Goal: Task Accomplishment & Management: Use online tool/utility

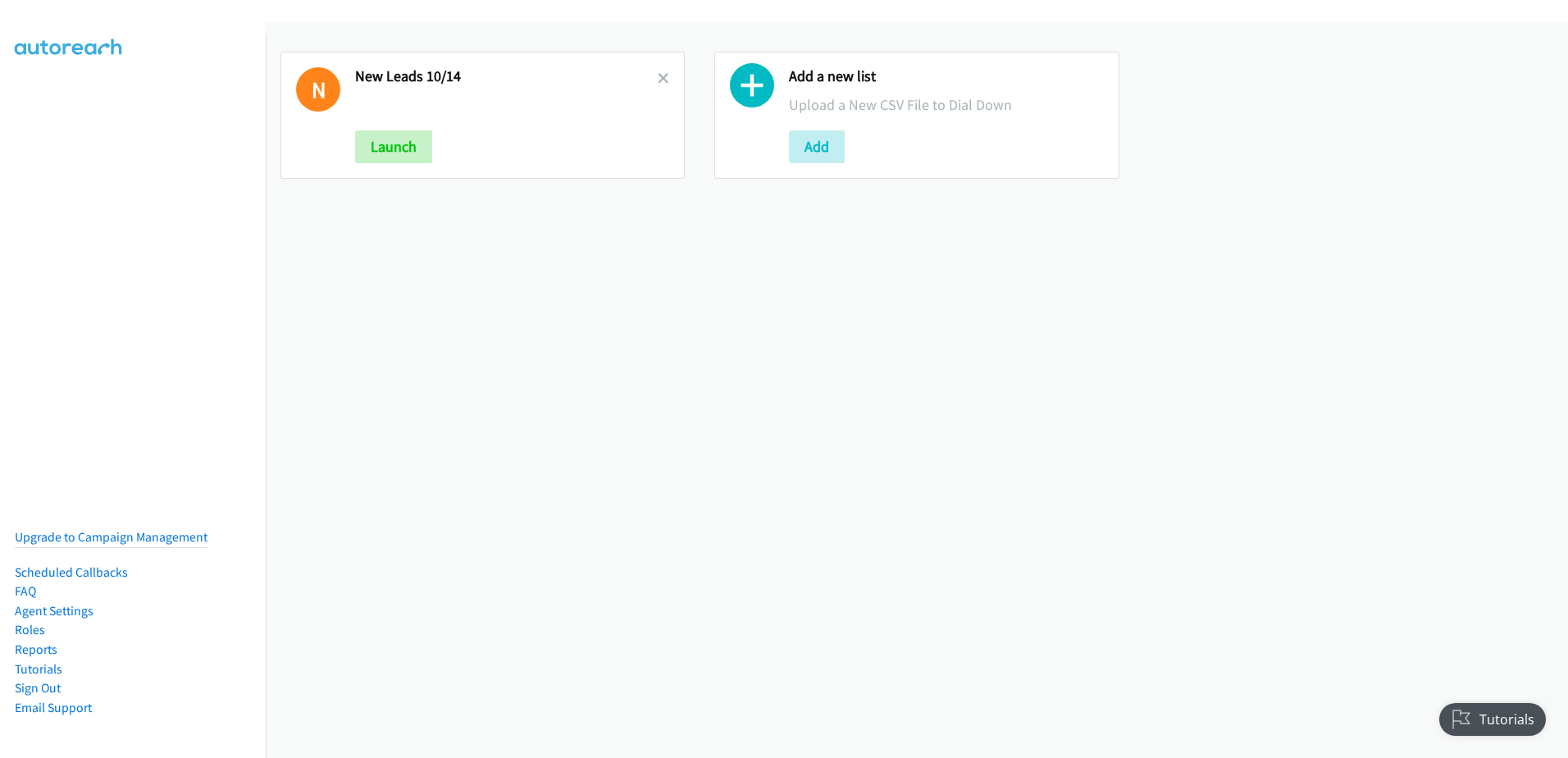
drag, startPoint x: 665, startPoint y: 77, endPoint x: 689, endPoint y: 119, distance: 48.4
click at [665, 77] on icon at bounding box center [663, 79] width 12 height 12
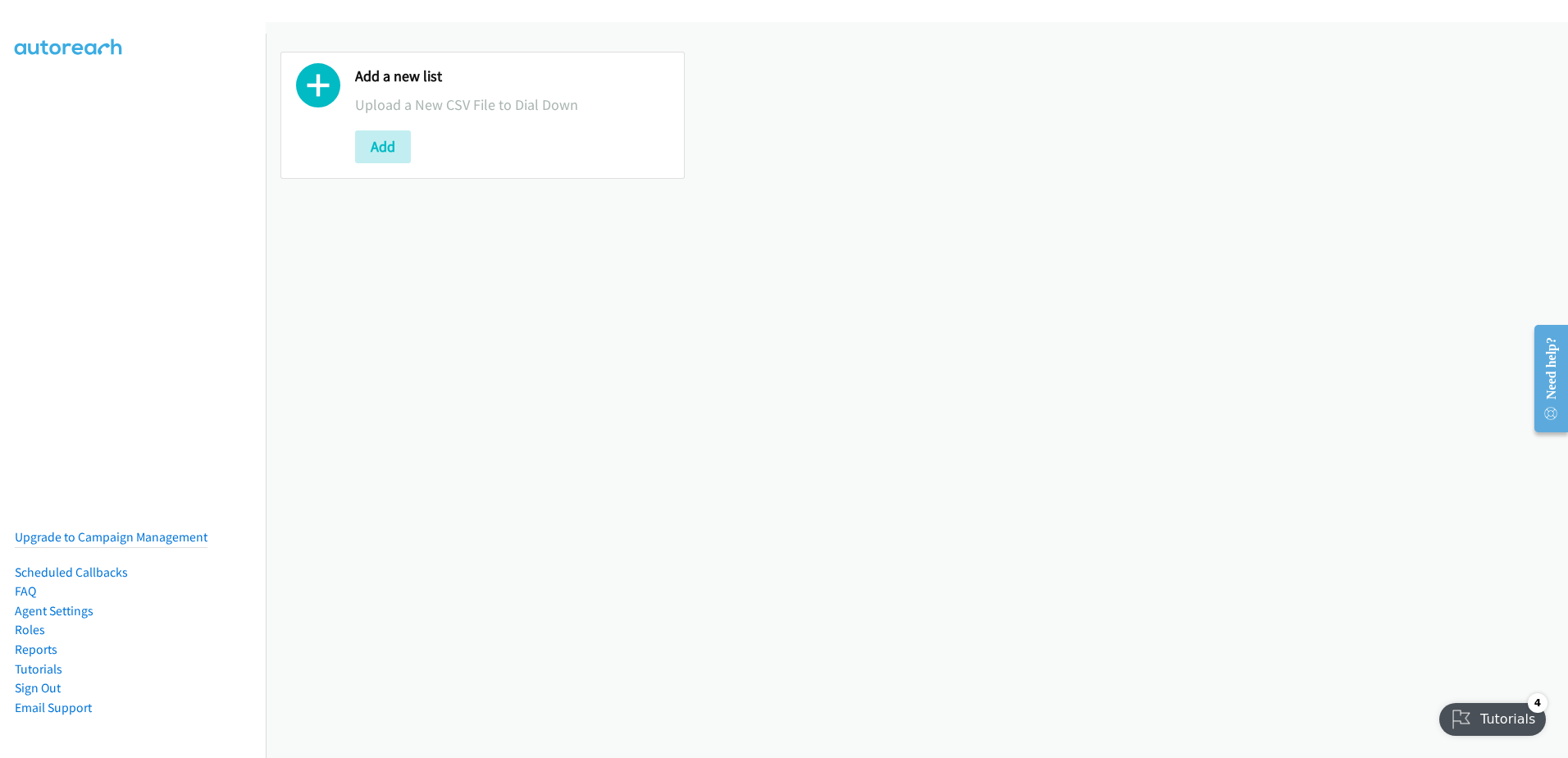
click at [48, 68] on nav "Upgrade to Campaign Management Scheduled Callbacks FAQ Agent Settings Roles Rep…" at bounding box center [133, 412] width 266 height 758
click at [381, 154] on button "Add" at bounding box center [383, 147] width 56 height 32
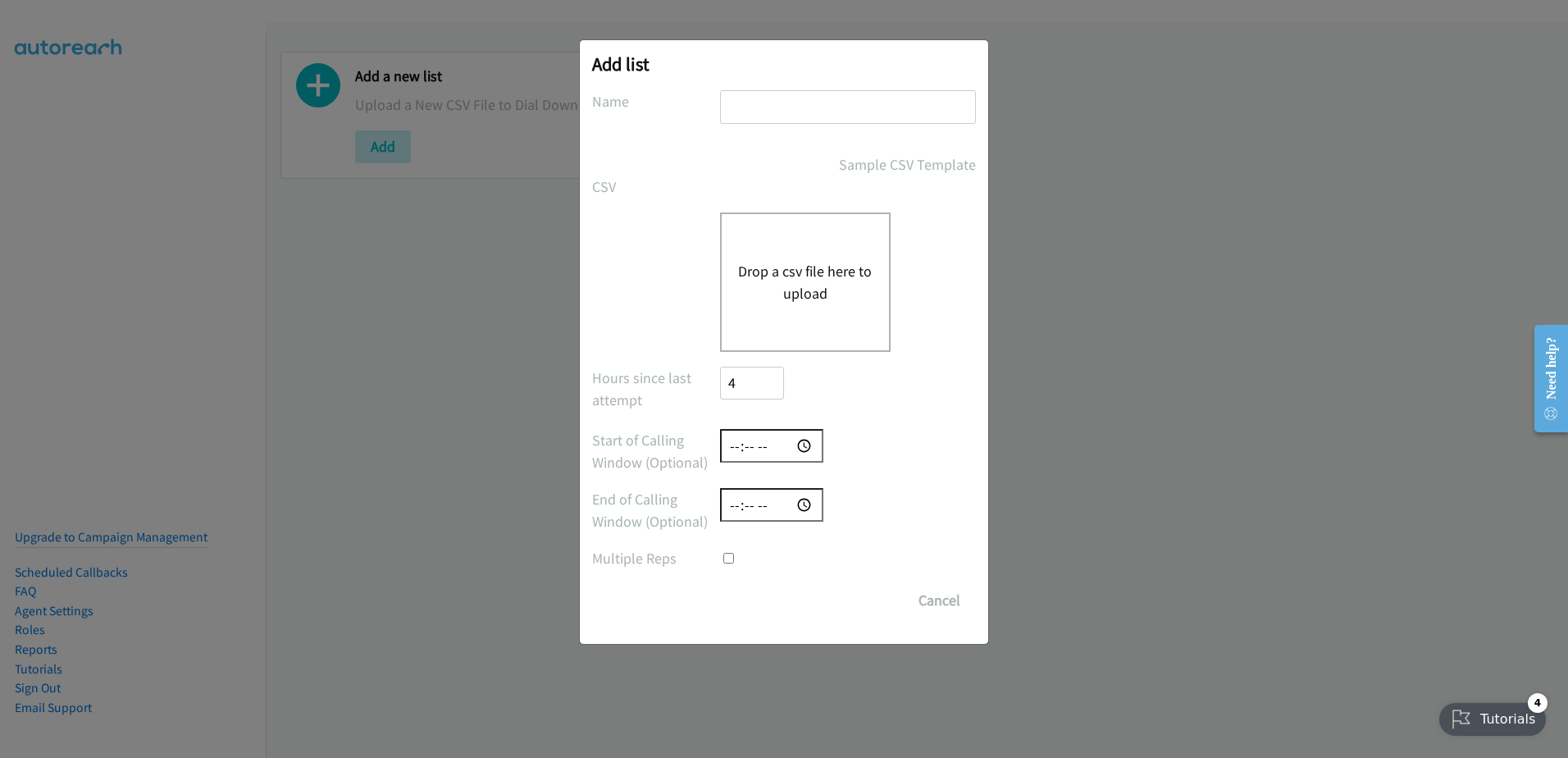
drag, startPoint x: 766, startPoint y: 95, endPoint x: 775, endPoint y: 106, distance: 14.2
click at [775, 106] on input "text" at bounding box center [848, 106] width 256 height 33
type input "New leads"
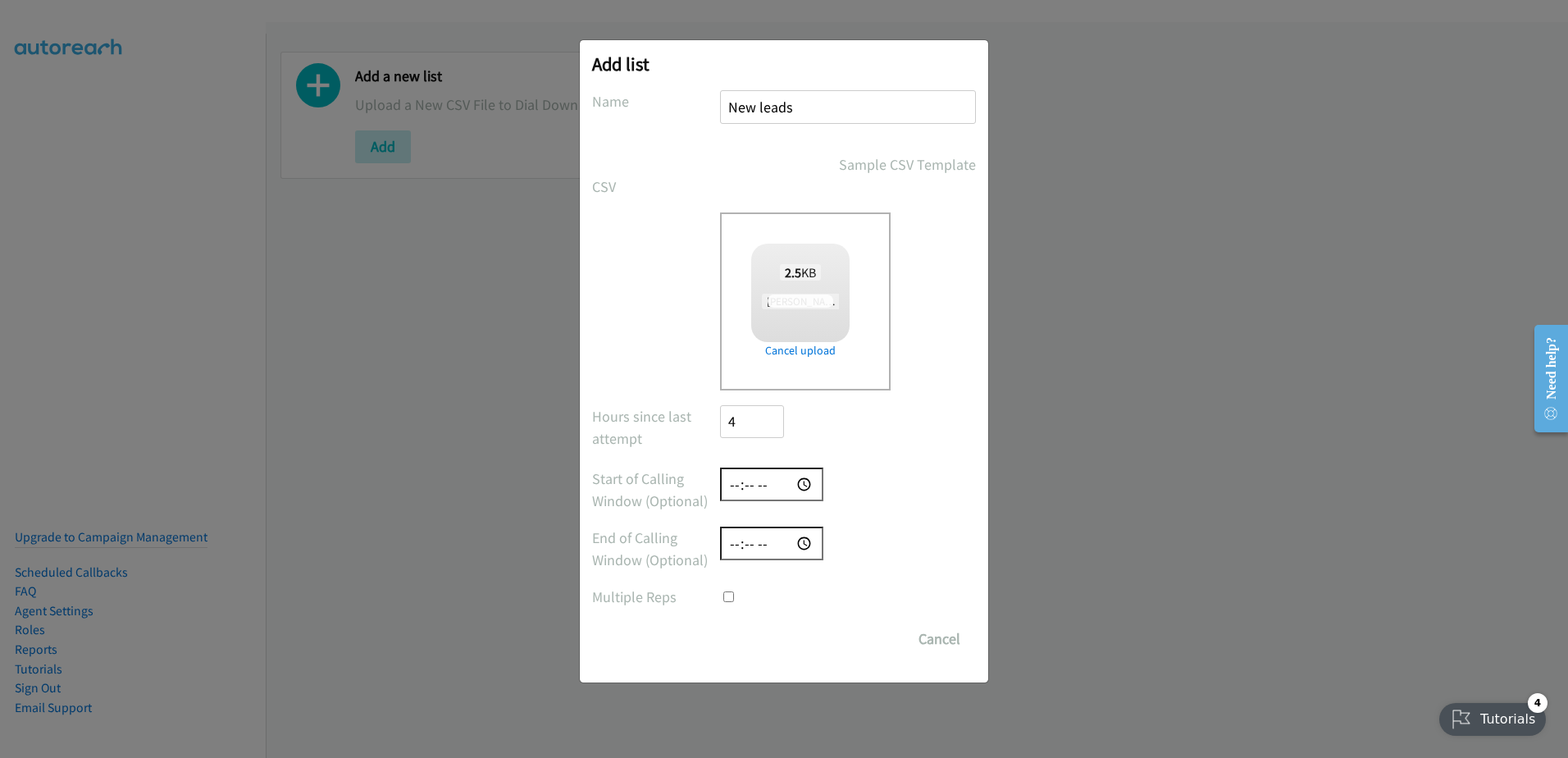
checkbox input "true"
click at [784, 106] on input "New leads" at bounding box center [848, 106] width 256 height 33
click at [783, 106] on input "New leads" at bounding box center [848, 106] width 256 height 33
click at [854, 110] on input "New leads" at bounding box center [848, 106] width 256 height 33
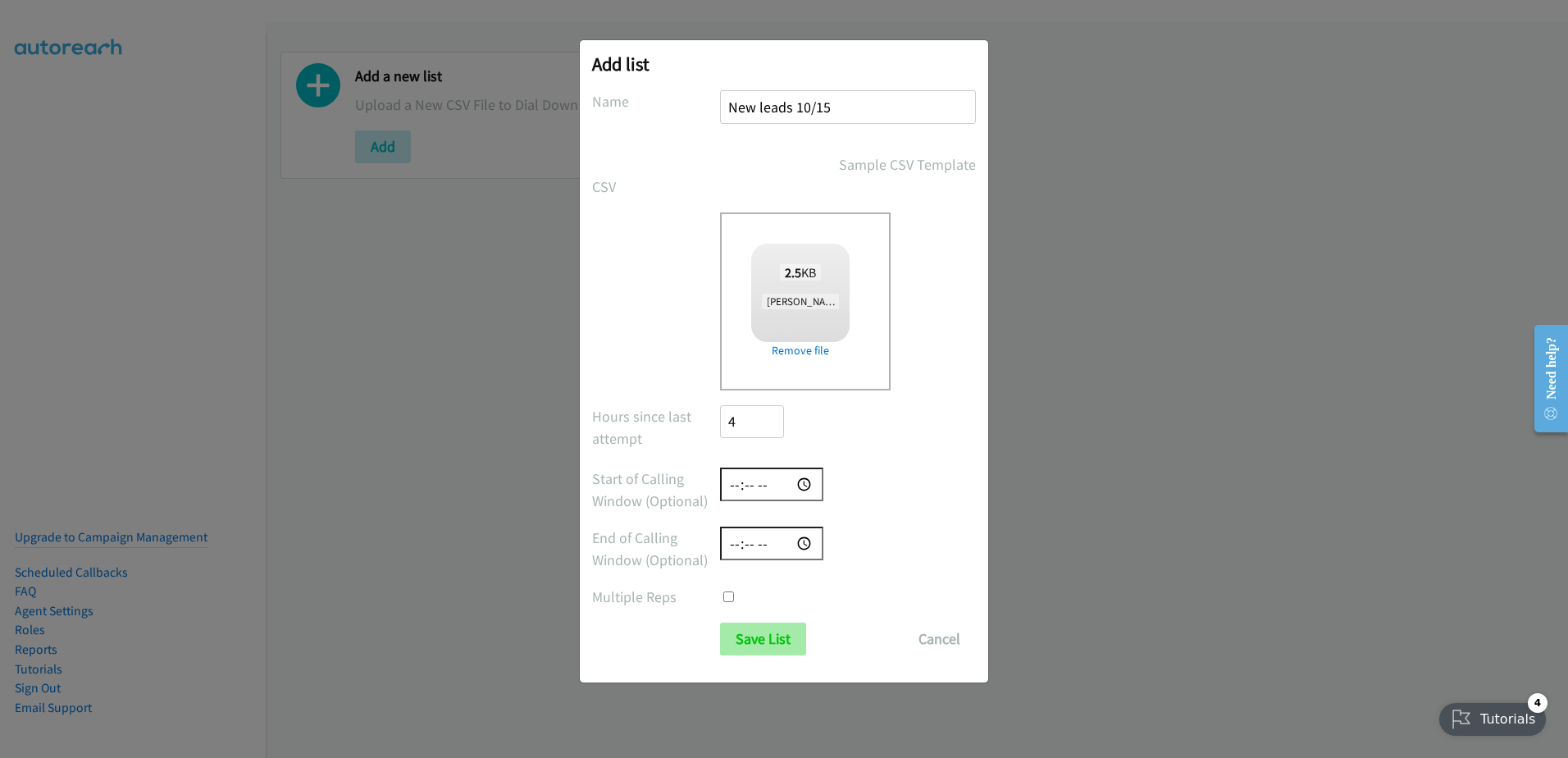
type input "New leads 10/15"
click at [772, 631] on input "Save List" at bounding box center [763, 639] width 86 height 32
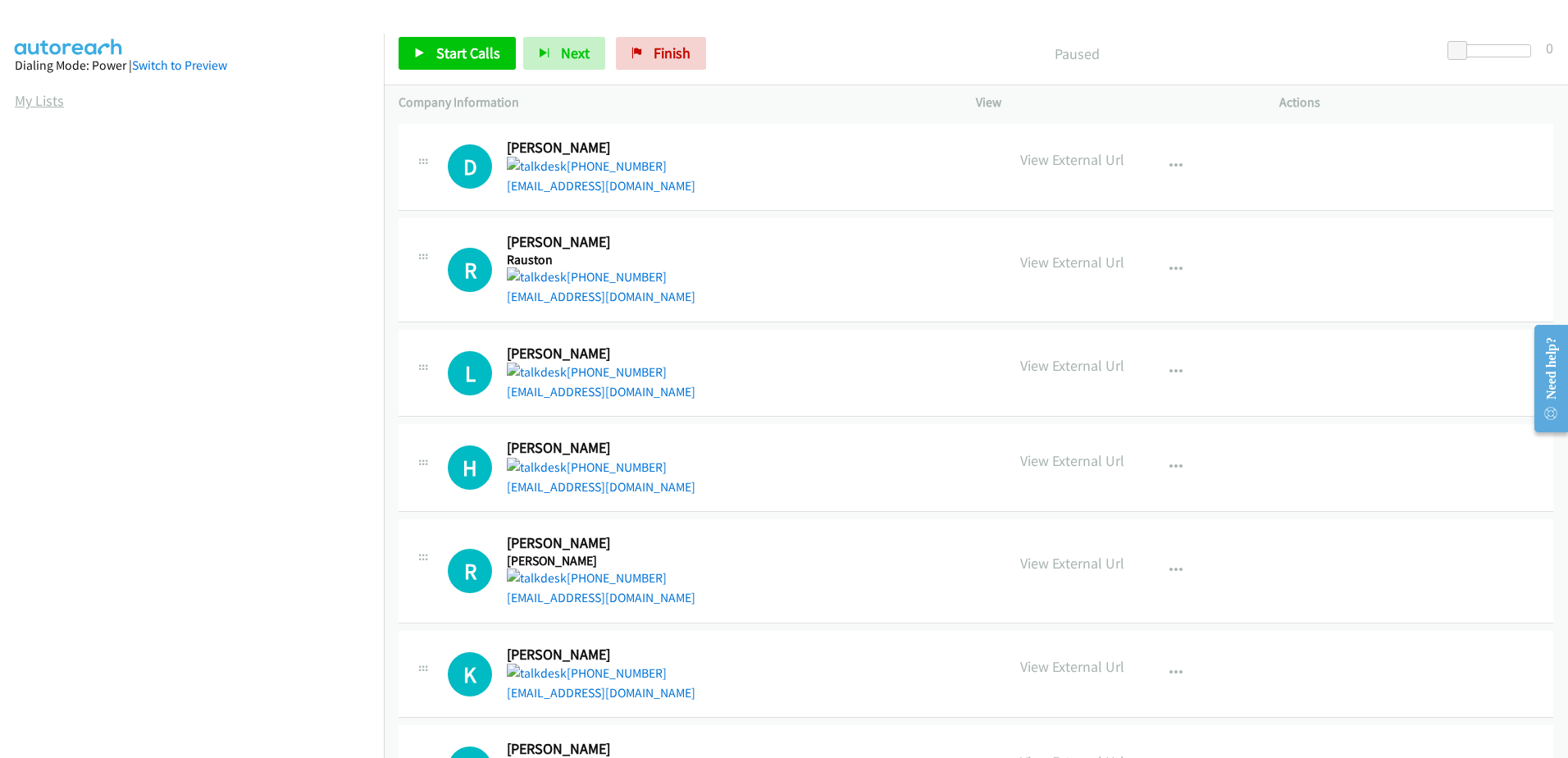
click at [60, 99] on link "My Lists" at bounding box center [39, 100] width 50 height 19
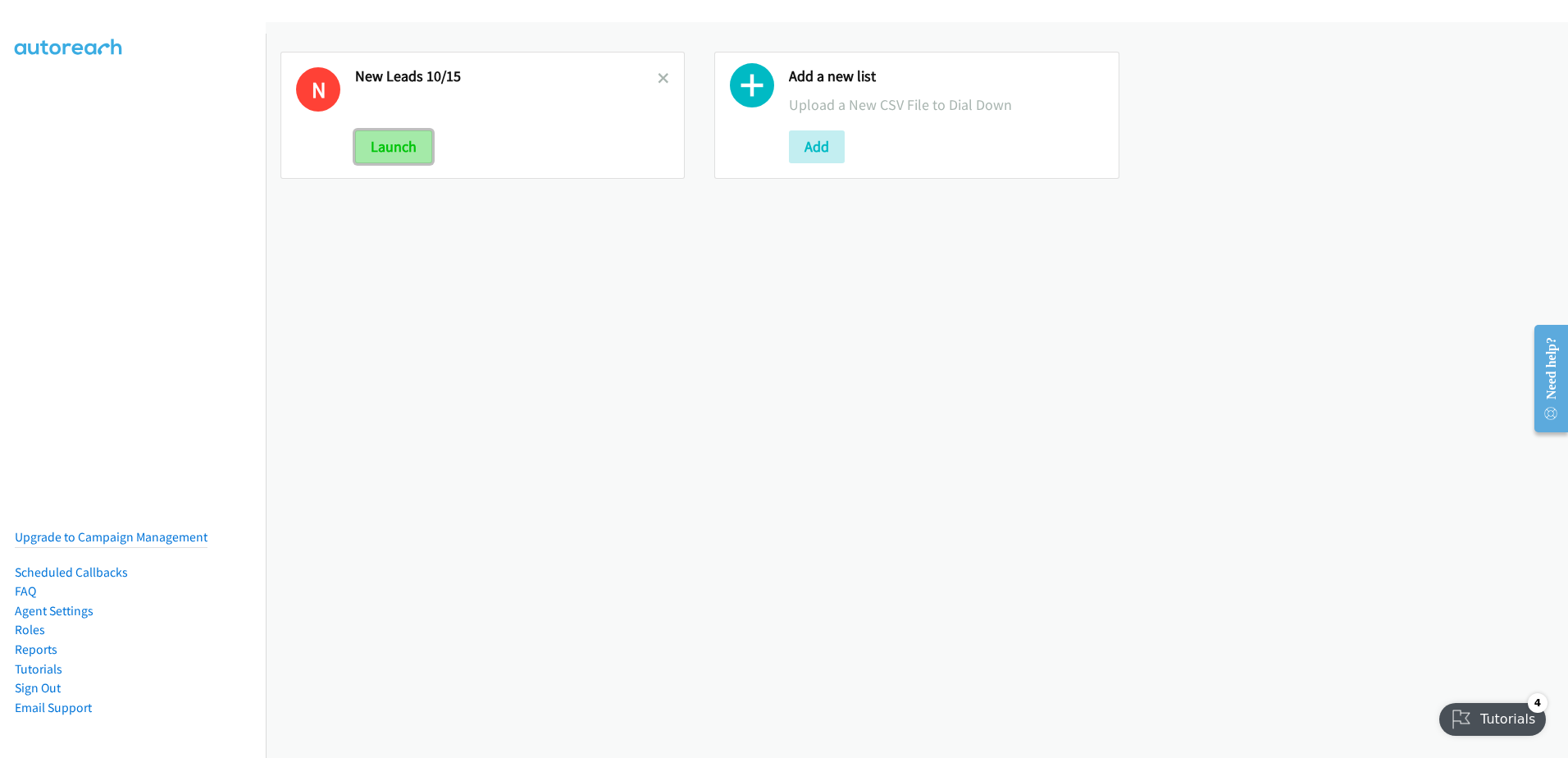
click at [410, 141] on button "Launch" at bounding box center [394, 147] width 77 height 32
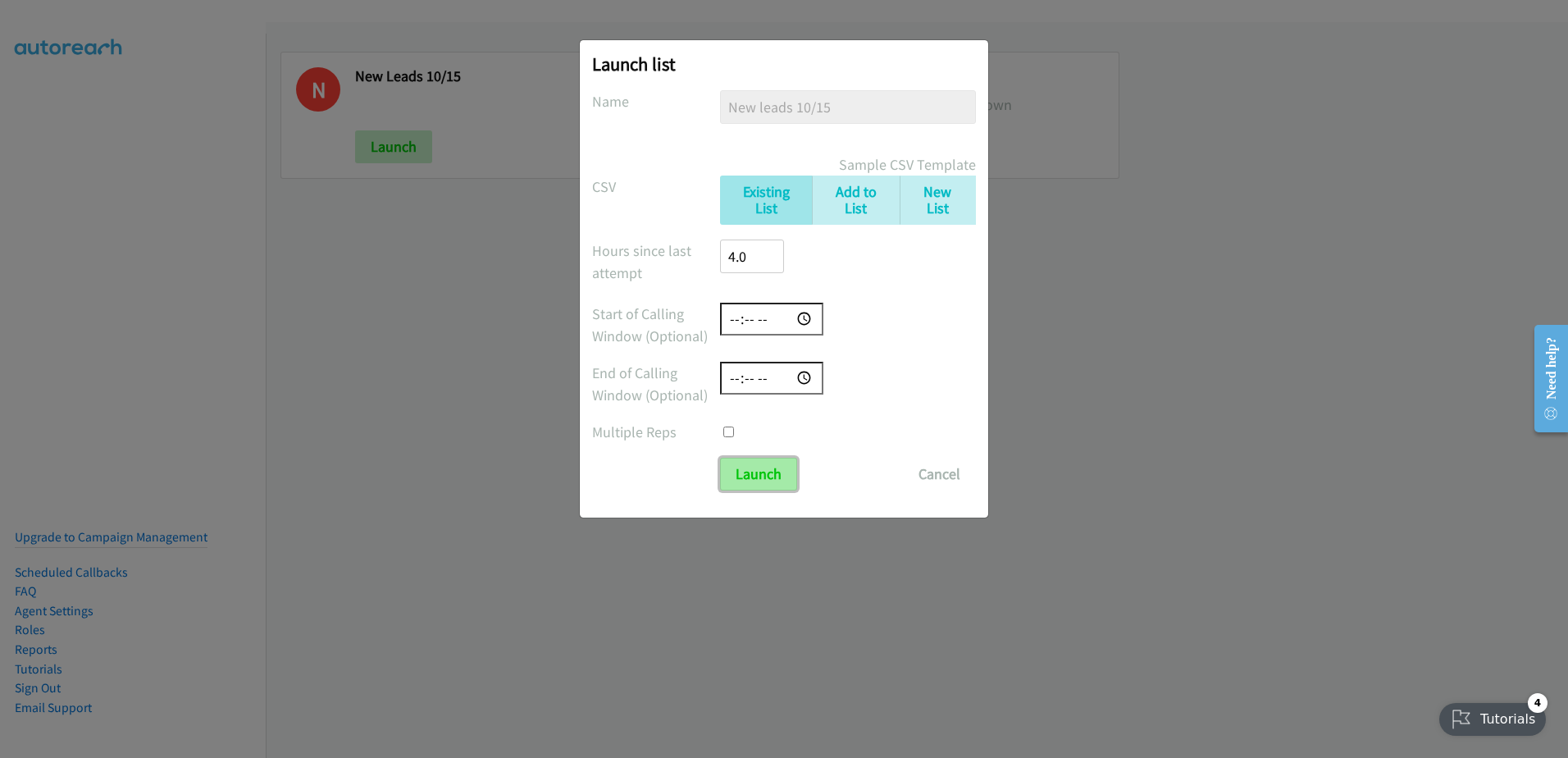
click at [748, 460] on input "Launch" at bounding box center [759, 474] width 77 height 32
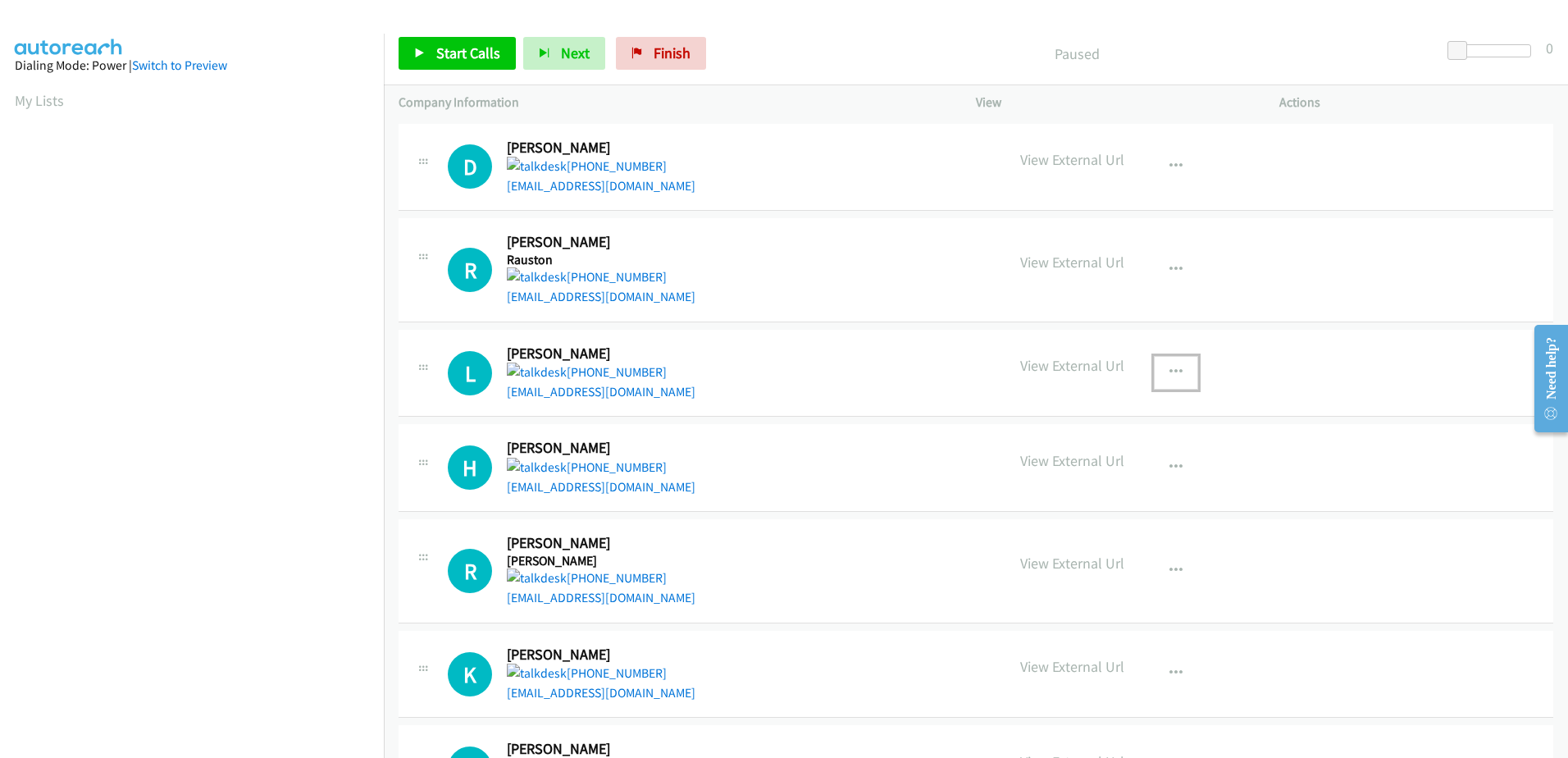
click at [1169, 371] on icon "button" at bounding box center [1176, 372] width 14 height 14
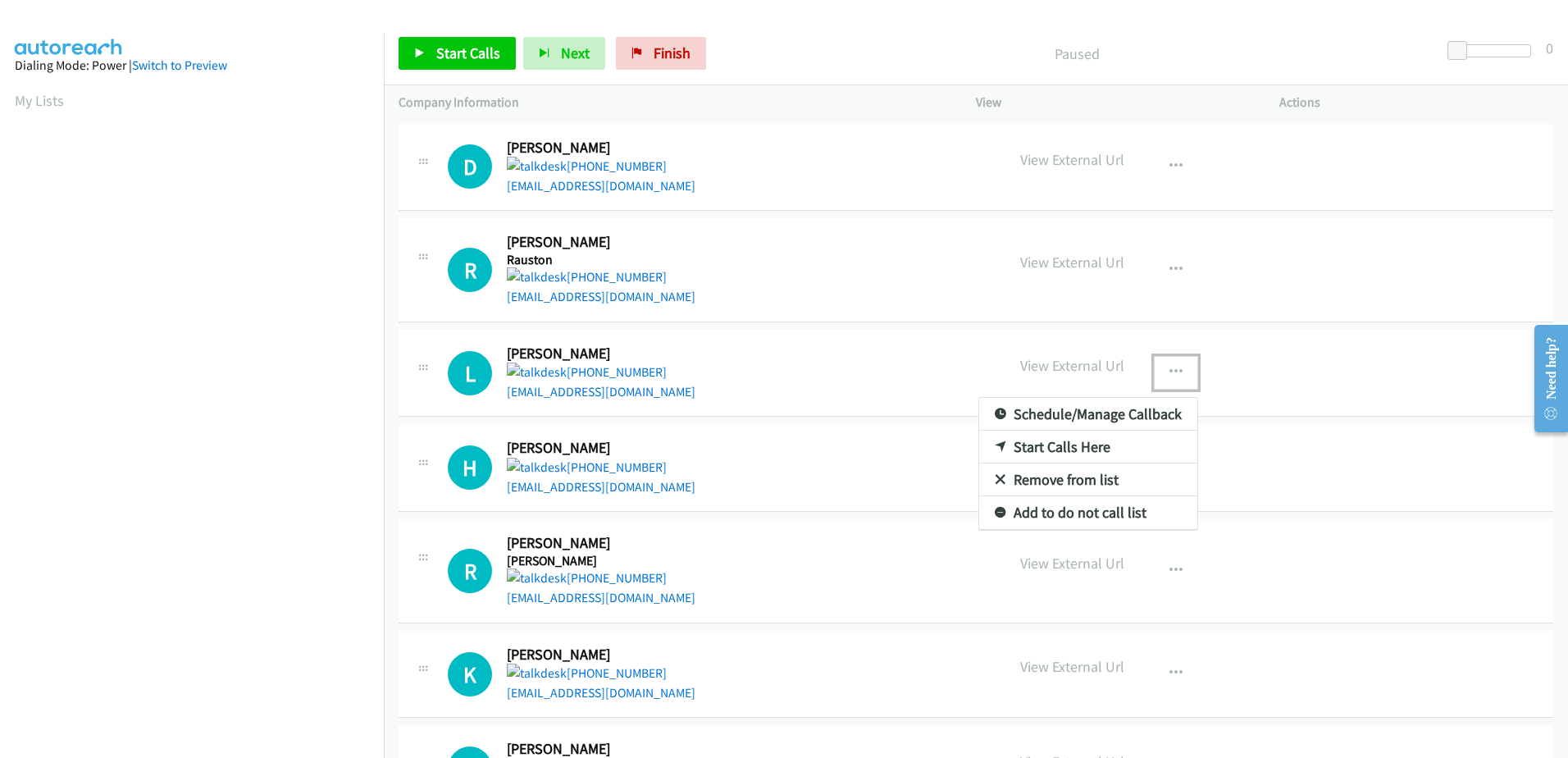
click at [1134, 167] on div at bounding box center [784, 379] width 1568 height 758
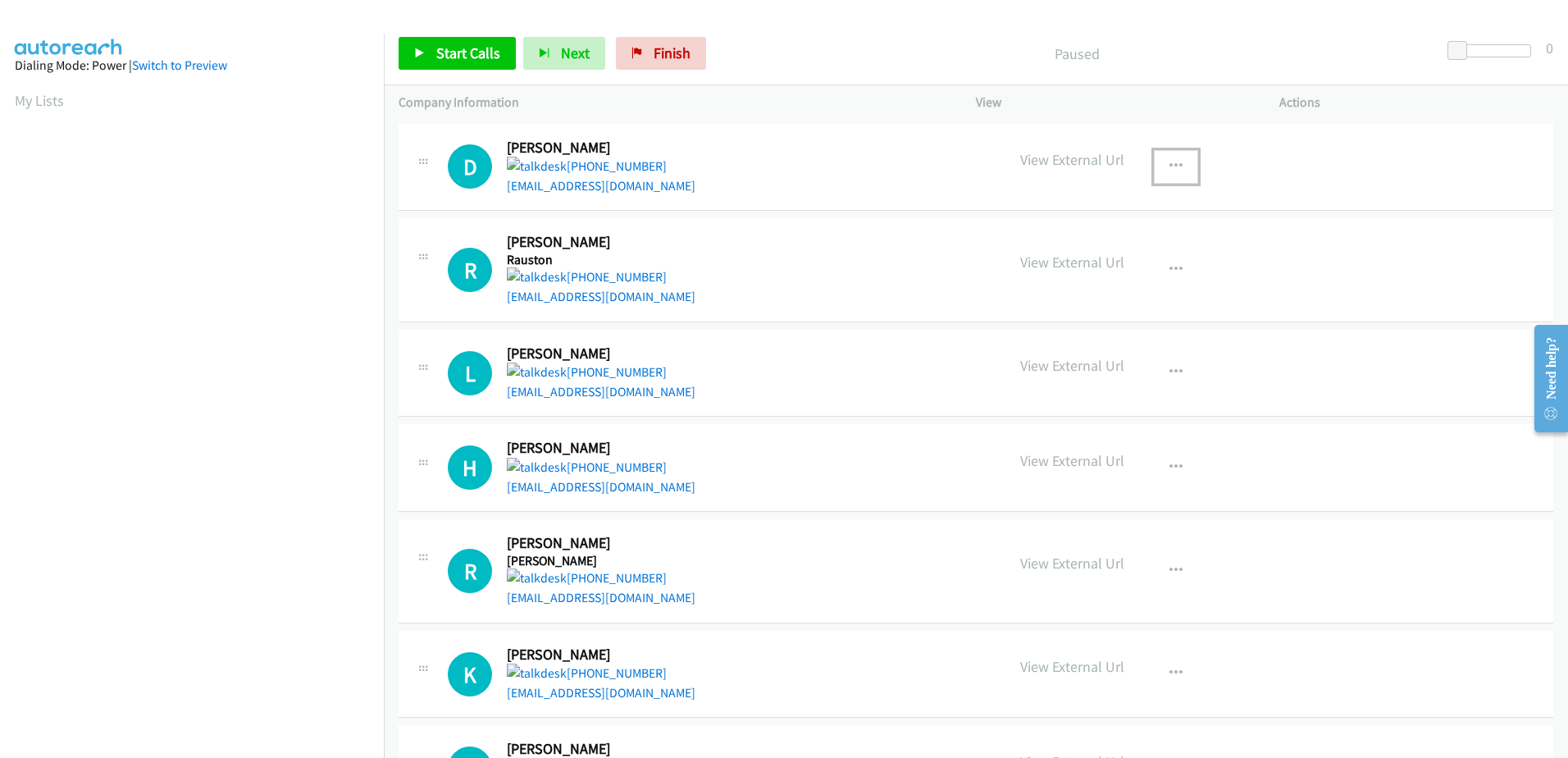
click at [1168, 154] on button "button" at bounding box center [1176, 167] width 44 height 32
click at [1001, 273] on link "Remove from list" at bounding box center [1088, 274] width 218 height 32
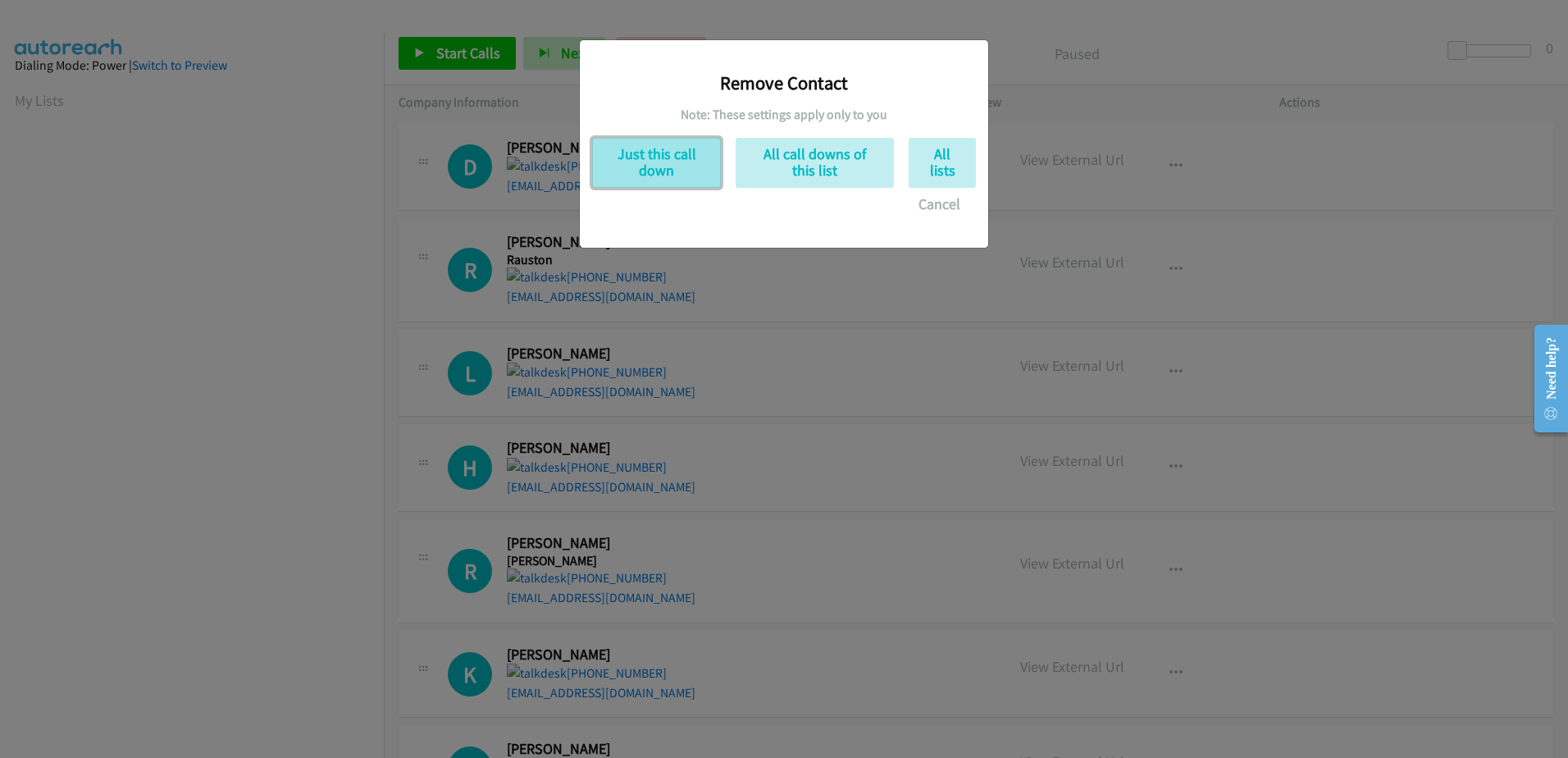
click at [640, 158] on button "Just this call down" at bounding box center [656, 163] width 129 height 50
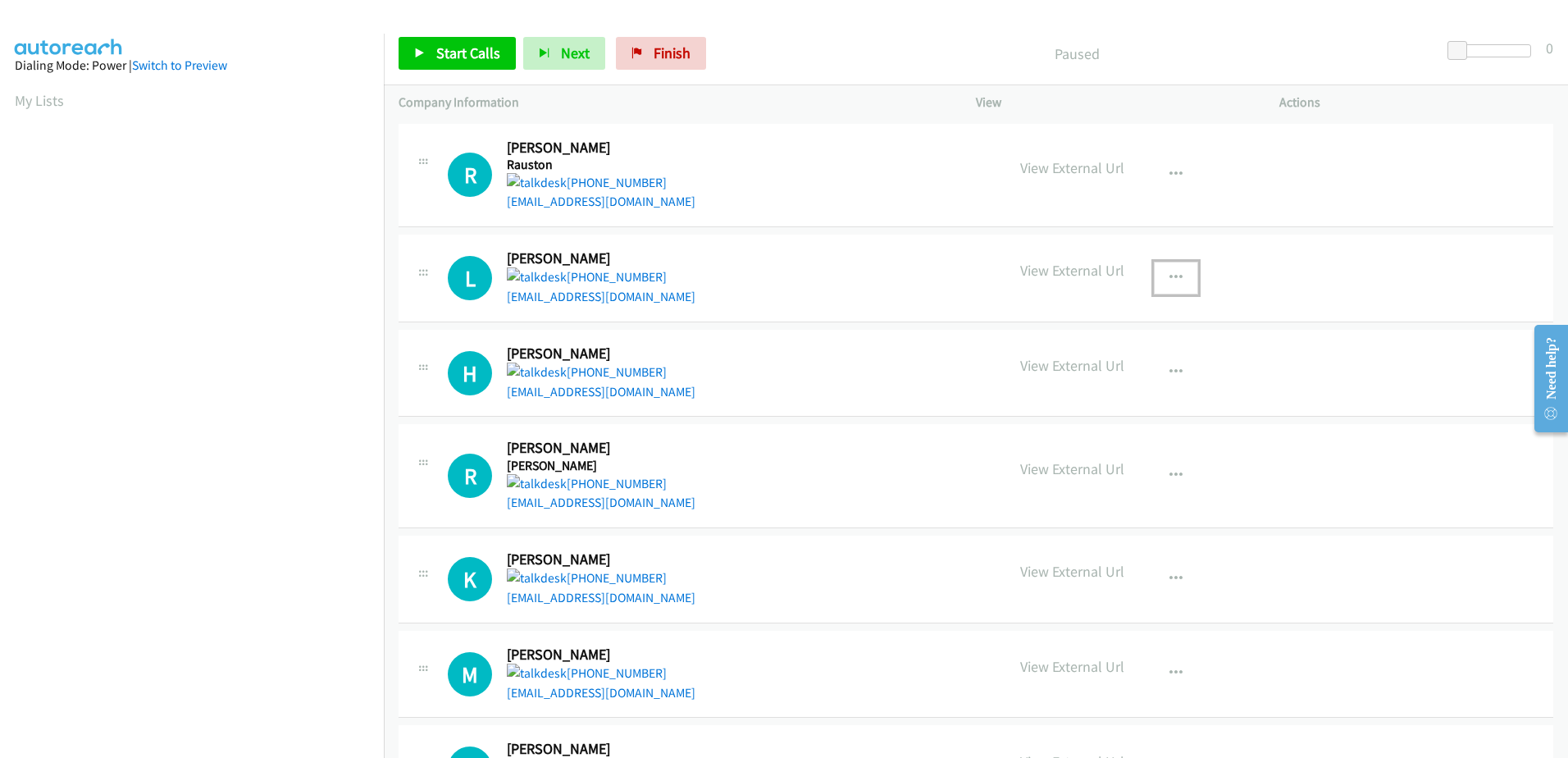
click at [1169, 273] on icon "button" at bounding box center [1176, 278] width 14 height 14
click at [1056, 383] on link "Remove from list" at bounding box center [1088, 384] width 218 height 32
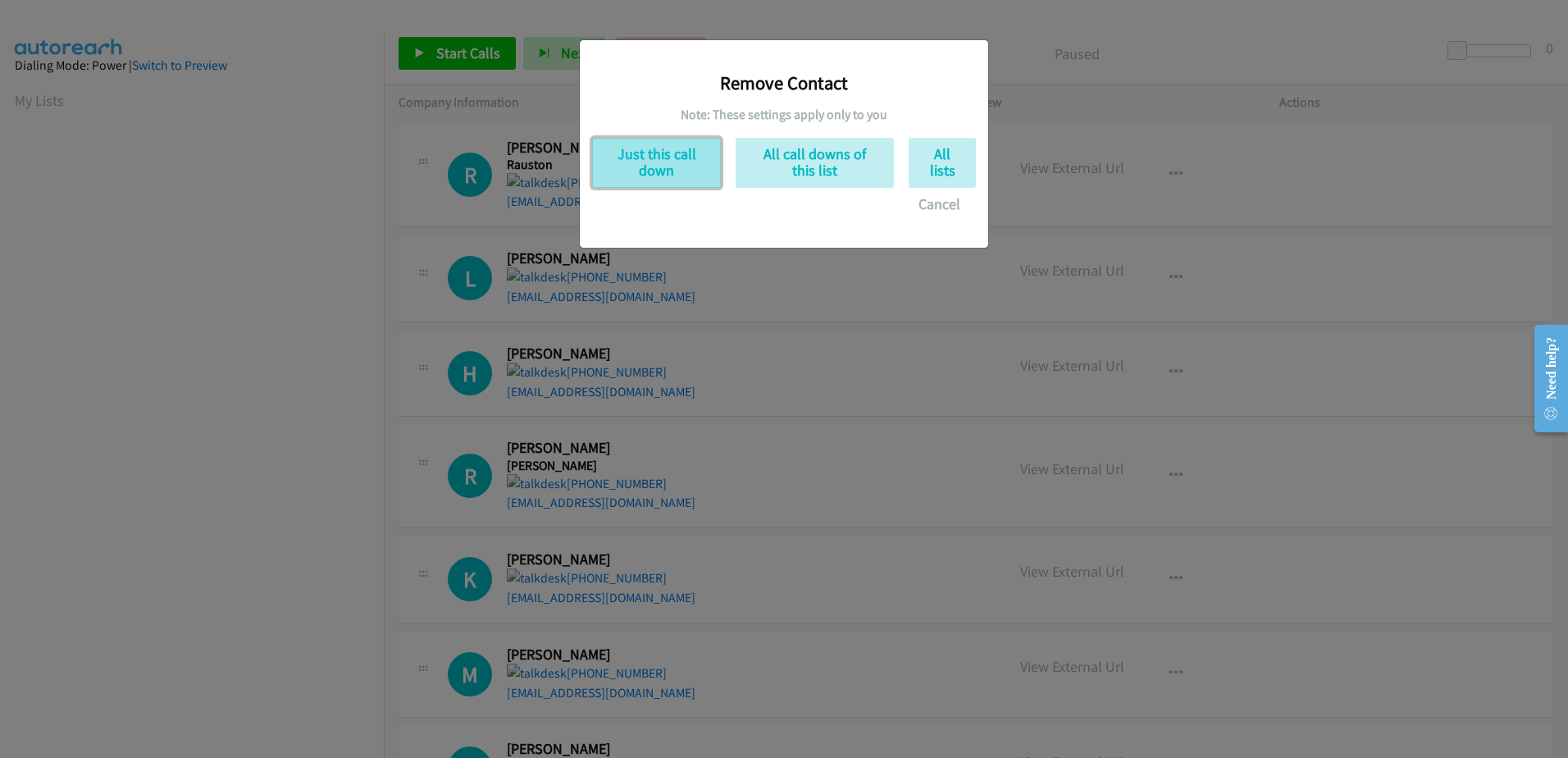
click at [667, 169] on button "Just this call down" at bounding box center [656, 163] width 129 height 50
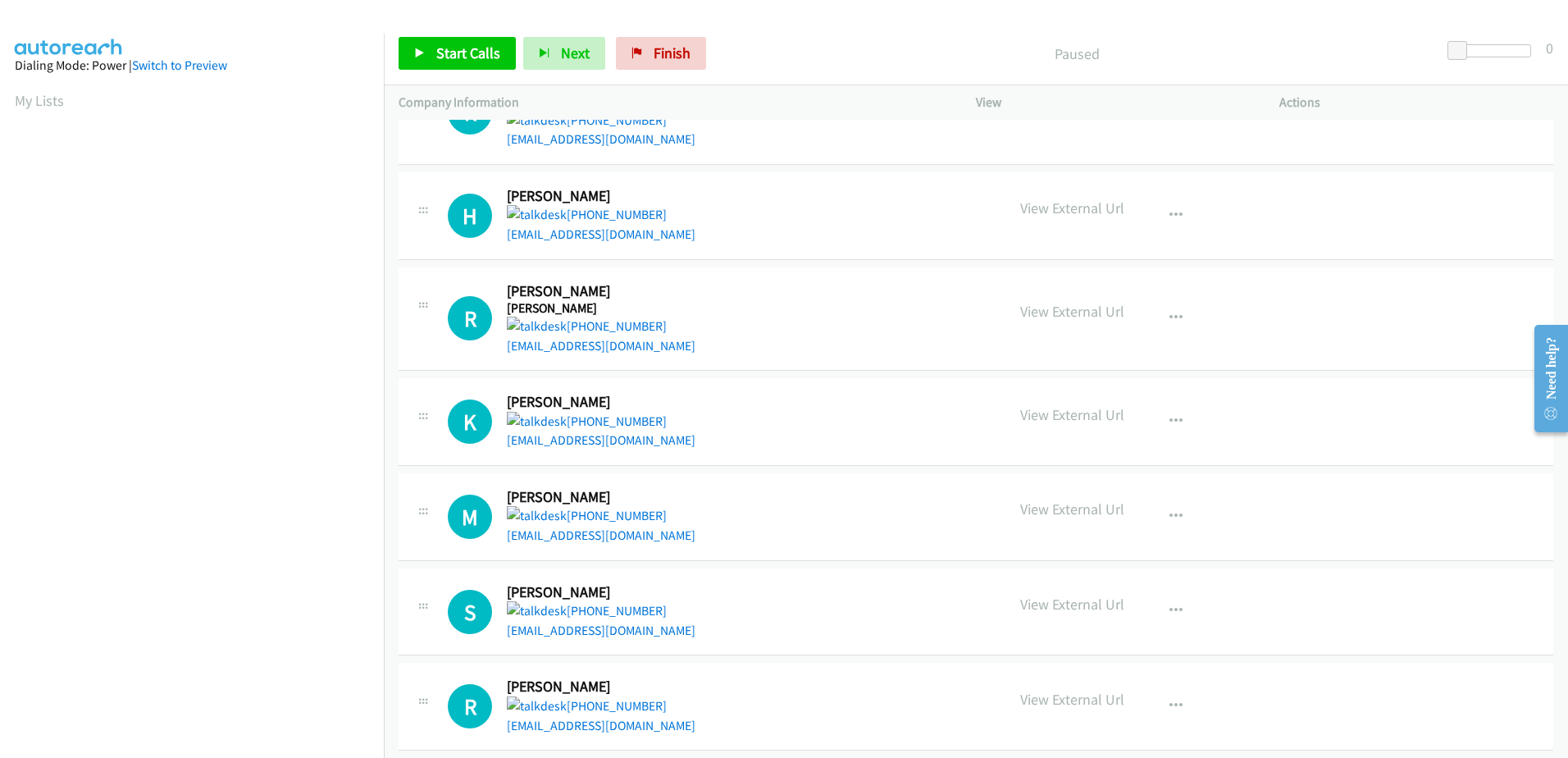
scroll to position [246, 0]
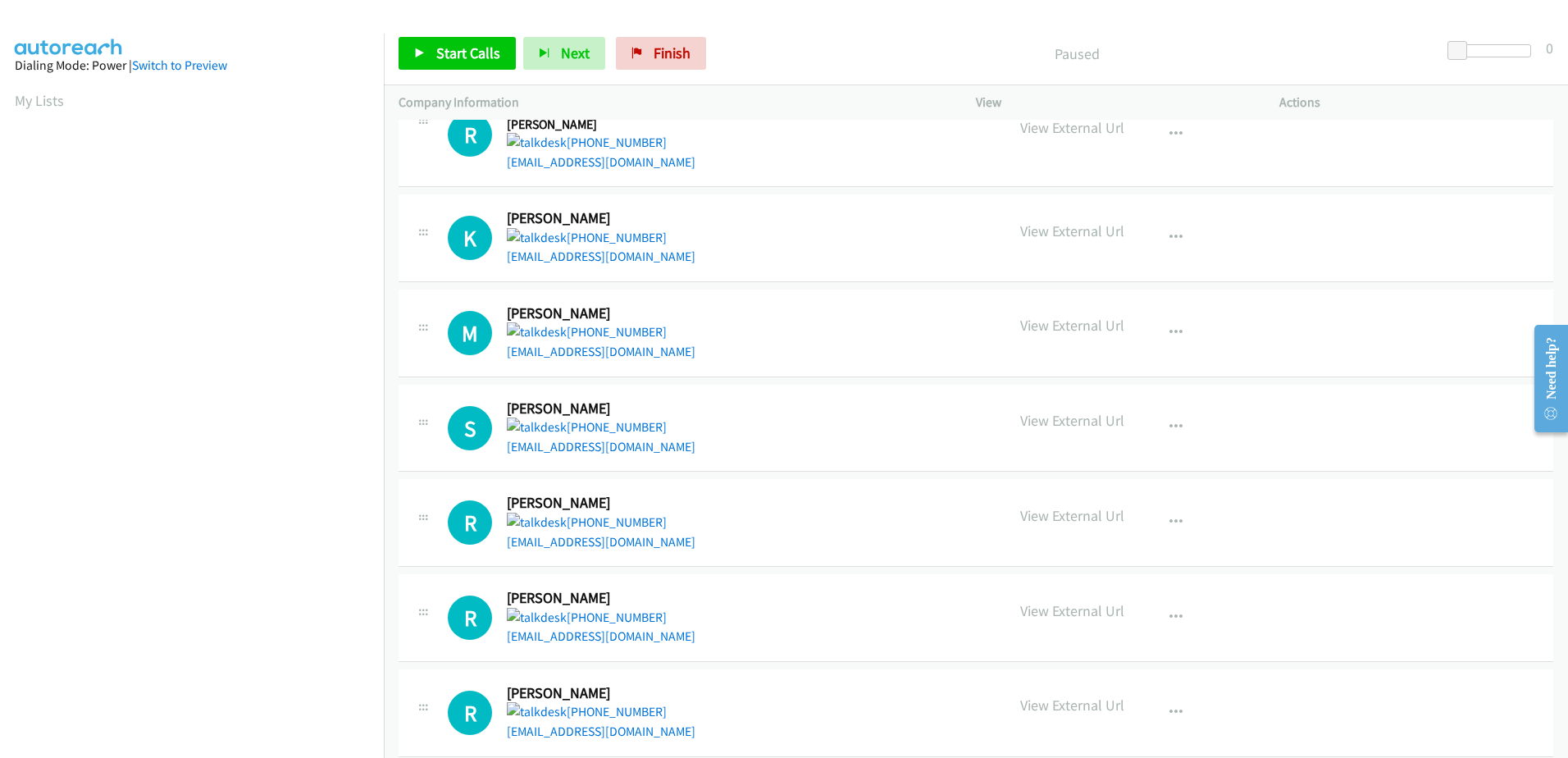
click at [5, 93] on aside "Dialing Mode: Power | Switch to Preview My Lists" at bounding box center [192, 487] width 383 height 908
click at [37, 106] on link "My Lists" at bounding box center [39, 100] width 50 height 19
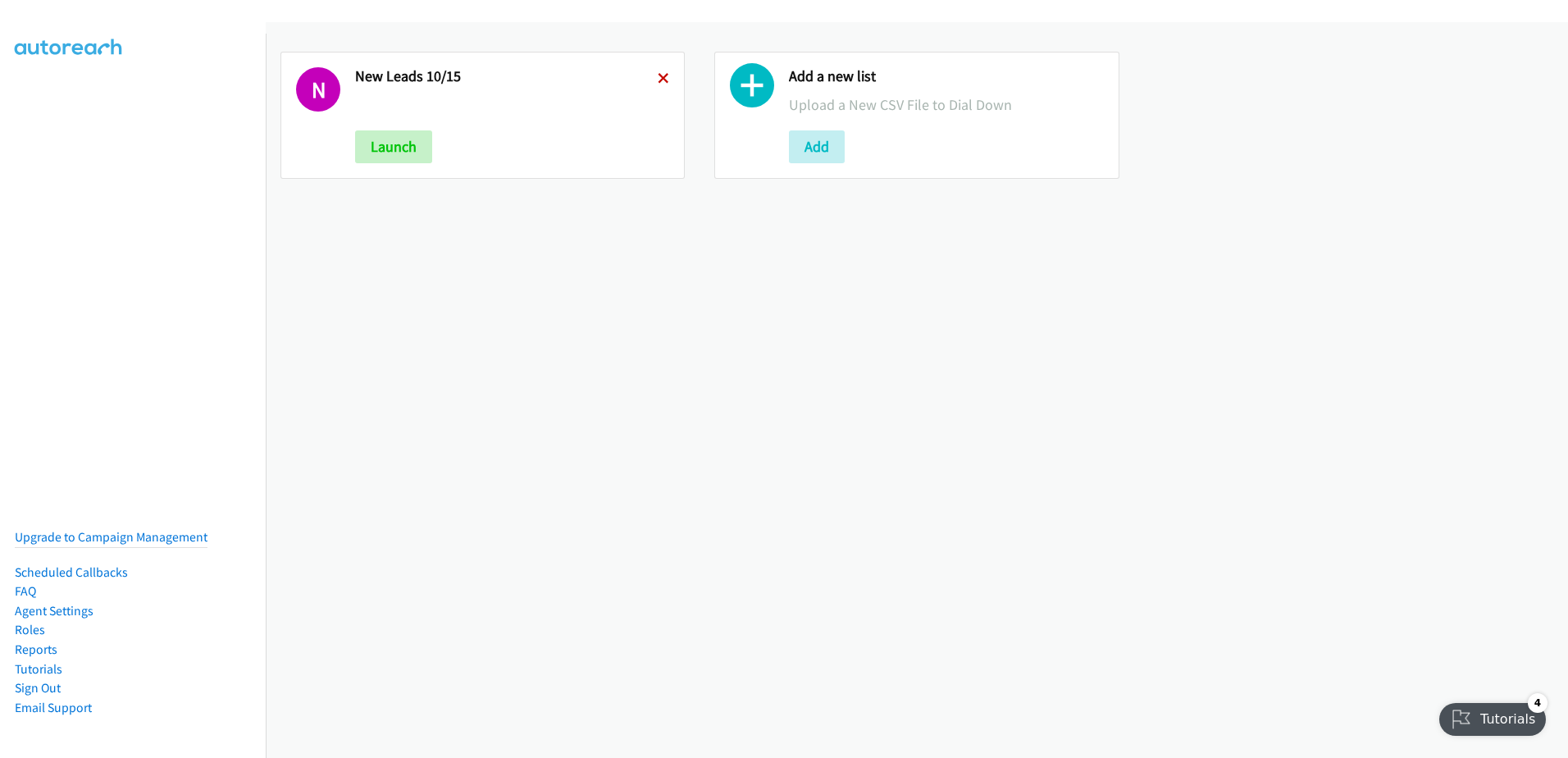
click at [662, 74] on icon at bounding box center [663, 79] width 12 height 12
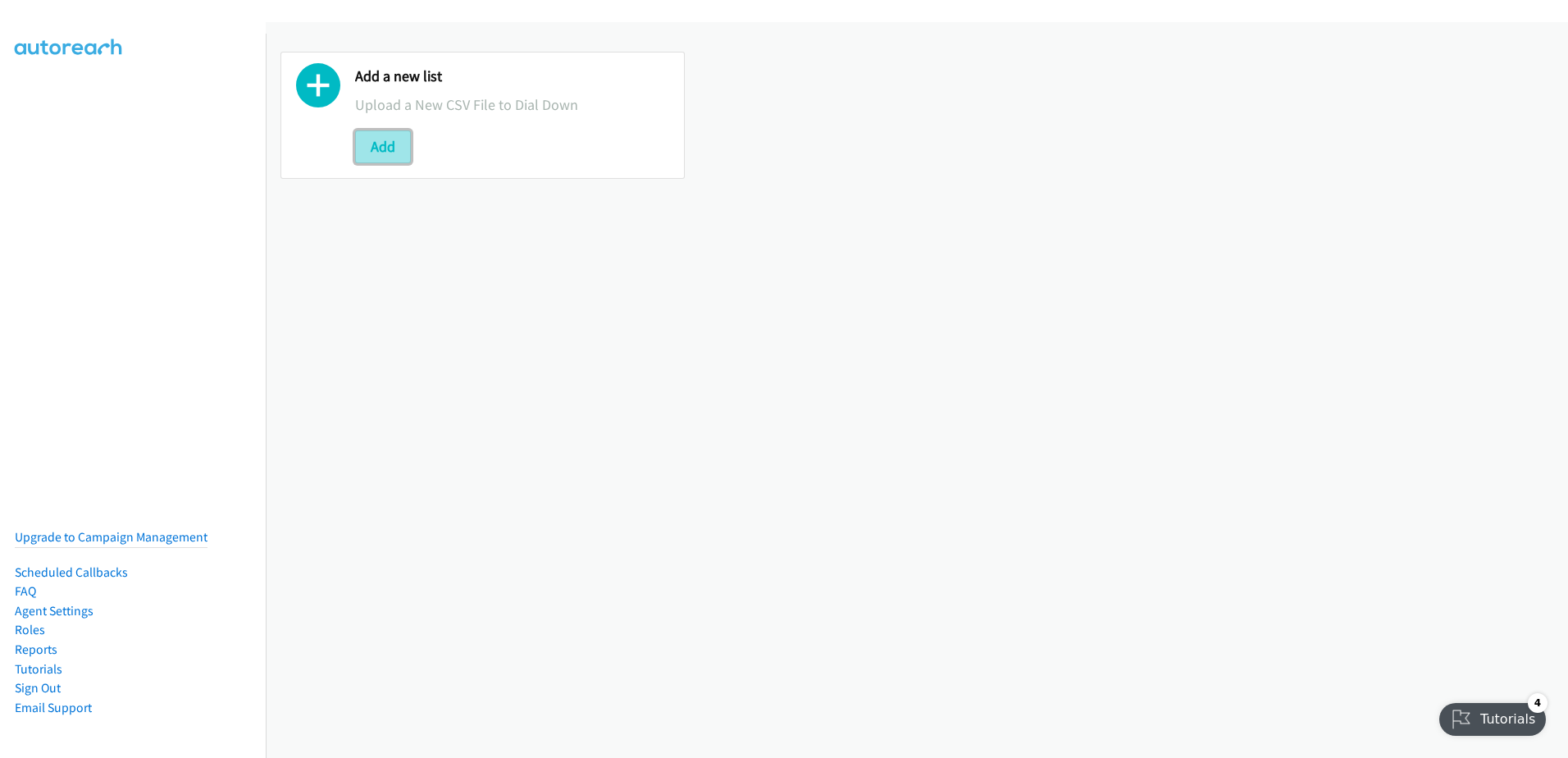
click at [376, 156] on button "Add" at bounding box center [383, 147] width 56 height 32
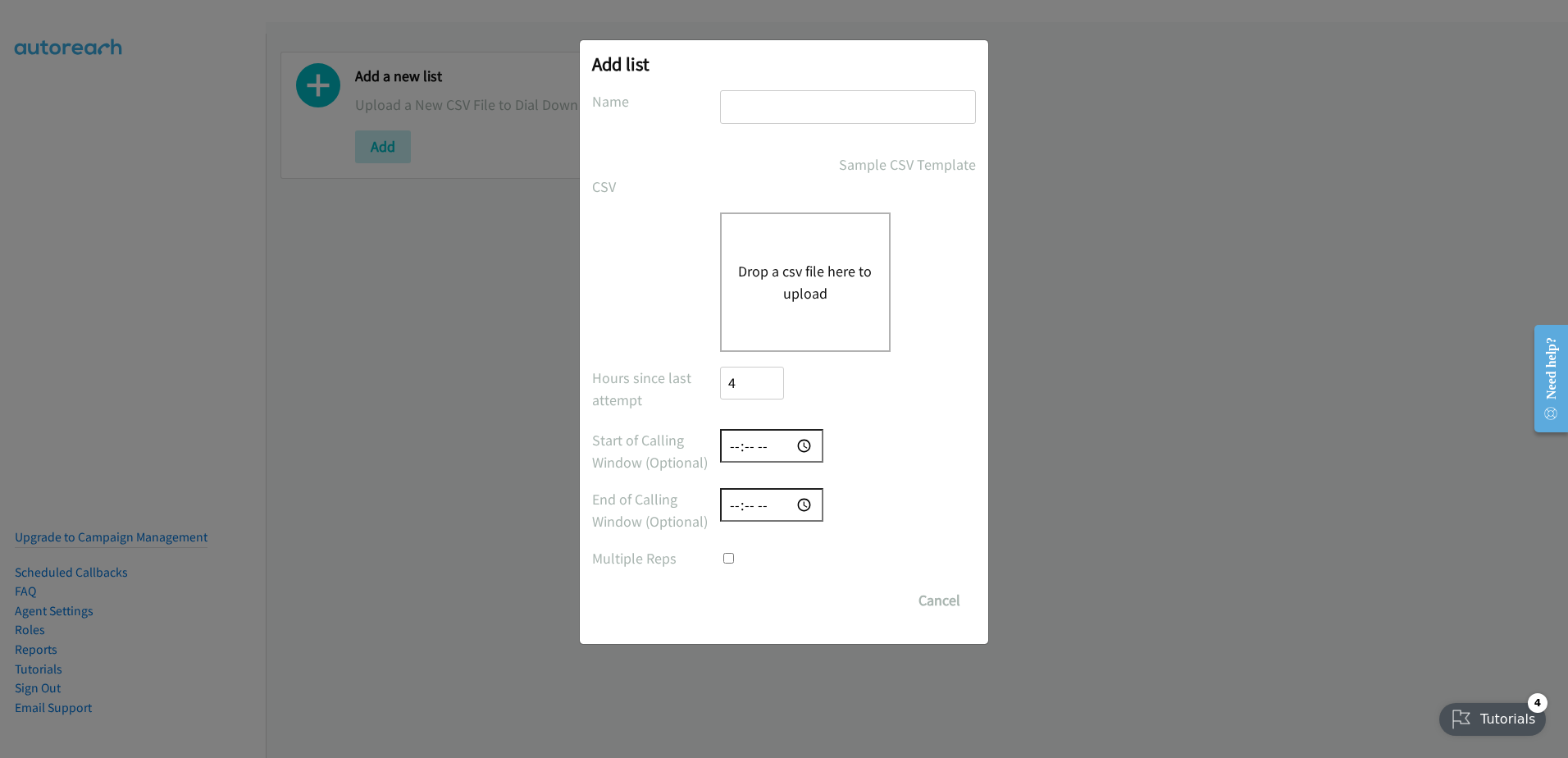
click at [811, 130] on div at bounding box center [848, 114] width 256 height 49
click at [819, 112] on input "text" at bounding box center [848, 106] width 256 height 33
type input "new leads 10/15"
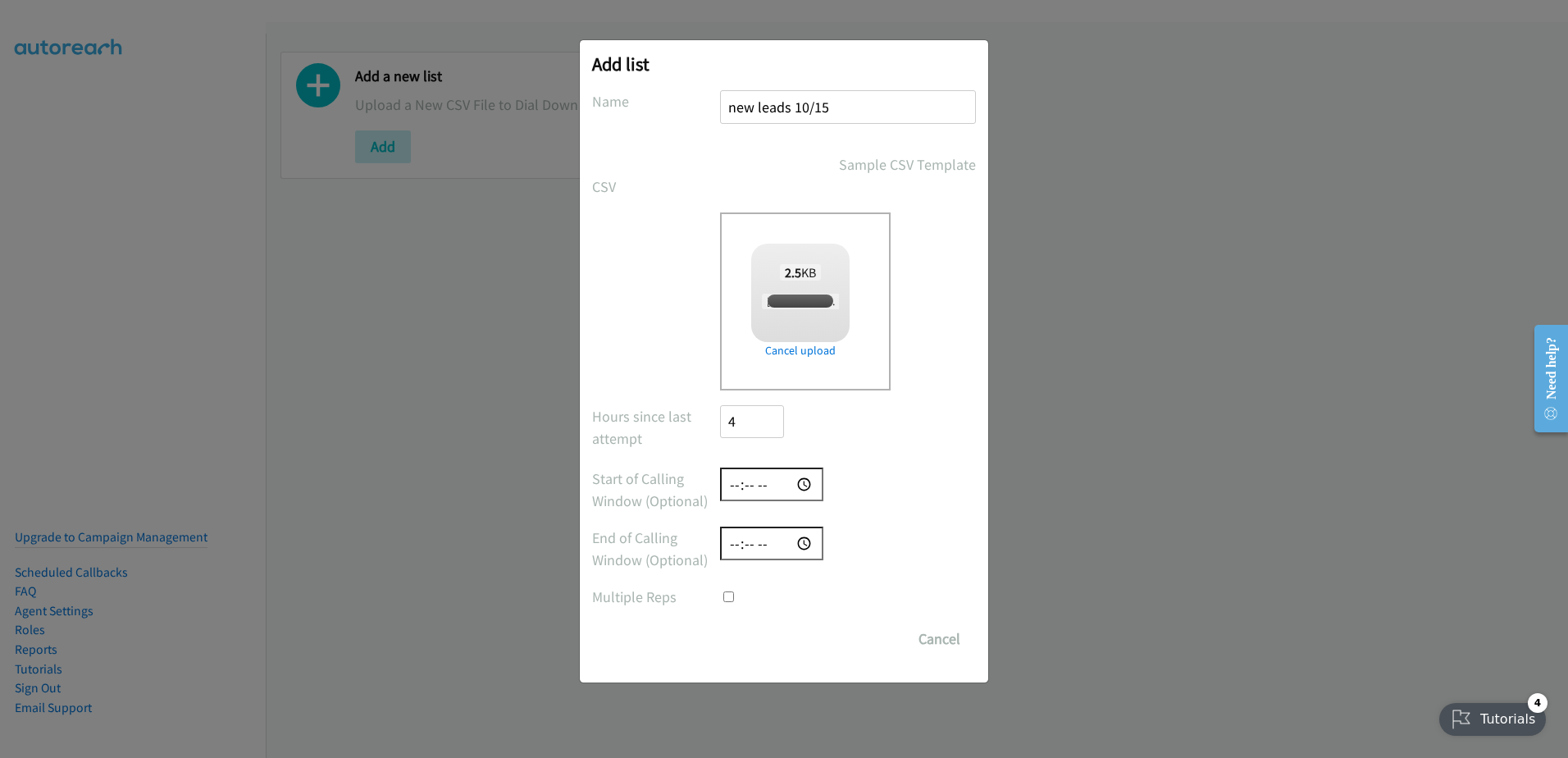
checkbox input "true"
click at [749, 640] on input "Save List" at bounding box center [763, 639] width 86 height 32
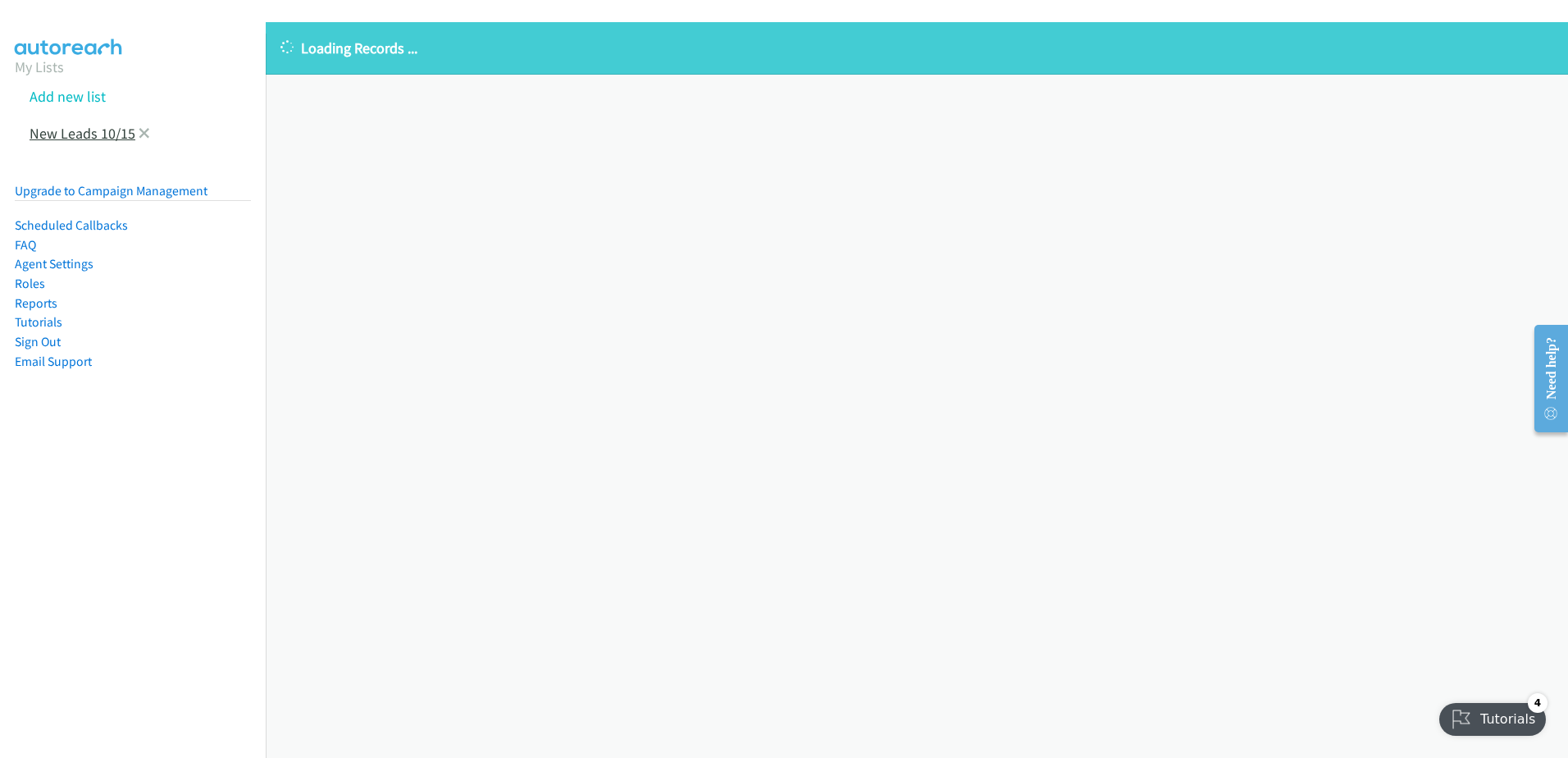
click at [87, 132] on link "New Leads 10/15" at bounding box center [83, 133] width 106 height 19
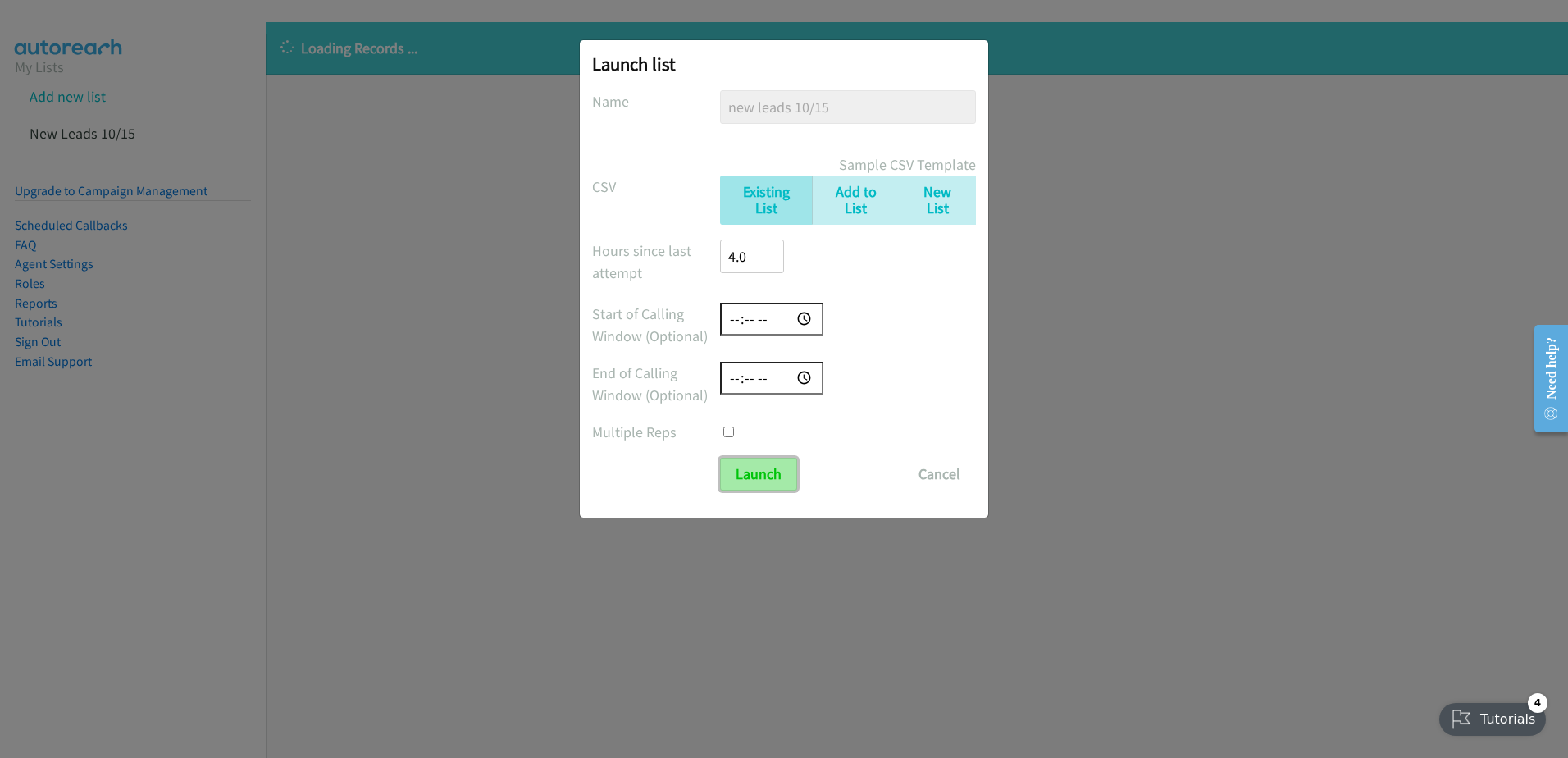
click at [759, 468] on input "Launch" at bounding box center [759, 474] width 77 height 32
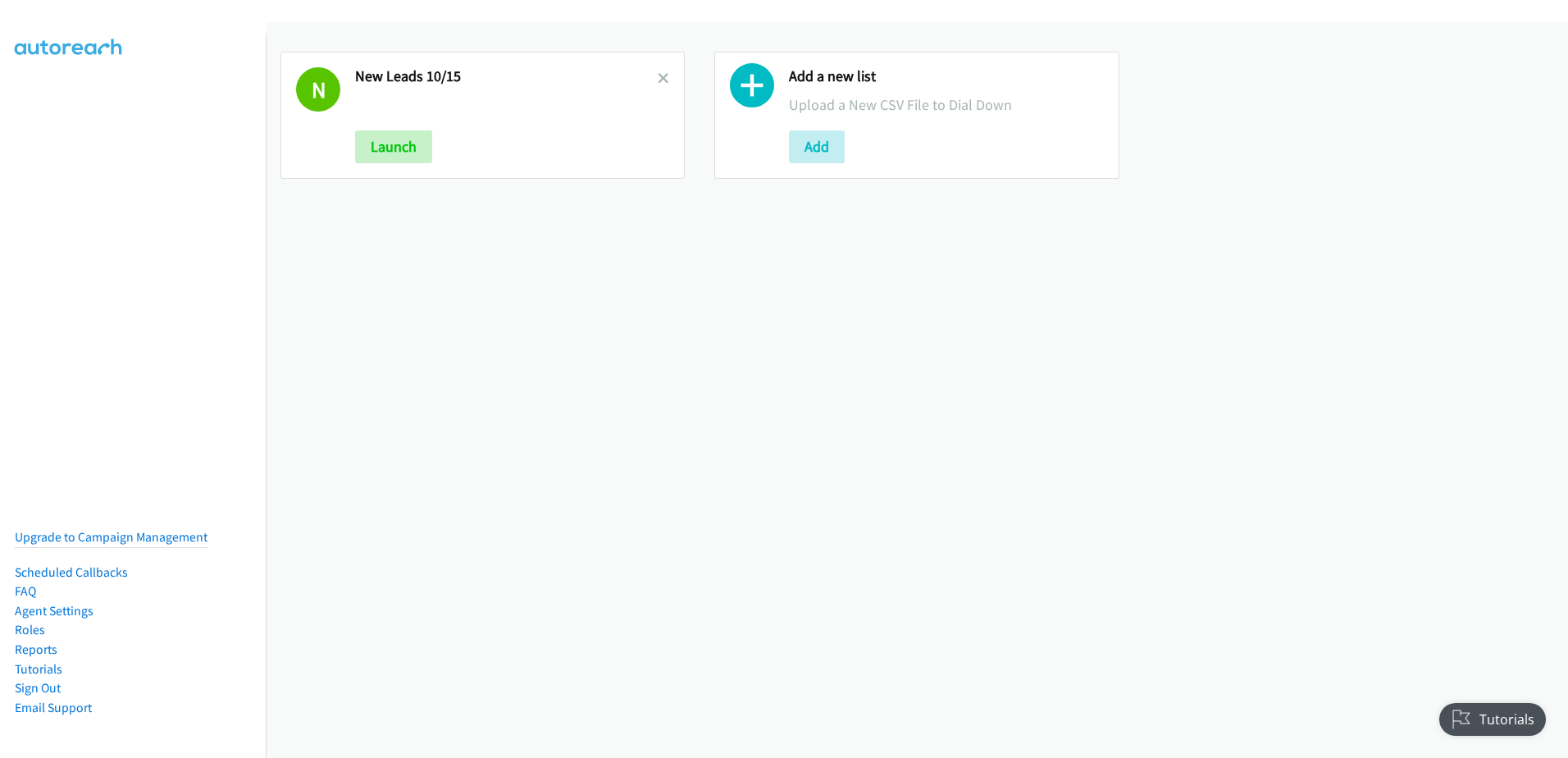
click at [662, 68] on div "N New Leads 10/15 Launch" at bounding box center [482, 114] width 404 height 127
click at [660, 74] on icon at bounding box center [663, 79] width 12 height 12
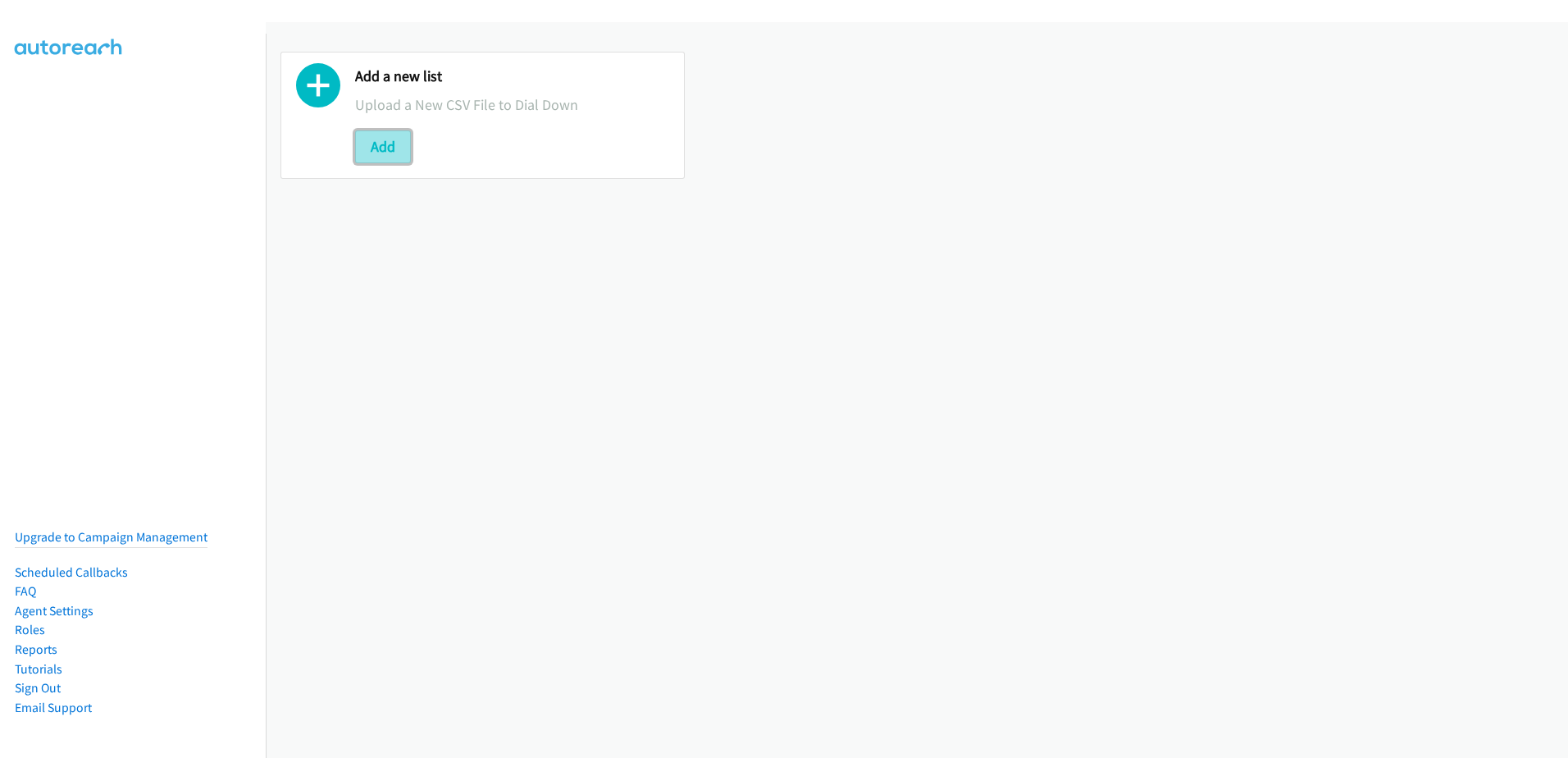
click at [390, 157] on button "Add" at bounding box center [383, 147] width 56 height 32
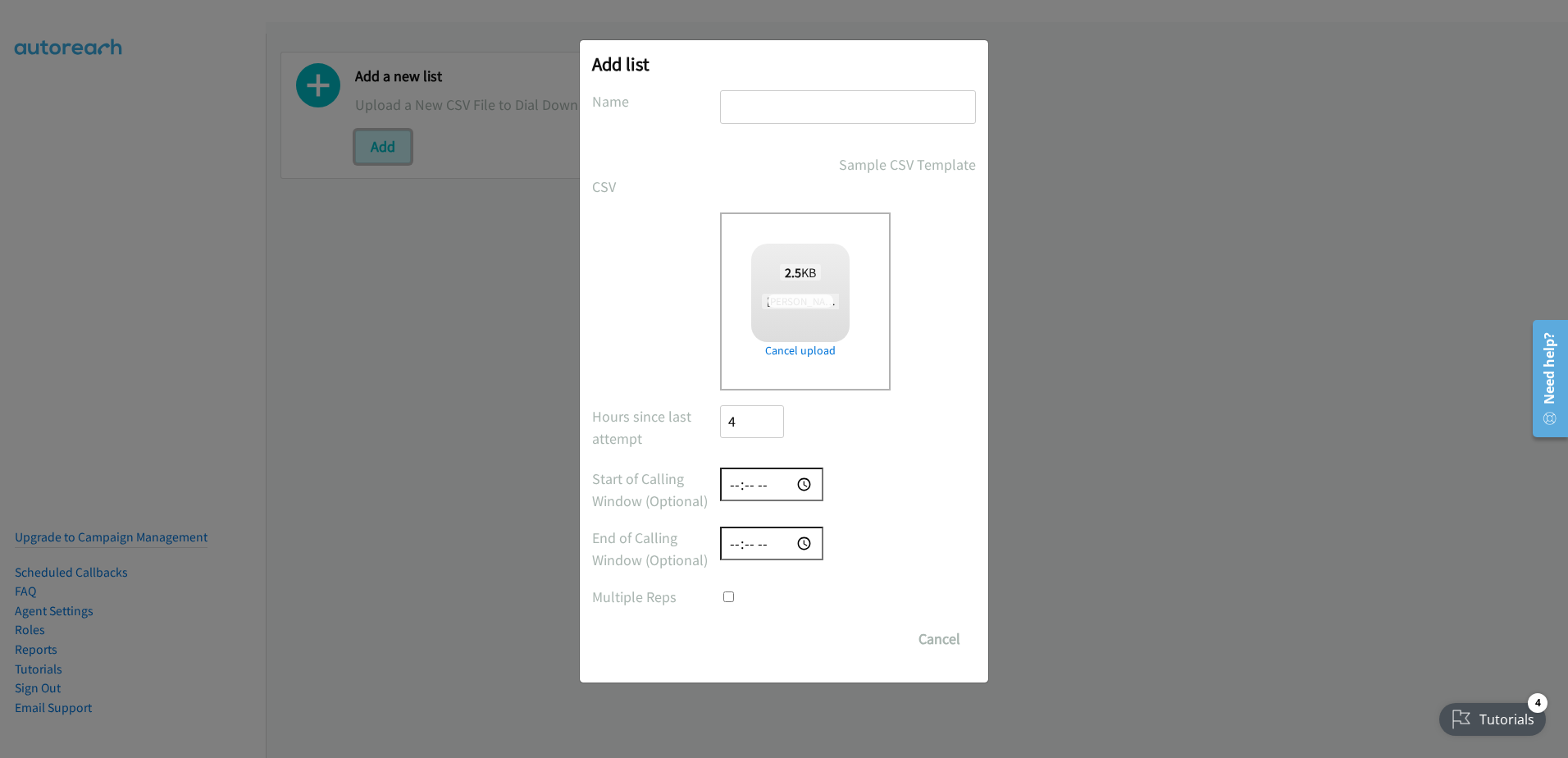
checkbox input "true"
click at [788, 92] on input "text" at bounding box center [848, 106] width 256 height 33
type input "10/15 new"
click at [733, 663] on div "Add list No phone fields were returned for that Report or List View Please uplo…" at bounding box center [784, 361] width 409 height 642
click at [732, 656] on div "Add list No phone fields were returned for that Report or List View Please uplo…" at bounding box center [784, 361] width 409 height 642
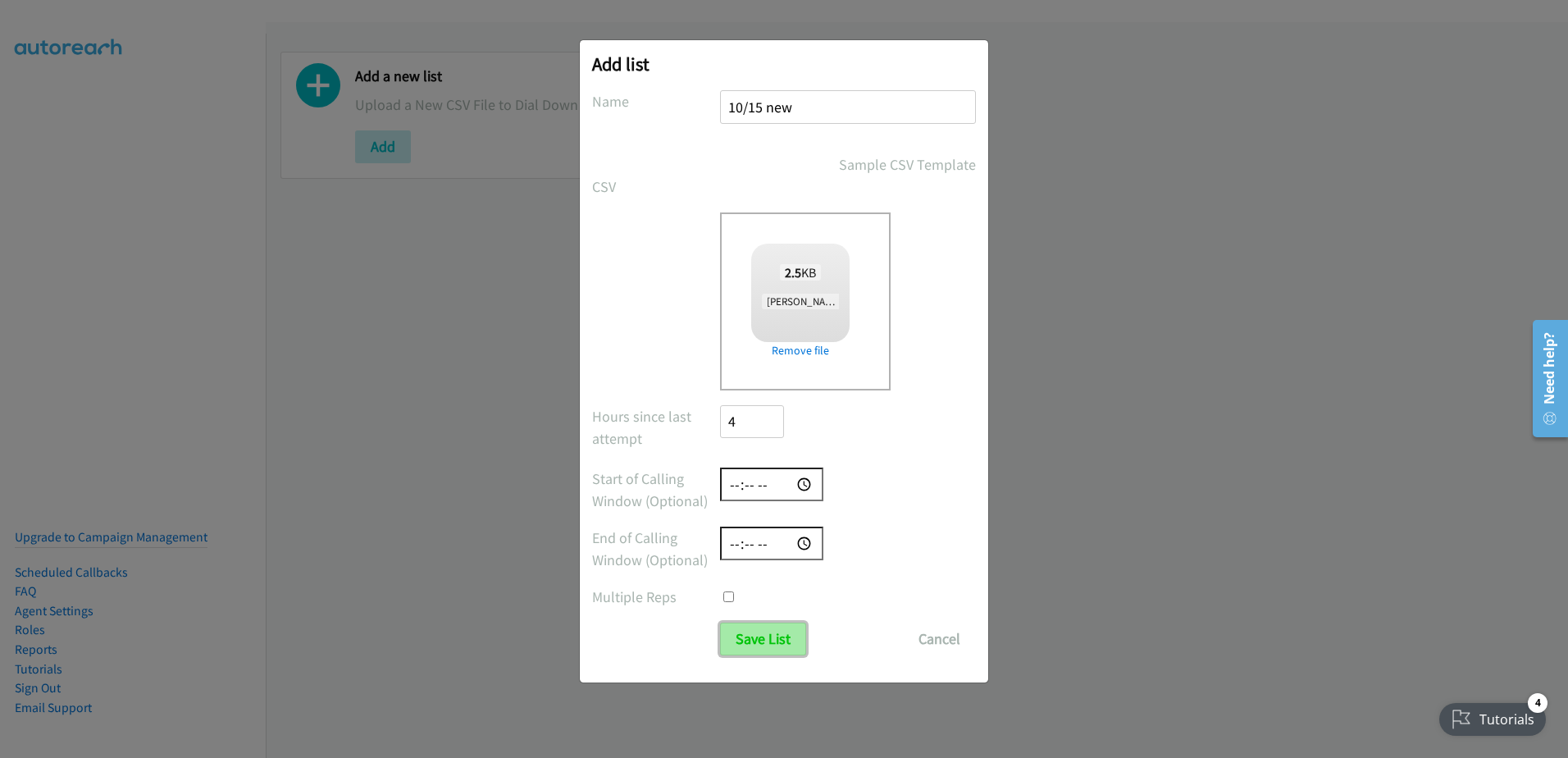
click at [741, 639] on input "Save List" at bounding box center [763, 639] width 86 height 32
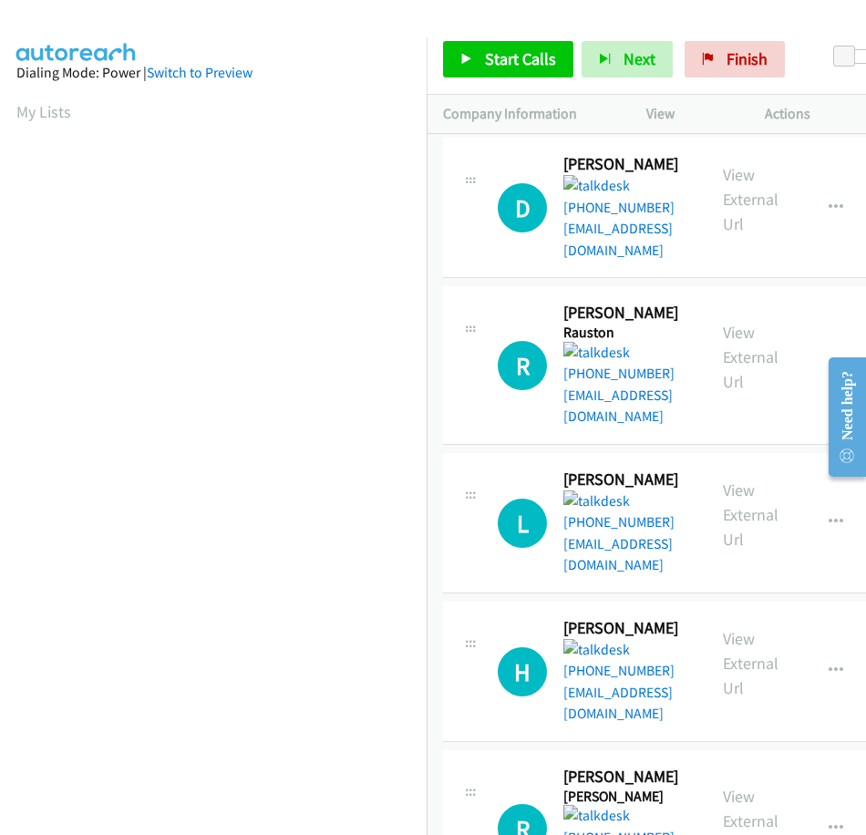
click at [464, 15] on div at bounding box center [424, 35] width 849 height 70
click at [800, 37] on div "Start Calls Pause Next Finish Paused 0" at bounding box center [645, 60] width 439 height 70
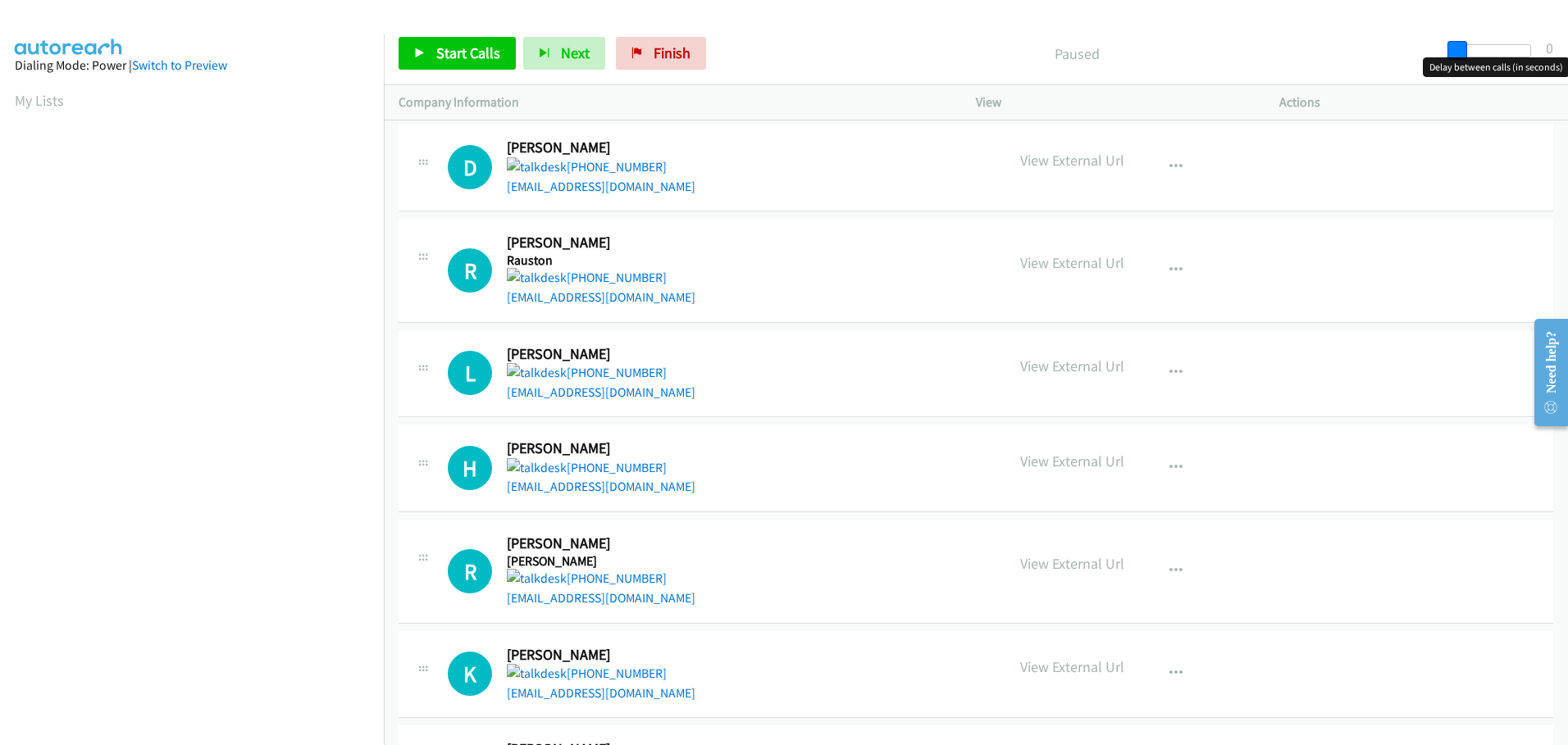
drag, startPoint x: 1451, startPoint y: 50, endPoint x: 1427, endPoint y: 49, distance: 24.0
click at [1430, 47] on div "Start Calls Pause Next Finish Paused 0" at bounding box center [976, 54] width 1185 height 63
drag, startPoint x: 1464, startPoint y: 49, endPoint x: 1380, endPoint y: 40, distance: 84.5
click at [1384, 45] on div "Start Calls Pause Next Finish Paused 0" at bounding box center [976, 54] width 1185 height 63
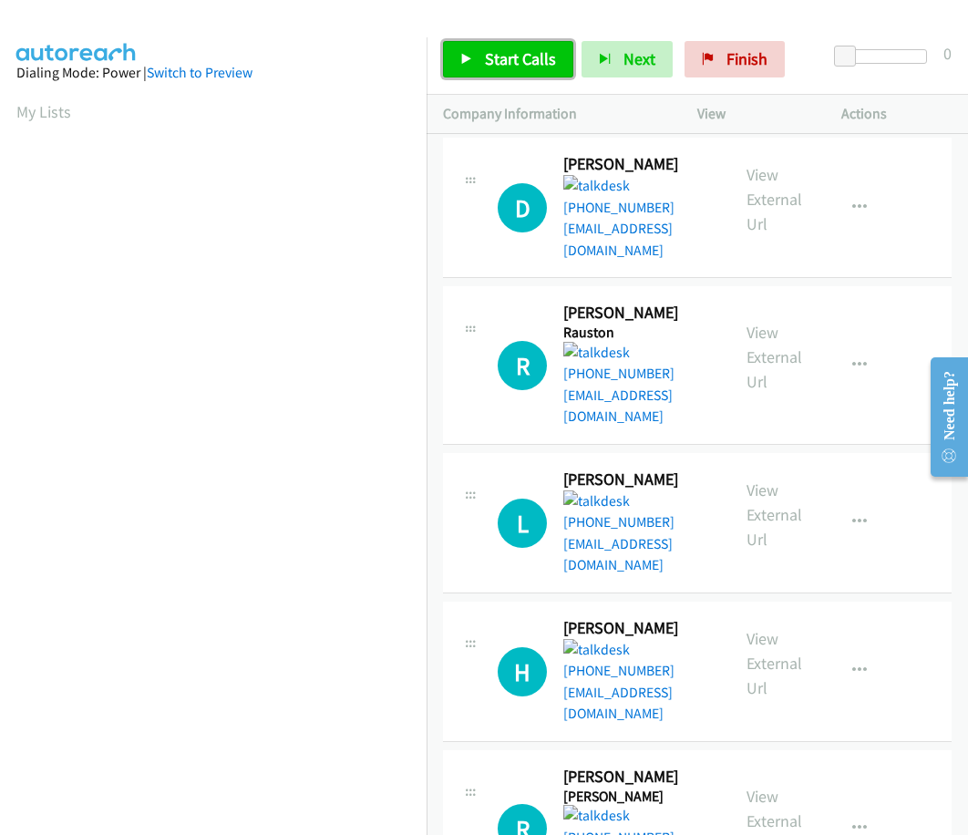
click at [514, 55] on span "Start Calls" at bounding box center [520, 58] width 71 height 21
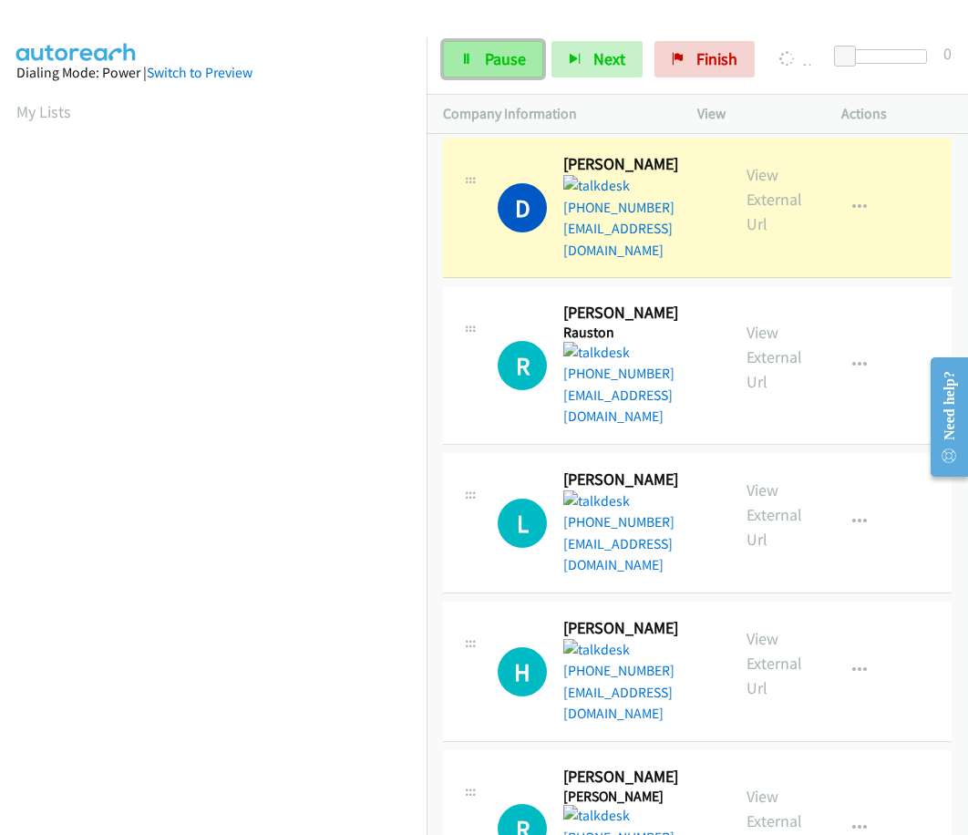
click at [479, 67] on link "Pause" at bounding box center [493, 59] width 100 height 36
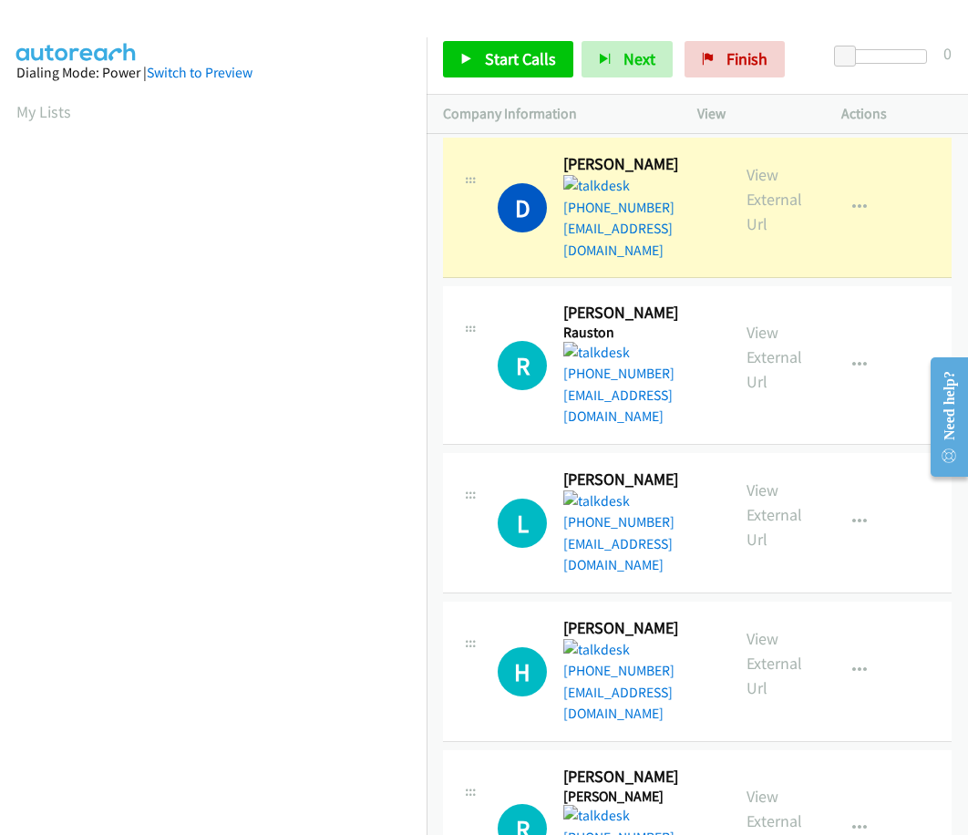
scroll to position [188, 0]
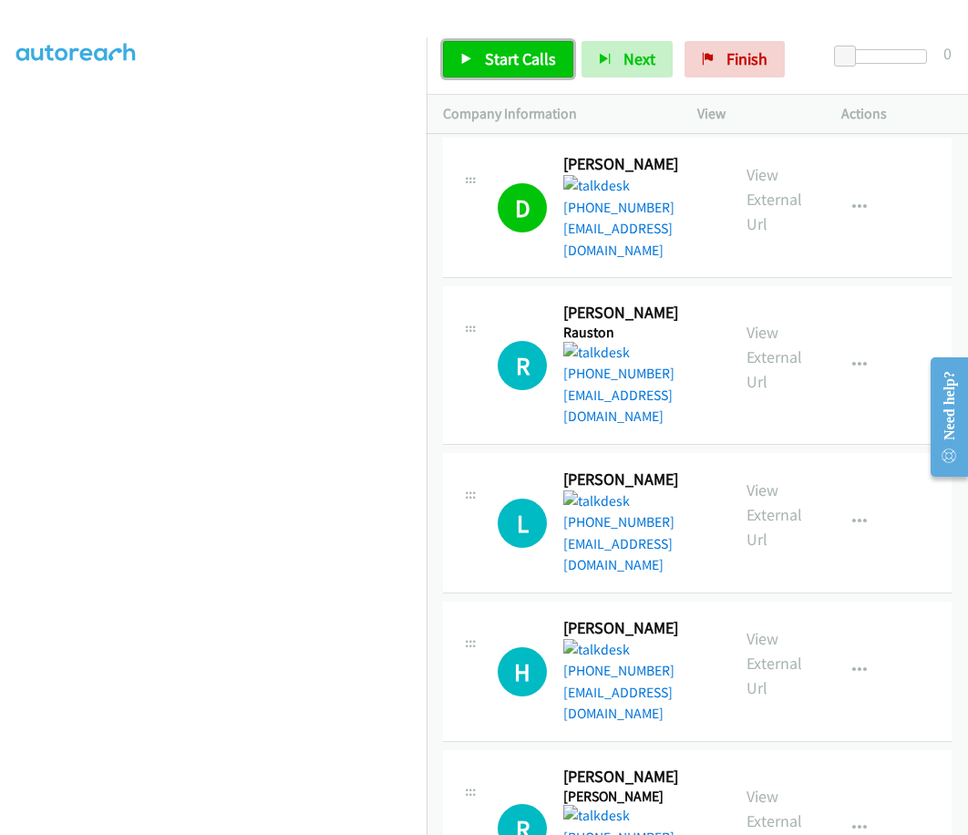
click at [495, 55] on span "Start Calls" at bounding box center [520, 58] width 71 height 21
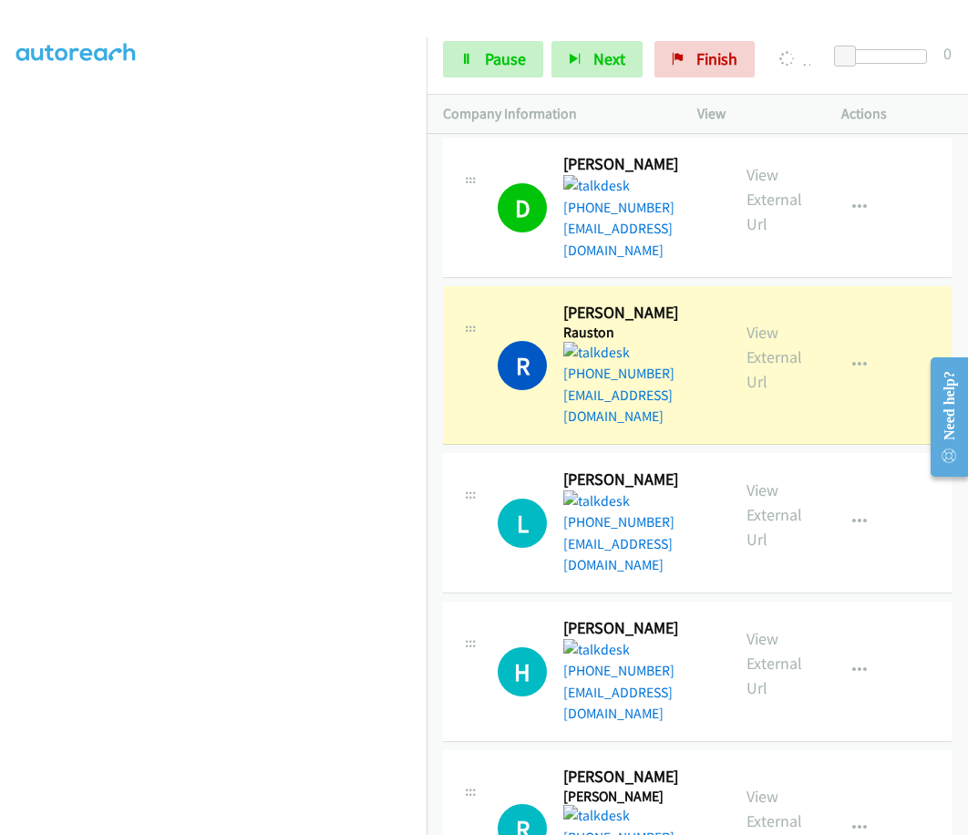
click at [446, 22] on div at bounding box center [475, 35] width 951 height 70
click at [510, 50] on span "Pause" at bounding box center [505, 58] width 41 height 21
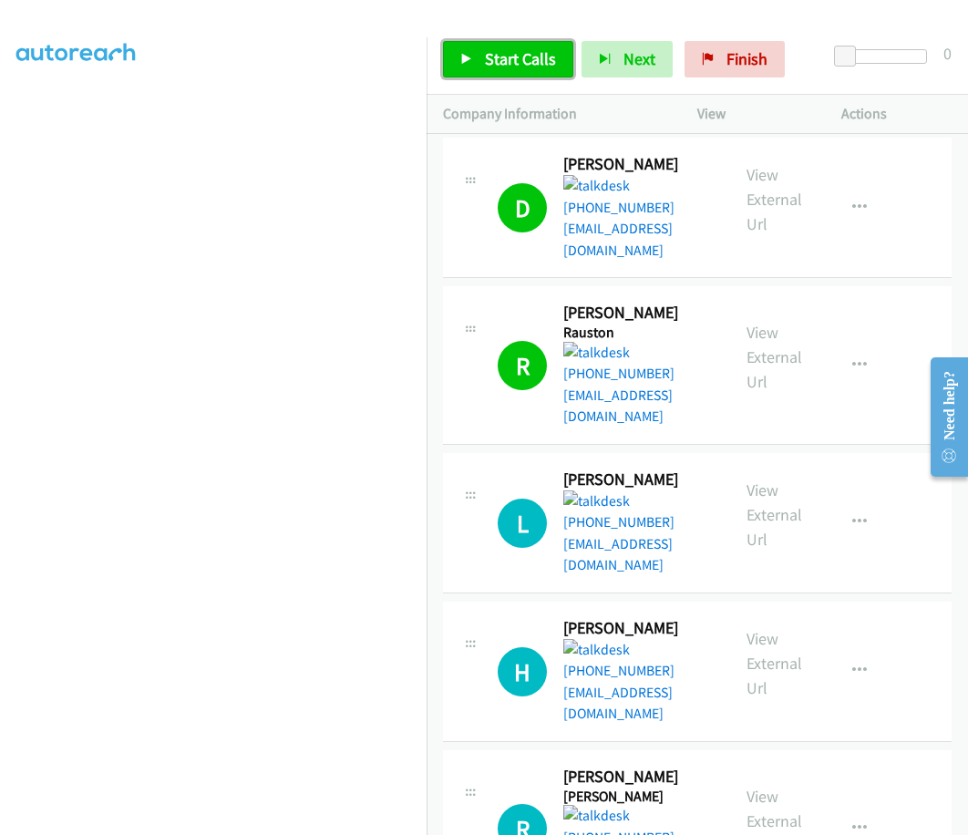
click at [499, 75] on link "Start Calls" at bounding box center [508, 59] width 130 height 36
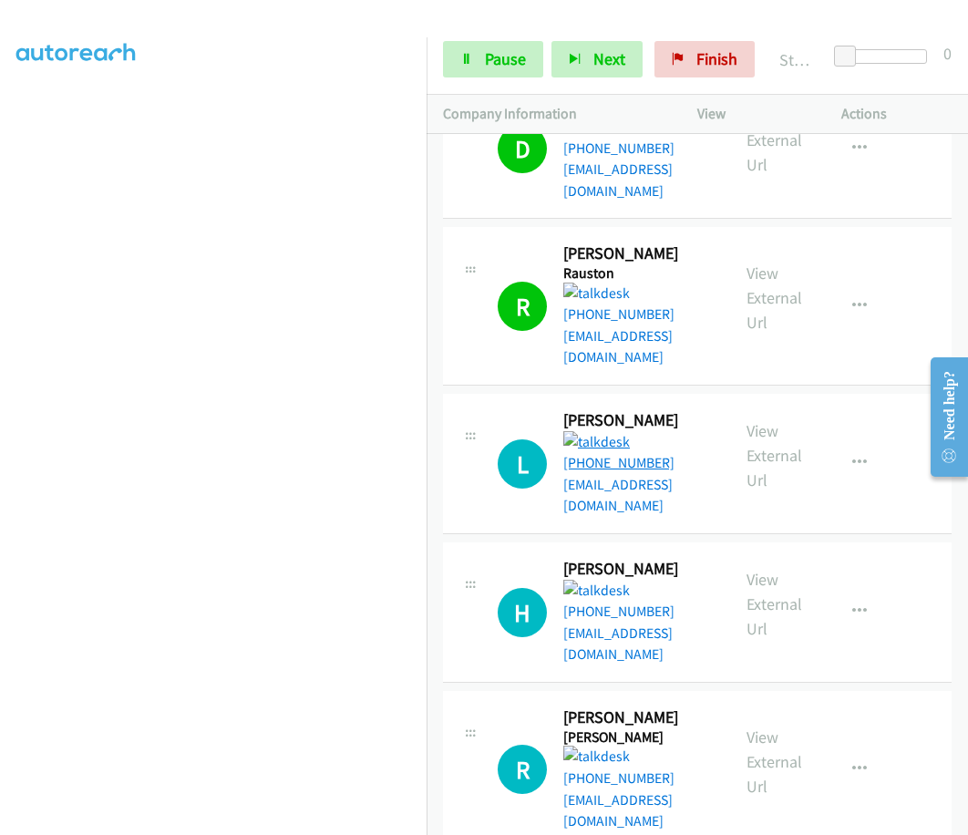
scroll to position [91, 0]
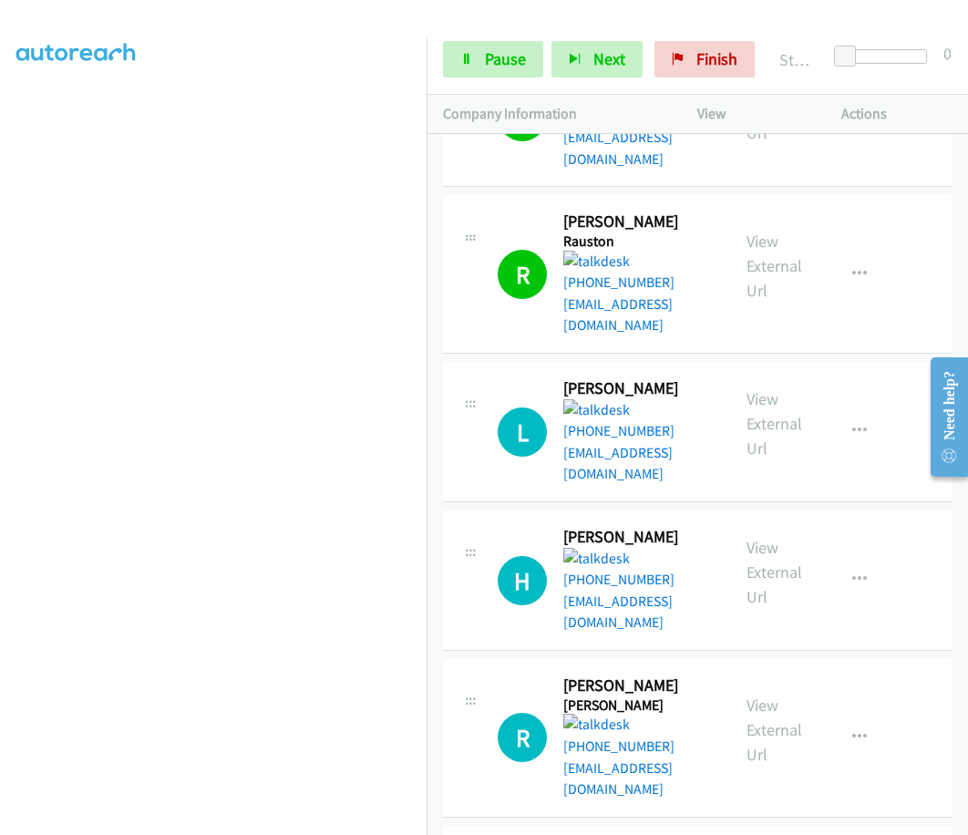
click at [510, 38] on div "Start Calls Pause Next Finish Started 0" at bounding box center [696, 60] width 541 height 70
click at [501, 57] on span "Pause" at bounding box center [505, 58] width 41 height 21
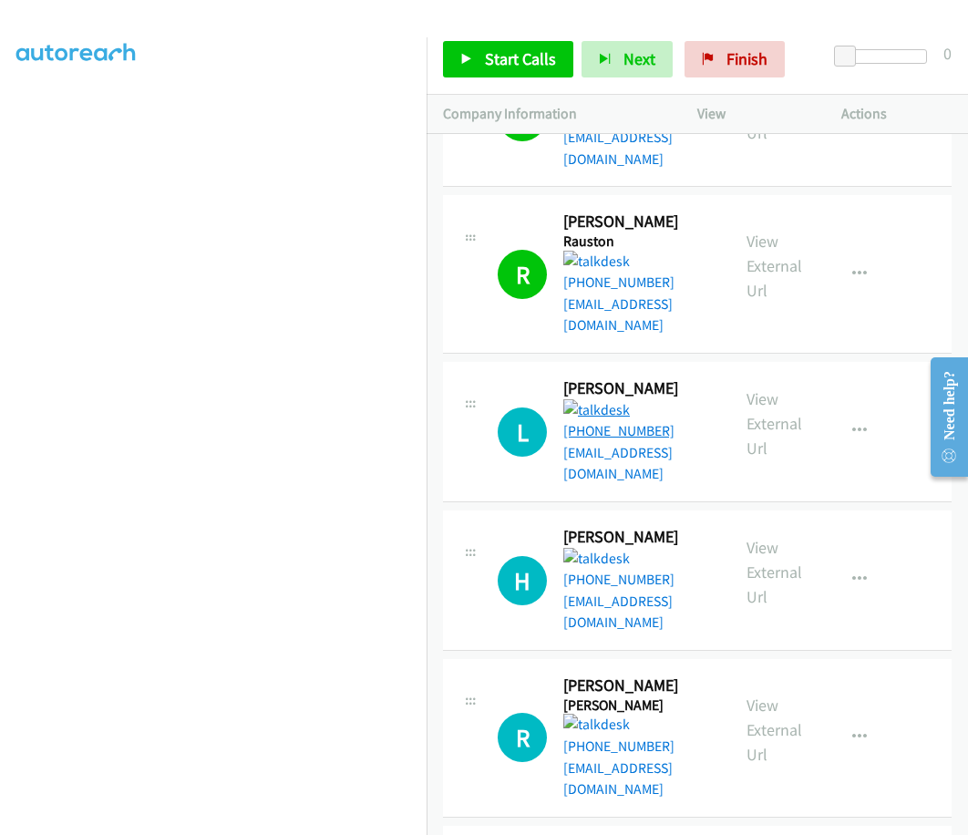
scroll to position [0, 0]
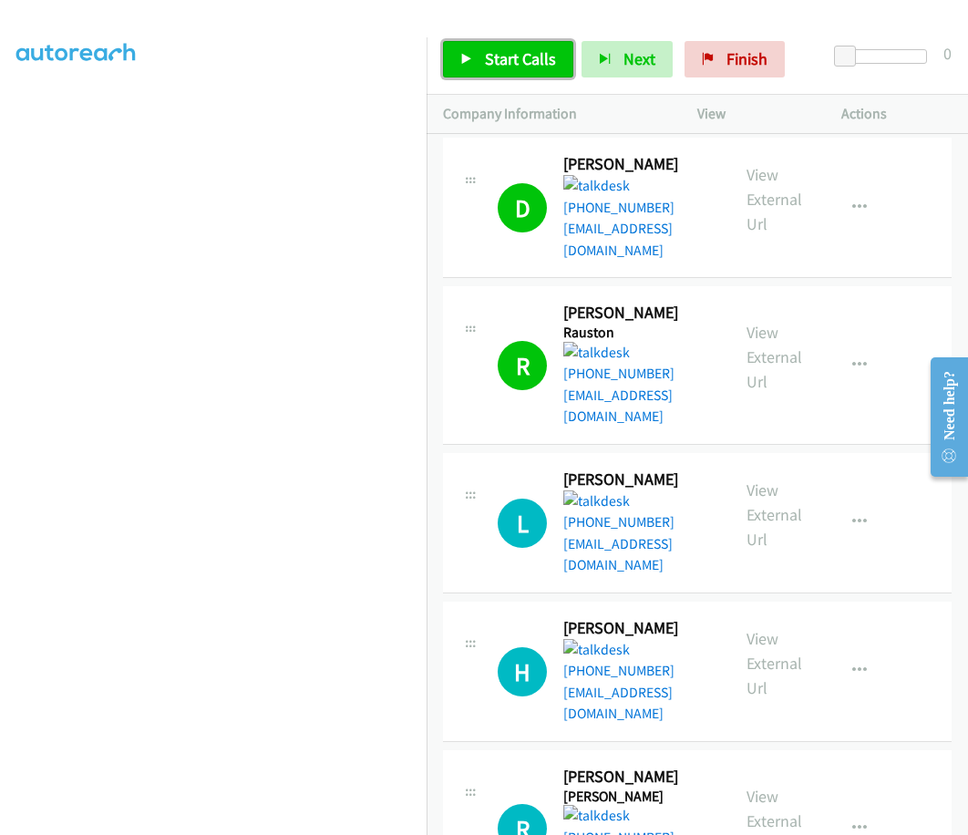
click at [518, 62] on span "Start Calls" at bounding box center [520, 58] width 71 height 21
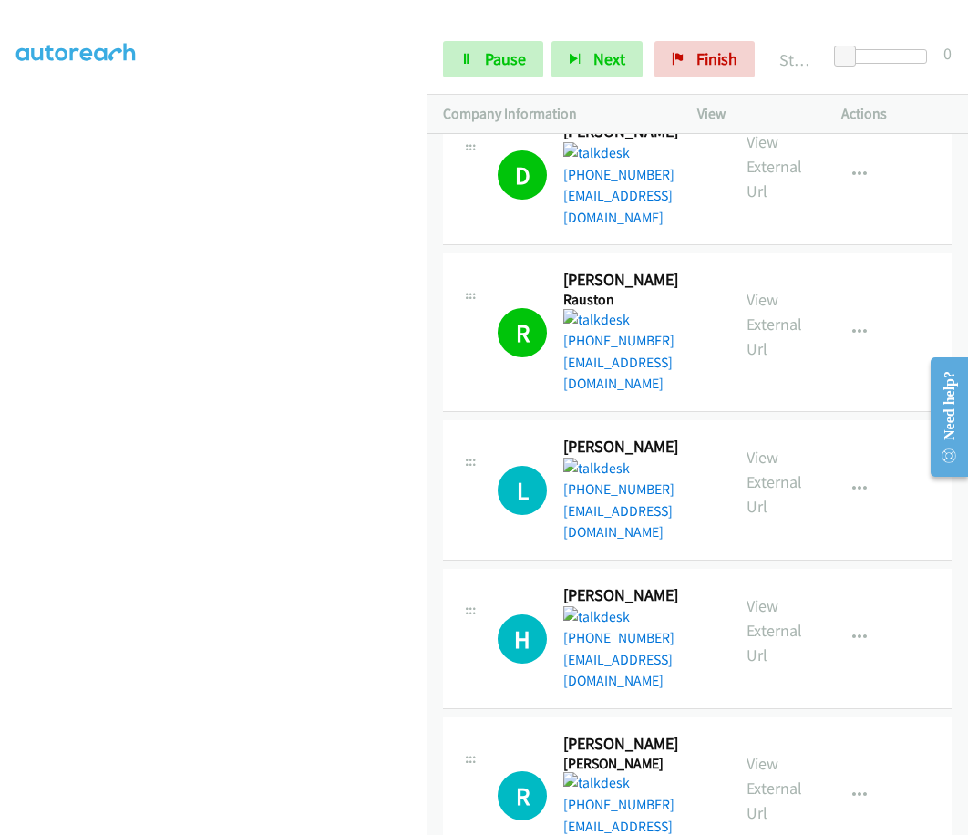
scroll to position [91, 0]
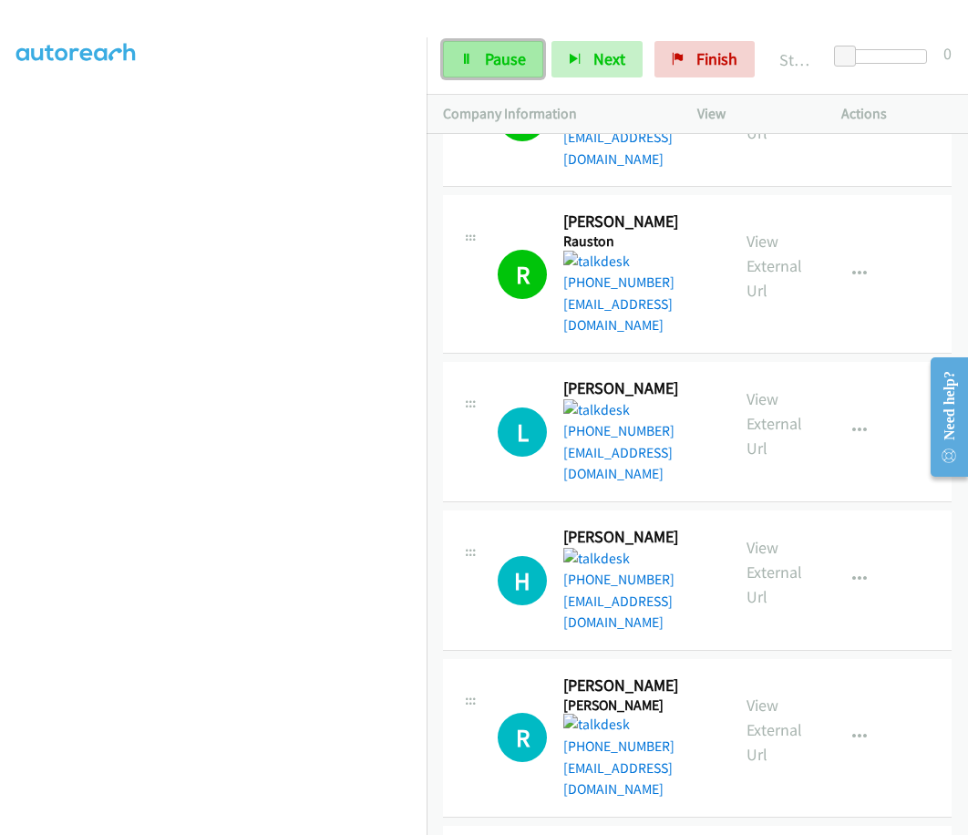
click at [500, 47] on link "Pause" at bounding box center [493, 59] width 100 height 36
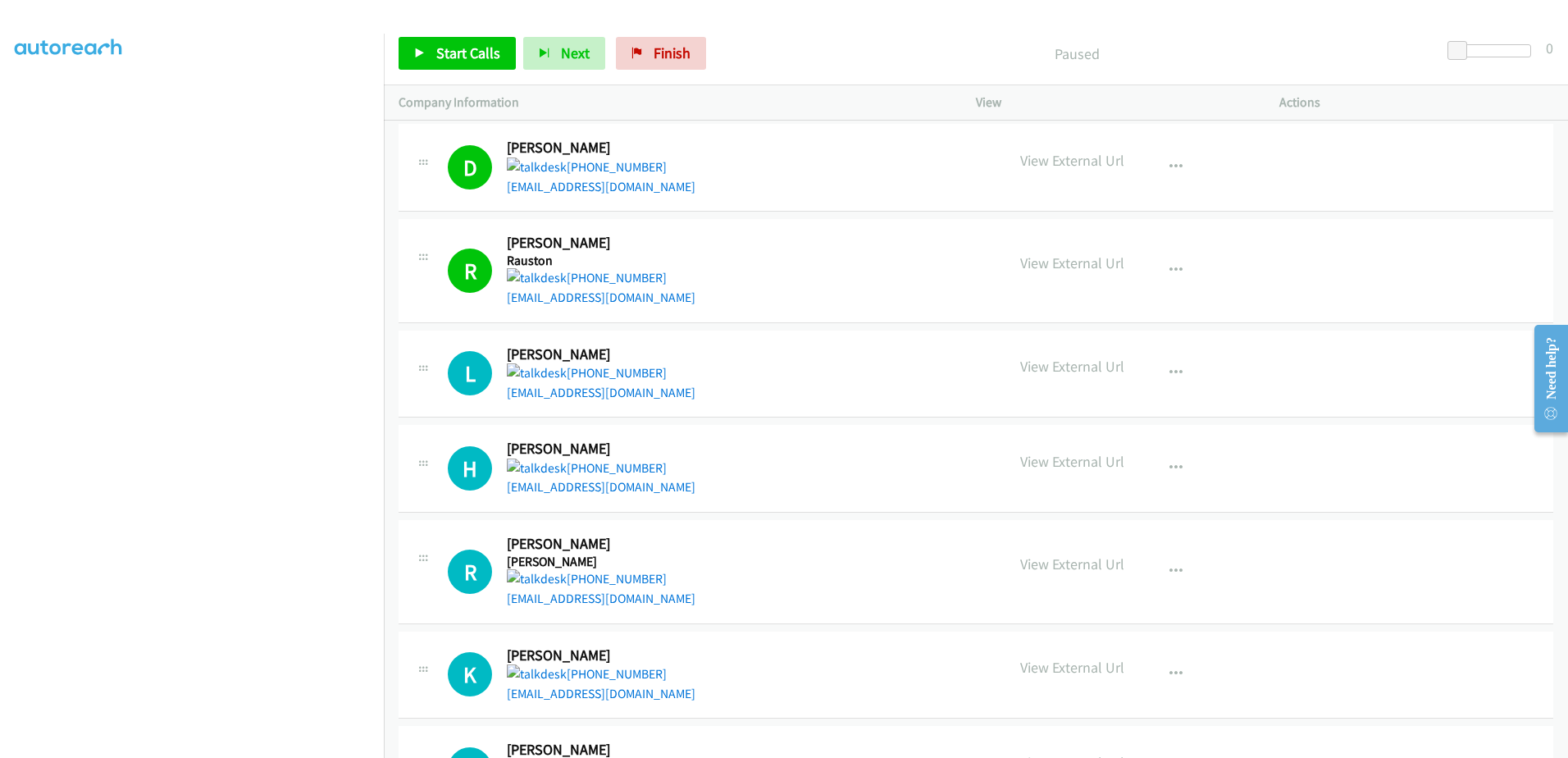
scroll to position [162, 0]
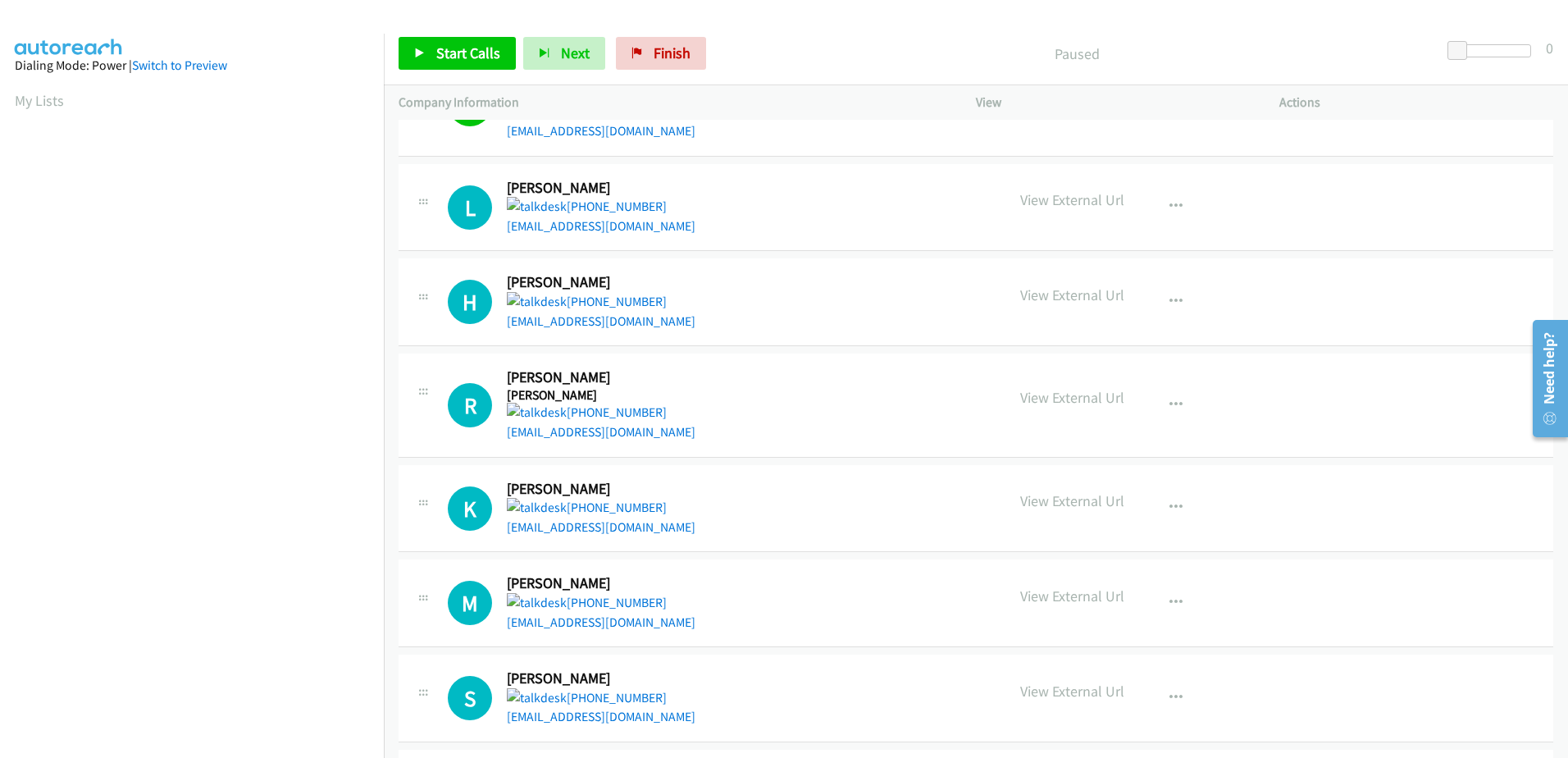
scroll to position [246, 0]
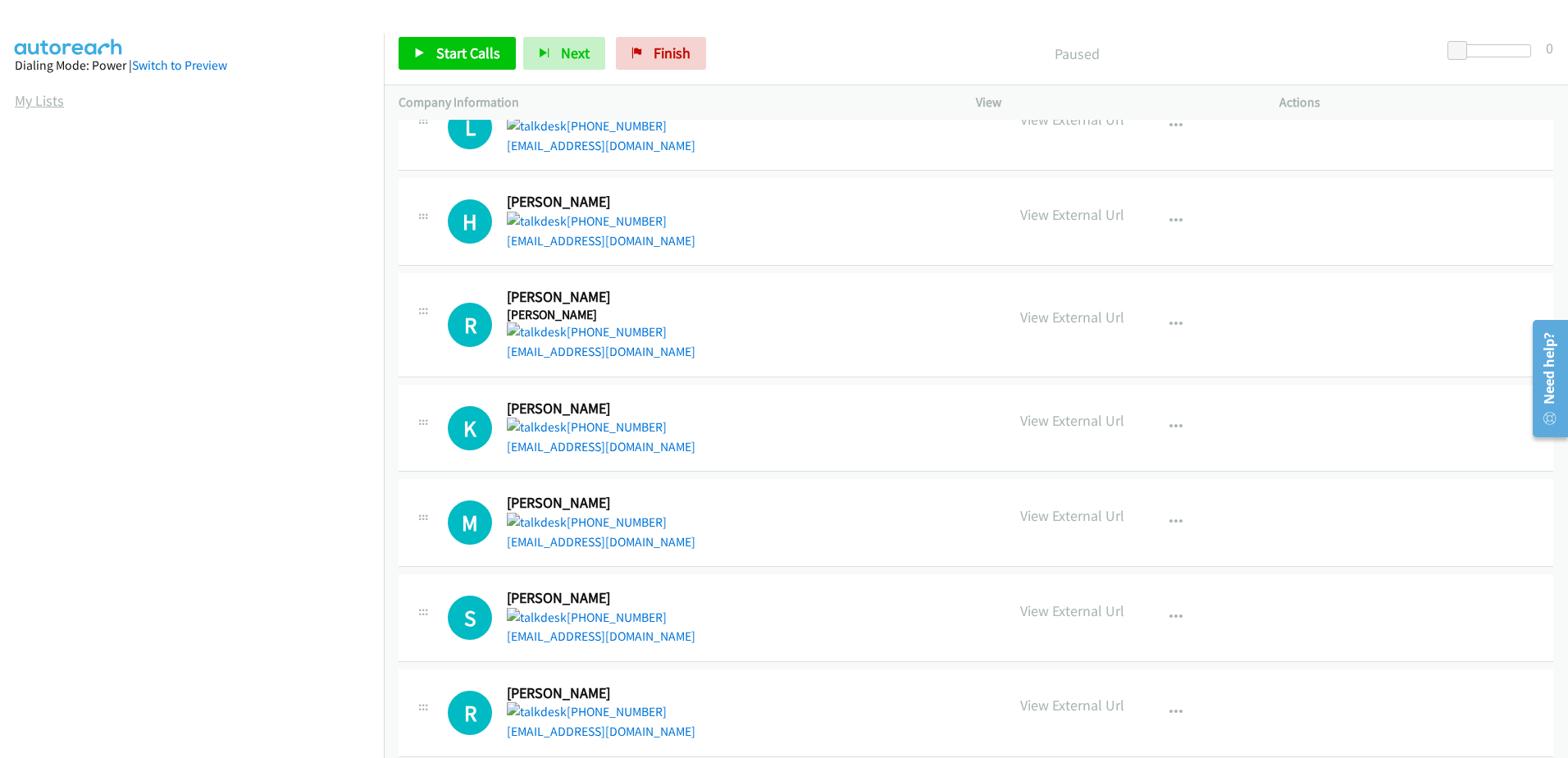
click at [45, 100] on link "My Lists" at bounding box center [39, 100] width 50 height 19
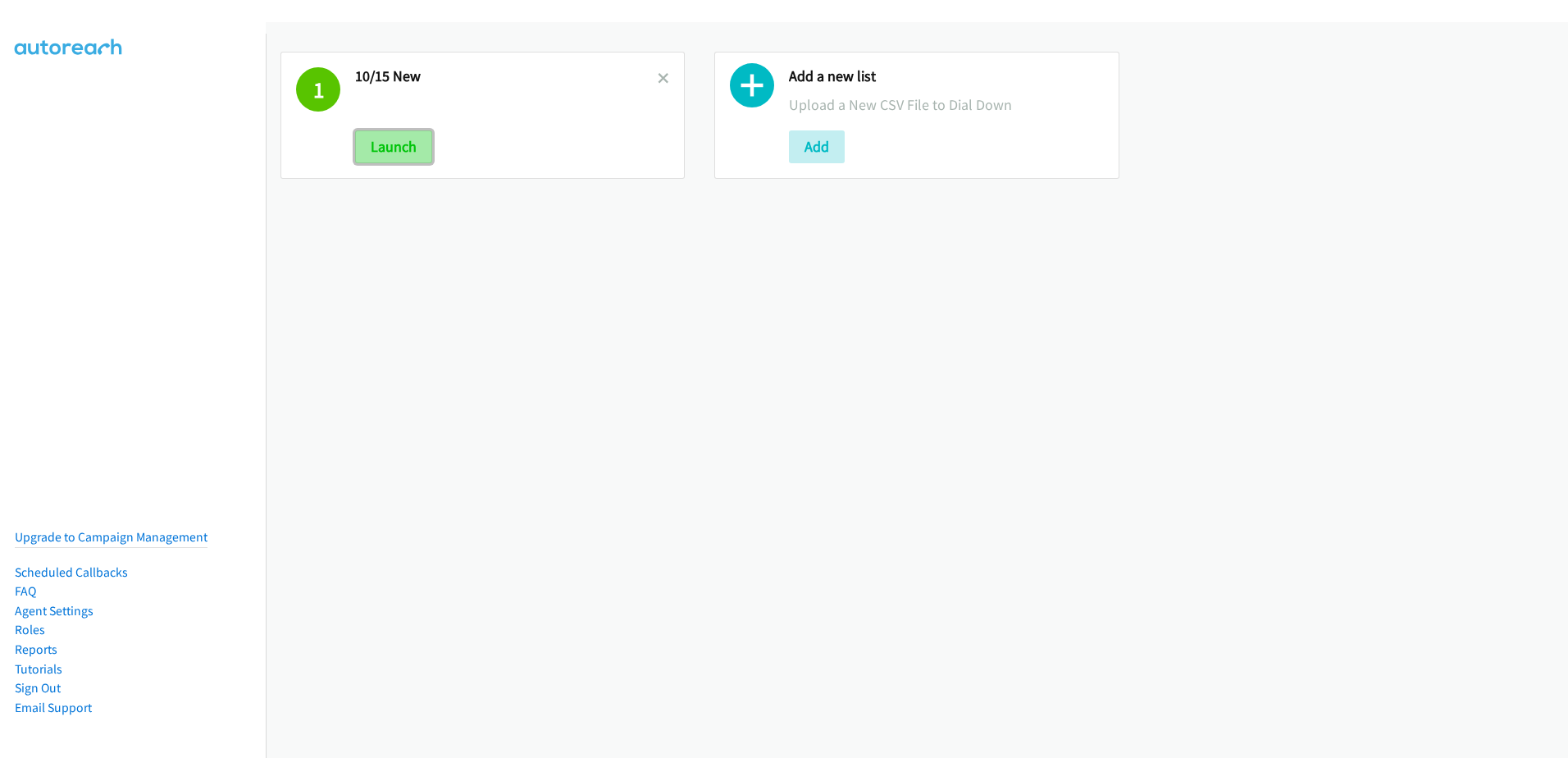
click at [401, 154] on button "Launch" at bounding box center [394, 147] width 77 height 32
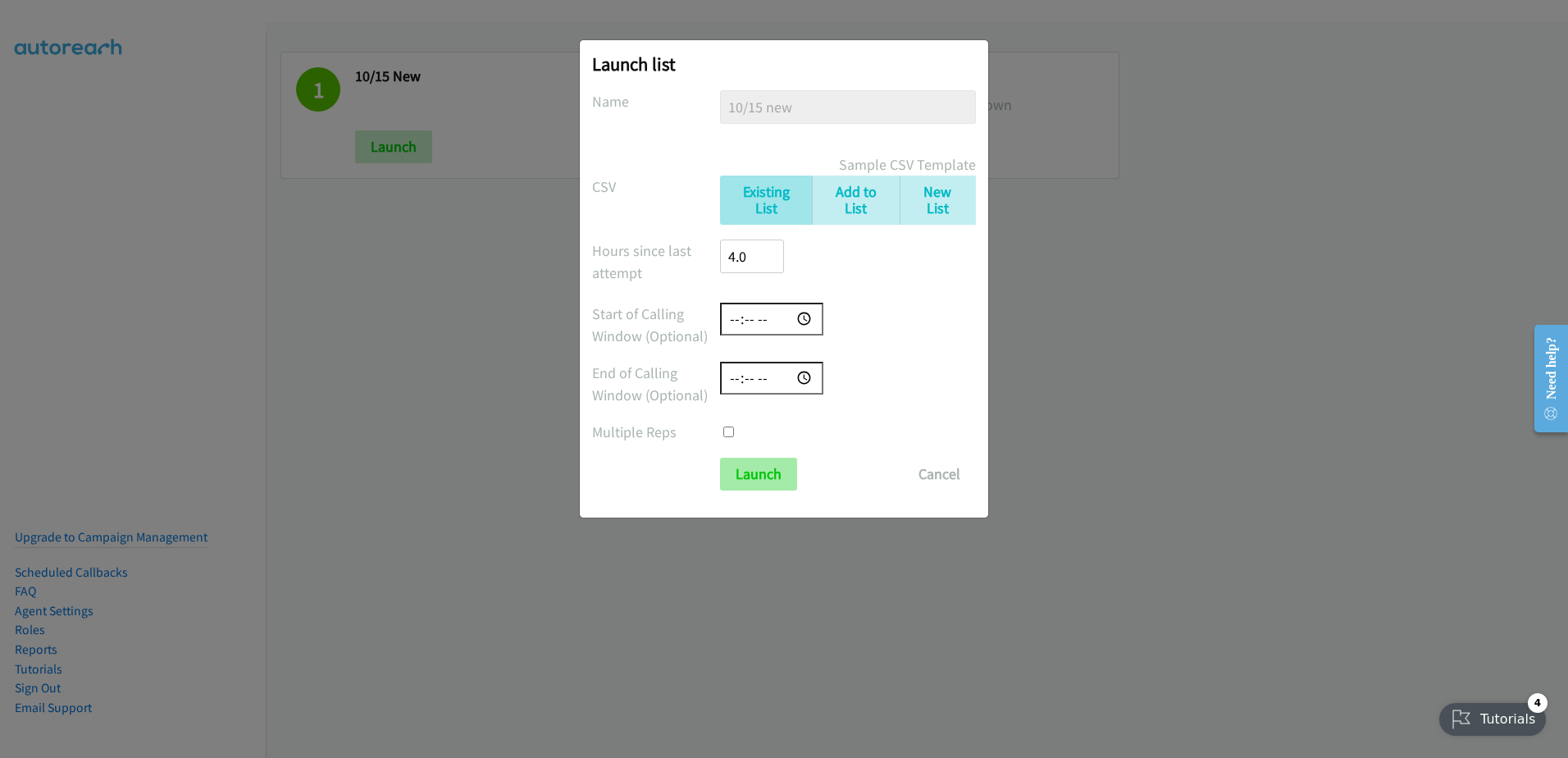
click at [742, 457] on form "No phone fields were returned for that Report or List View Please upload a csv …" at bounding box center [784, 290] width 383 height 401
click at [769, 486] on input "Launch" at bounding box center [759, 474] width 77 height 32
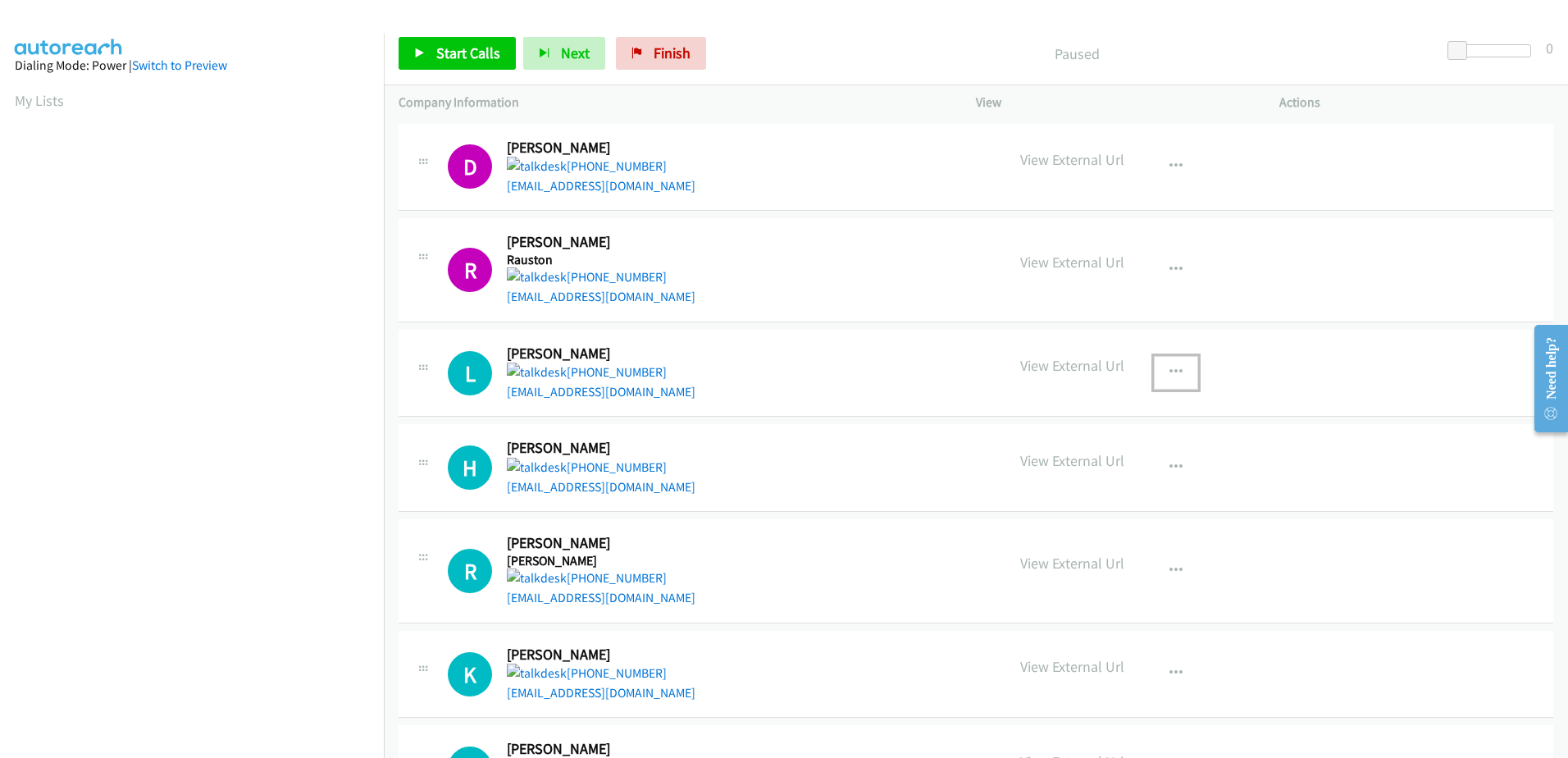
click at [1169, 374] on icon "button" at bounding box center [1176, 372] width 14 height 14
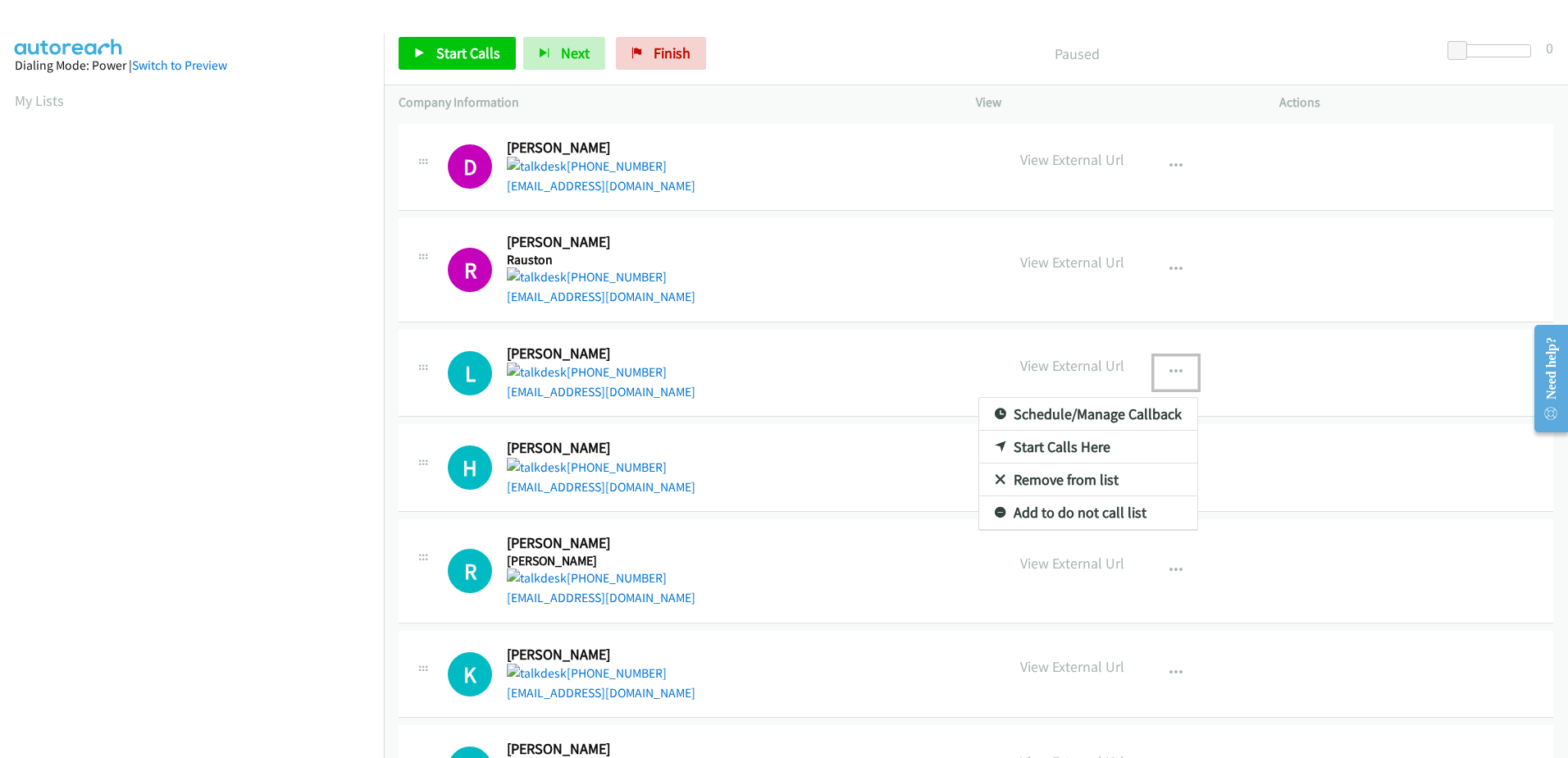
click at [1062, 480] on link "Remove from list" at bounding box center [1088, 480] width 218 height 32
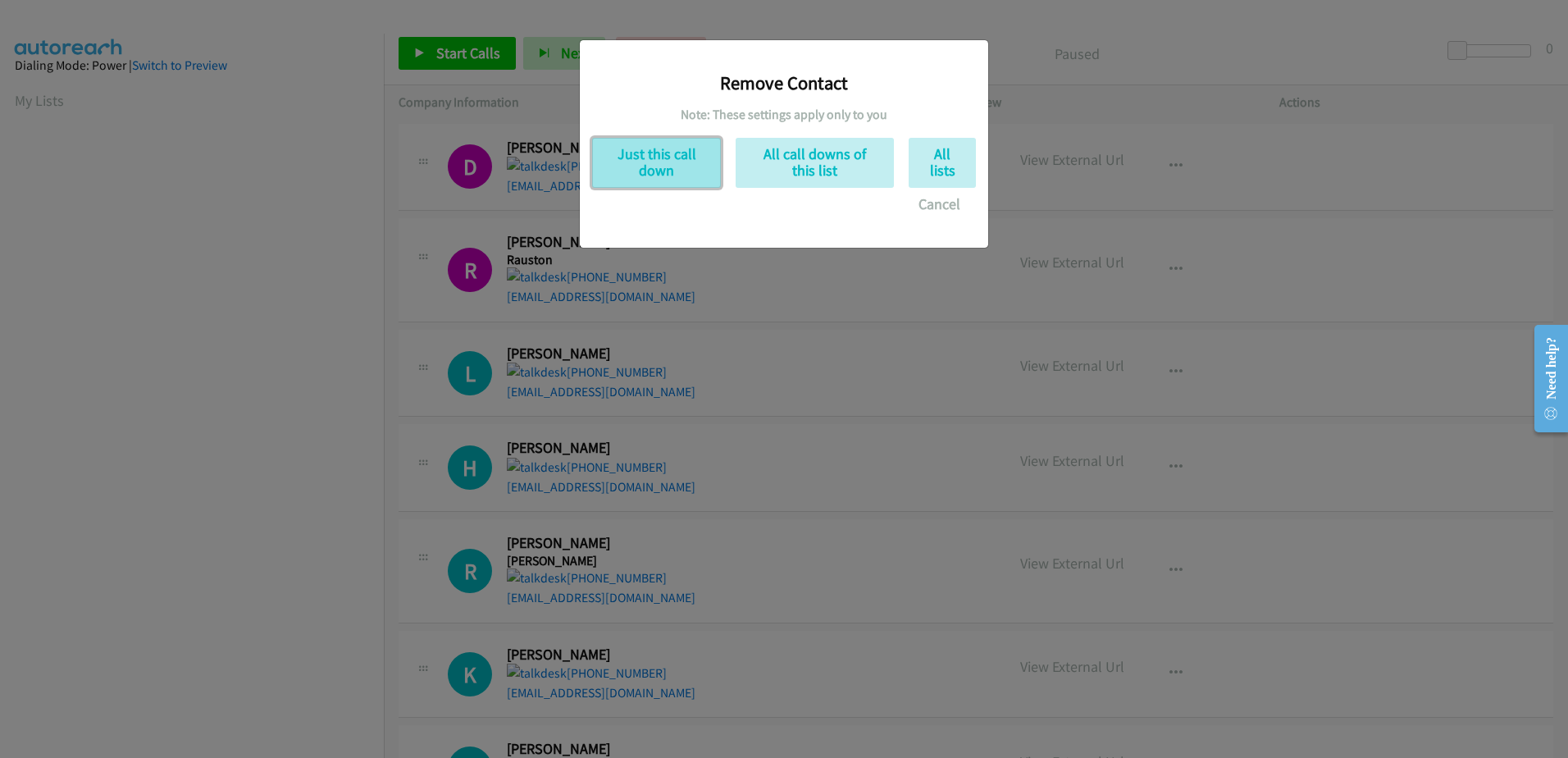
click at [669, 176] on button "Just this call down" at bounding box center [656, 163] width 129 height 50
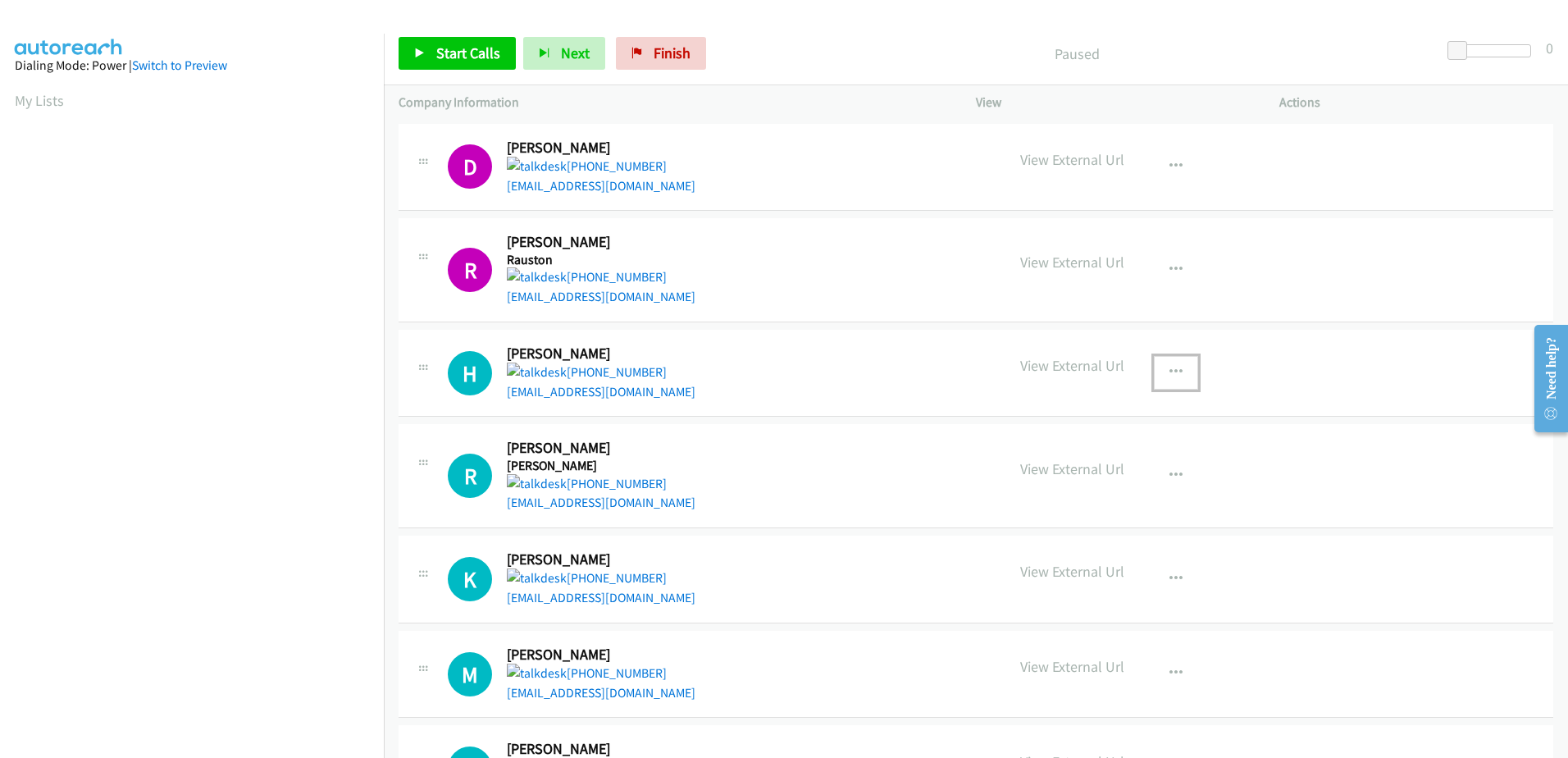
drag, startPoint x: 1172, startPoint y: 360, endPoint x: 1163, endPoint y: 360, distance: 9.0
click at [1171, 360] on button "button" at bounding box center [1176, 372] width 44 height 32
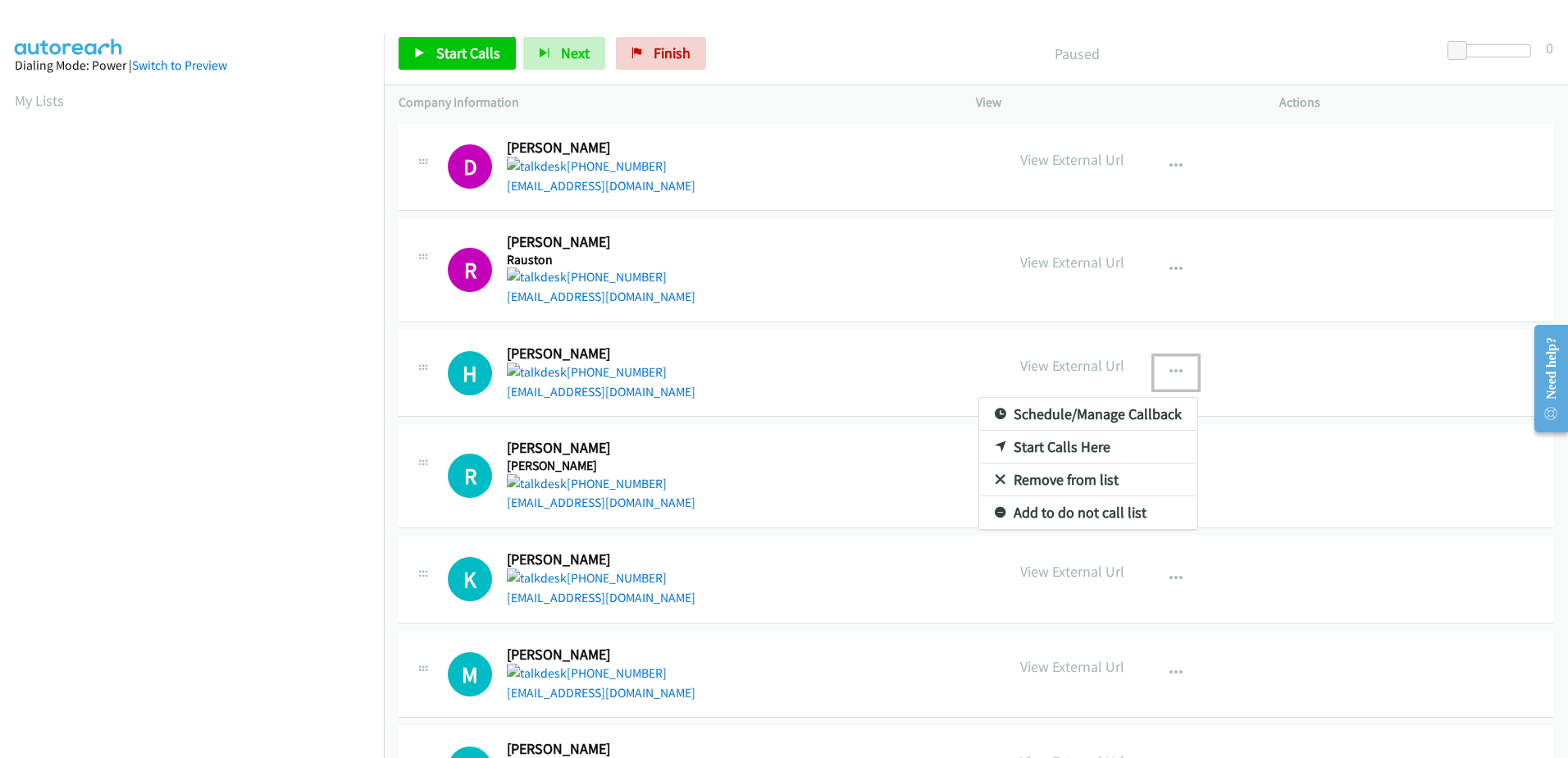
click at [1022, 472] on link "Remove from list" at bounding box center [1088, 480] width 218 height 32
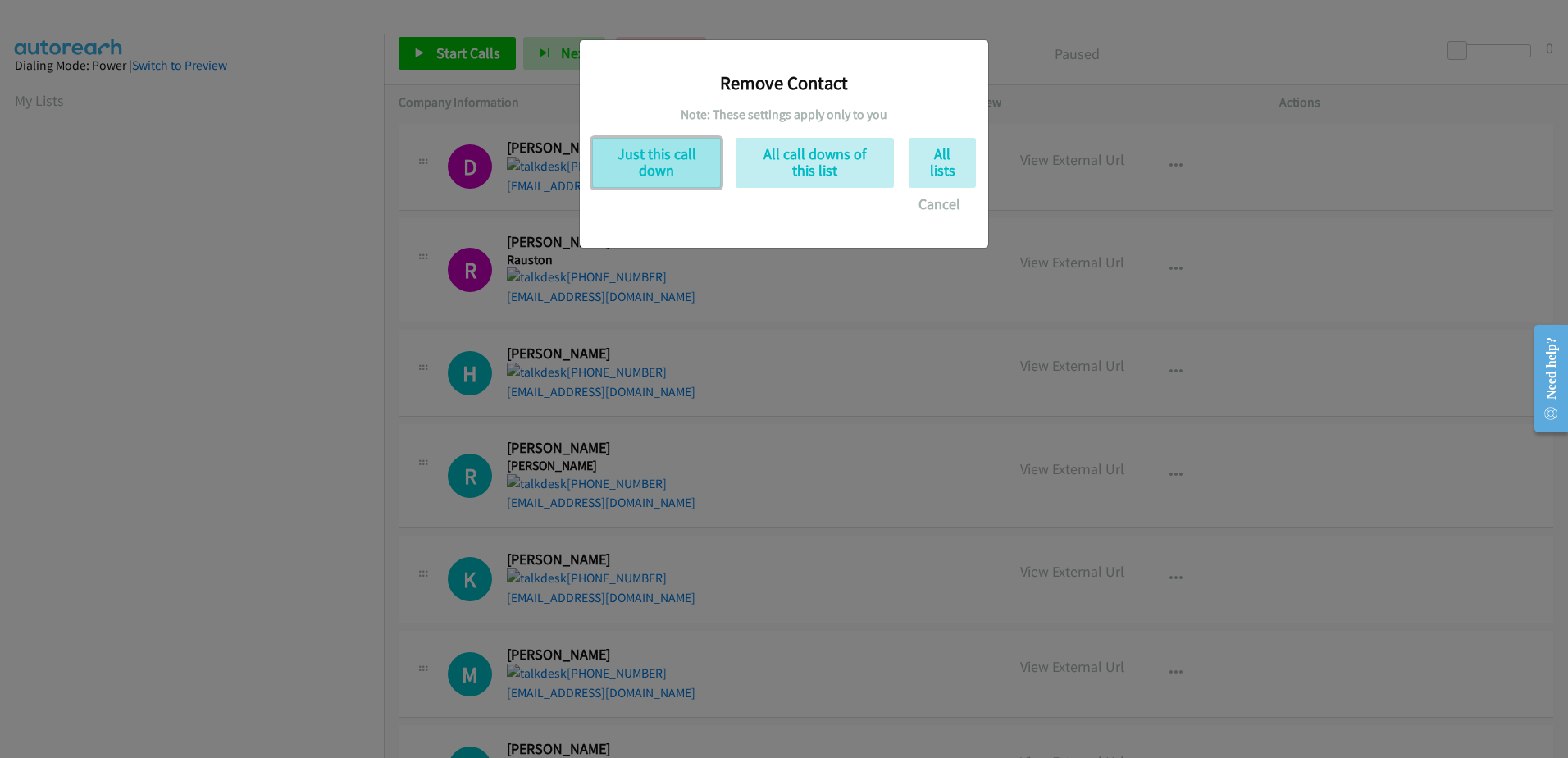
click at [678, 158] on button "Just this call down" at bounding box center [656, 163] width 129 height 50
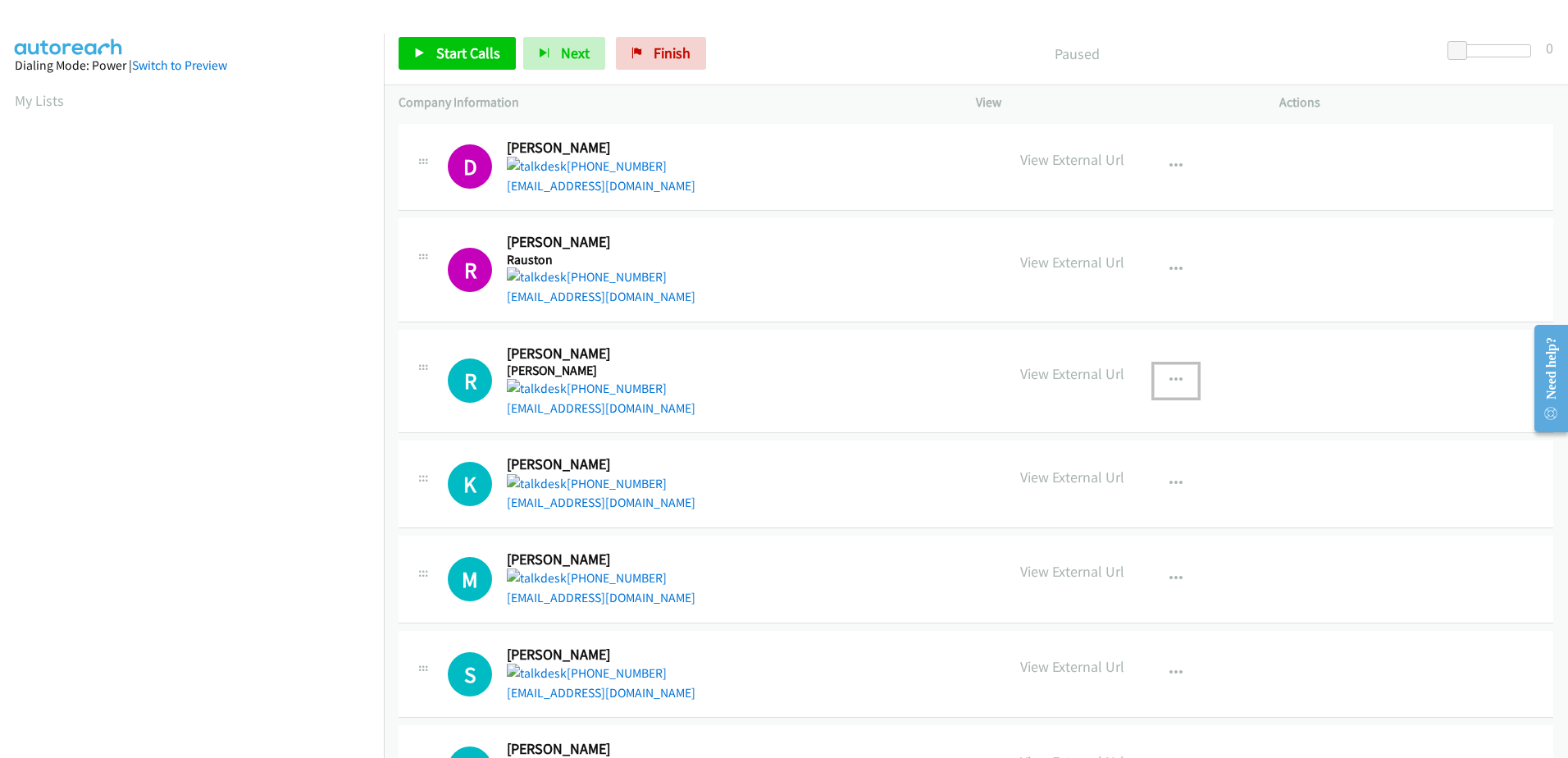
click at [1176, 377] on button "button" at bounding box center [1176, 381] width 44 height 32
click at [1085, 448] on link "Start Calls Here" at bounding box center [1088, 455] width 218 height 32
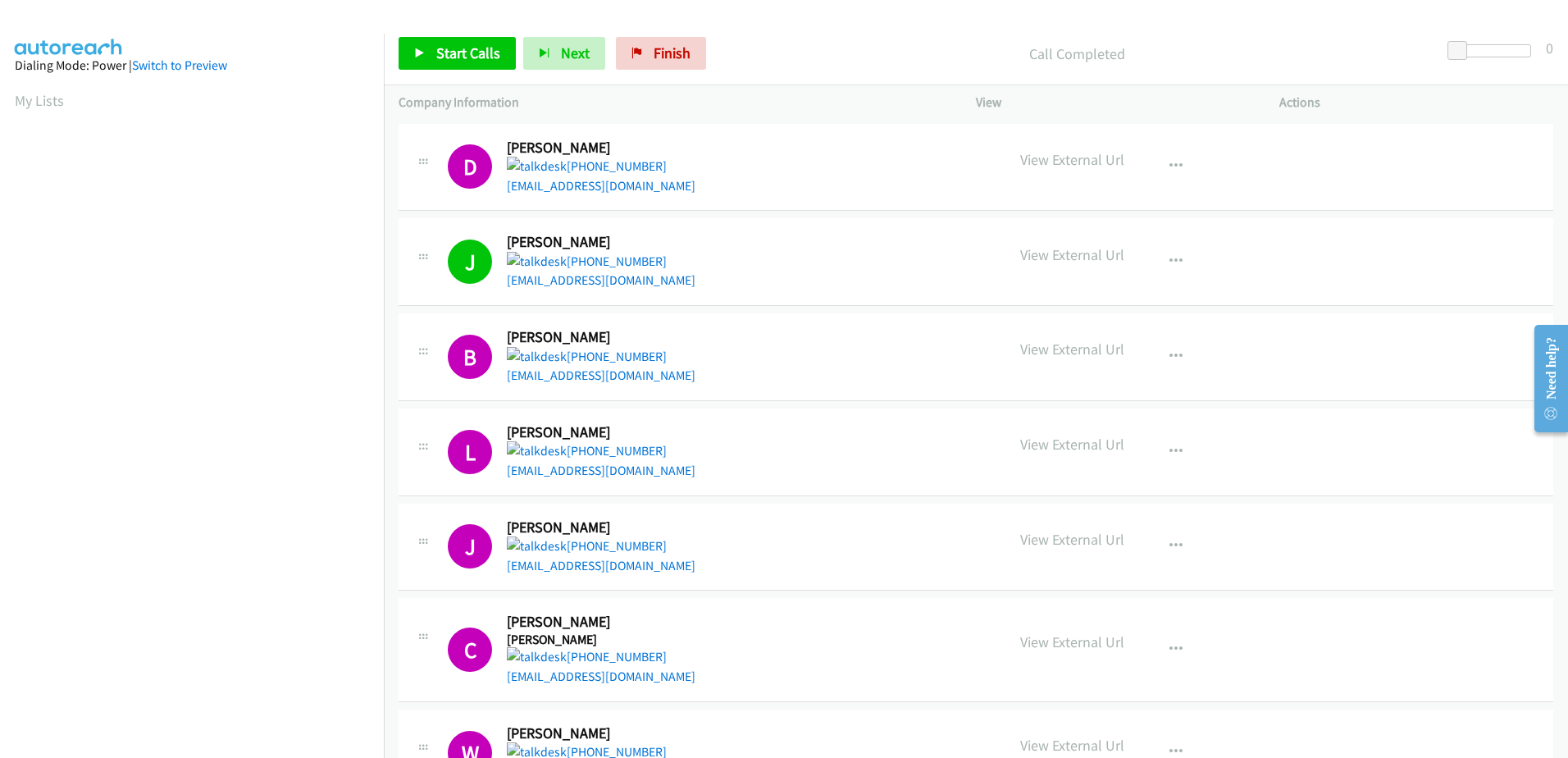
scroll to position [162, 0]
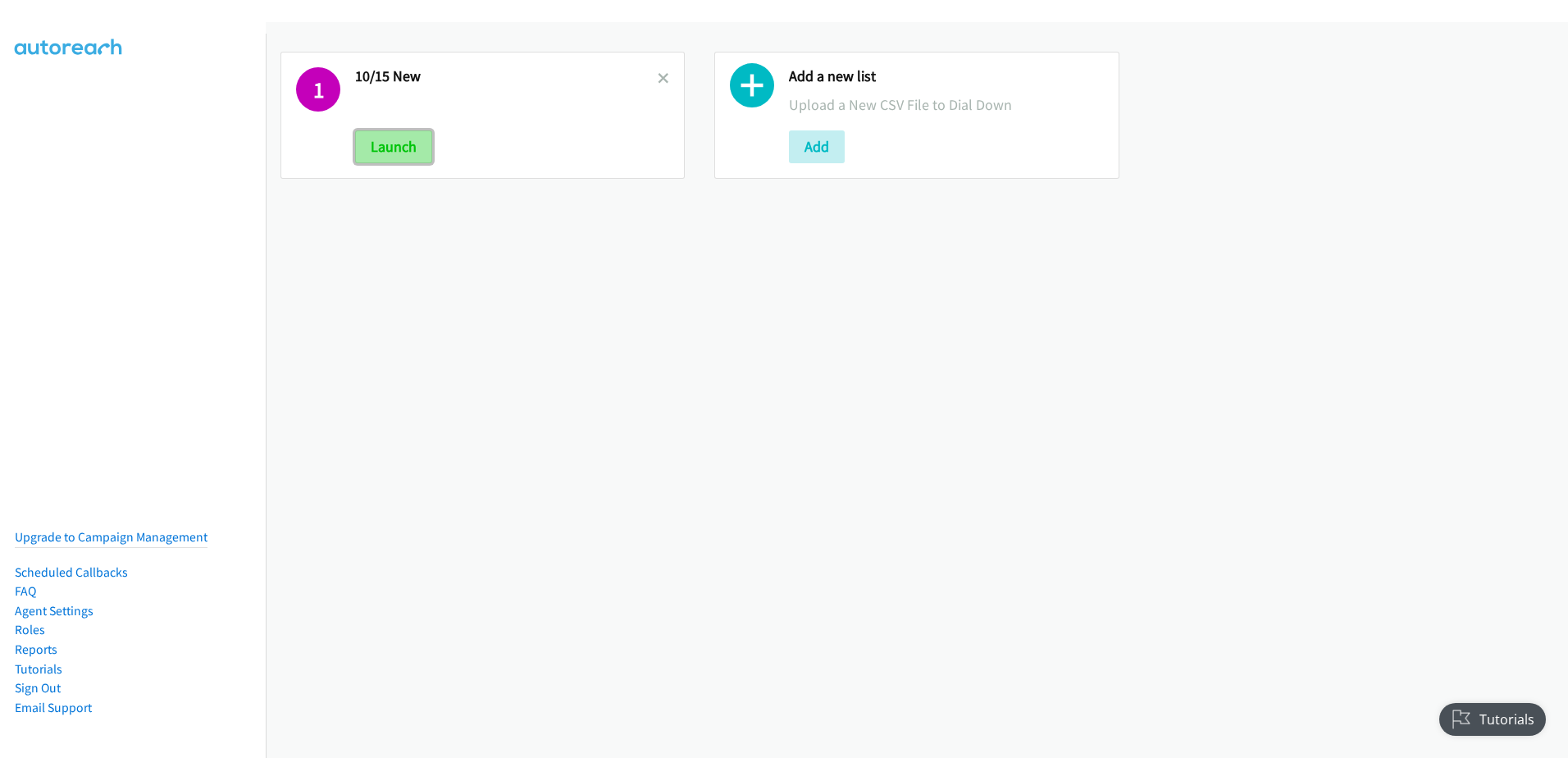
click at [370, 154] on button "Launch" at bounding box center [394, 147] width 77 height 32
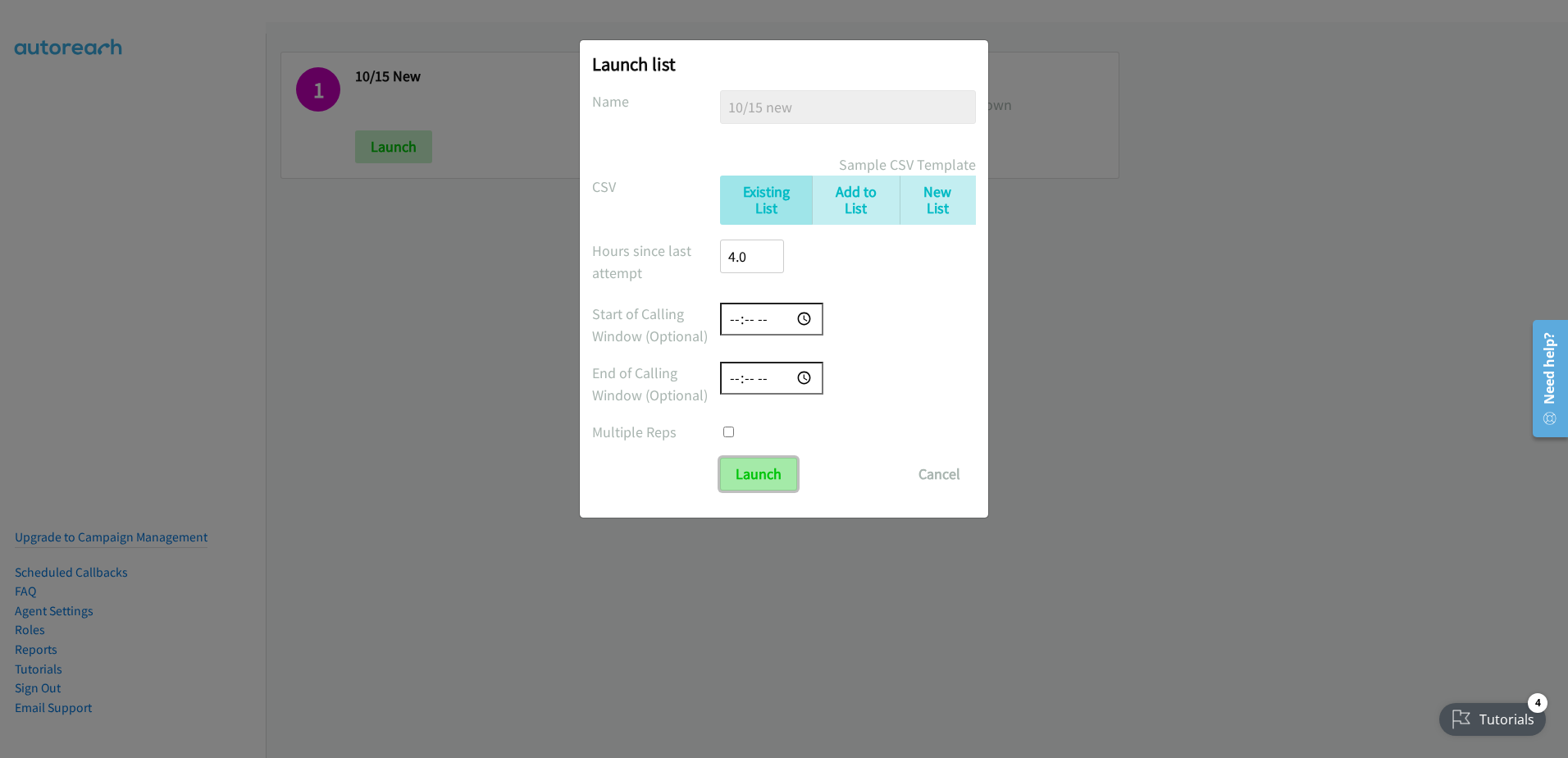
click at [757, 475] on input "Launch" at bounding box center [759, 474] width 77 height 32
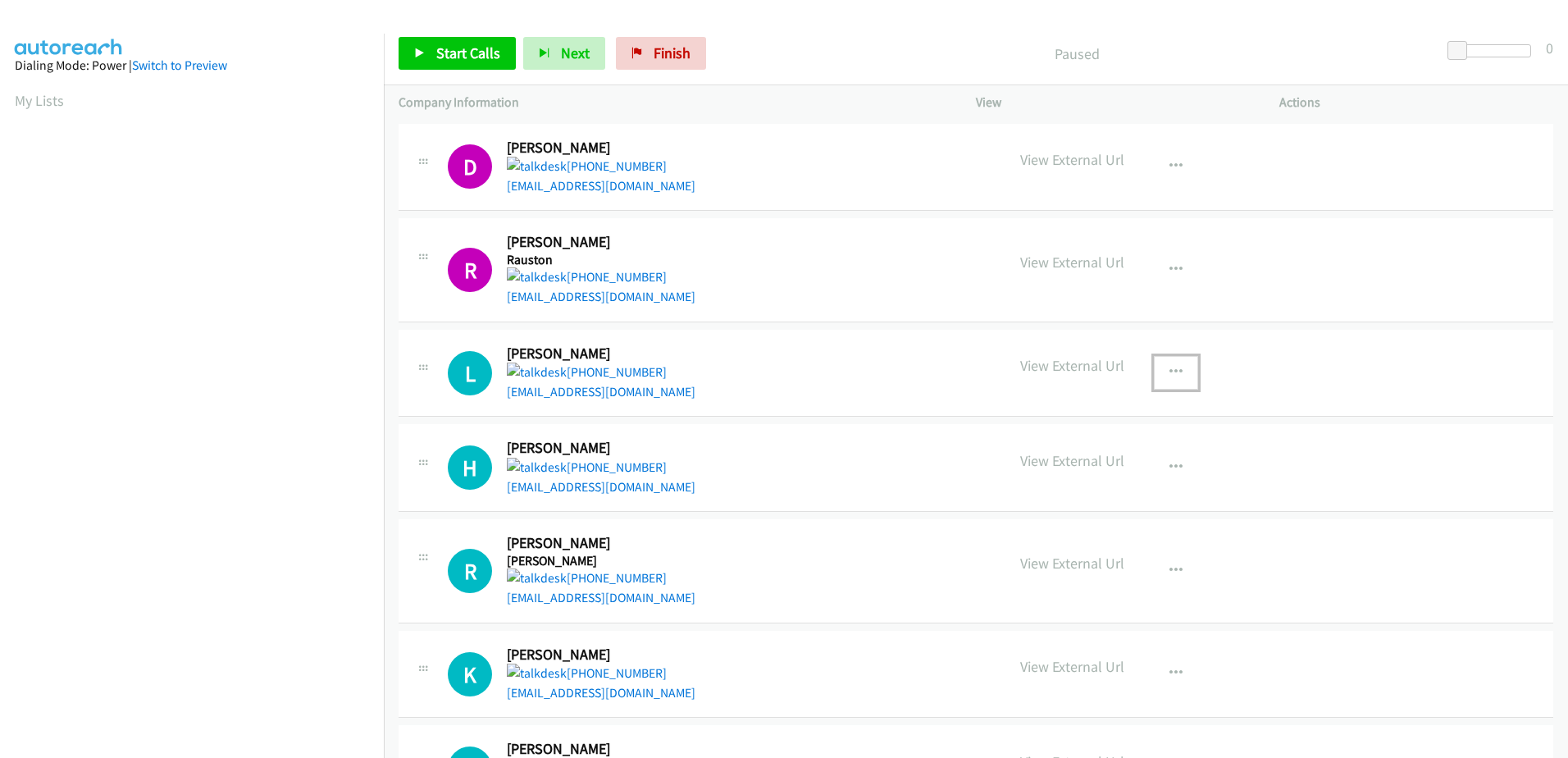
click at [1171, 365] on icon "button" at bounding box center [1176, 372] width 14 height 14
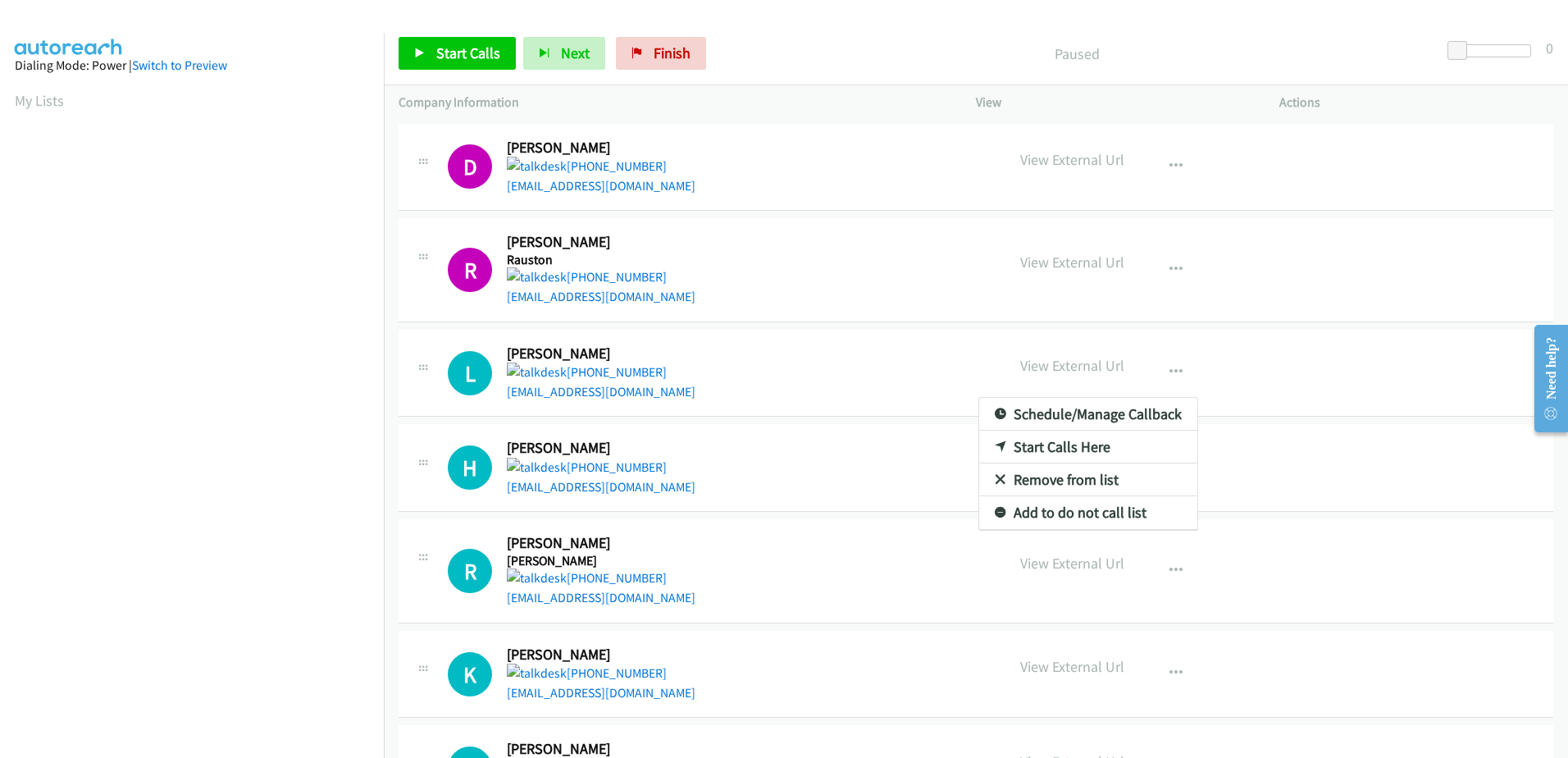
click at [1036, 478] on link "Remove from list" at bounding box center [1088, 480] width 218 height 32
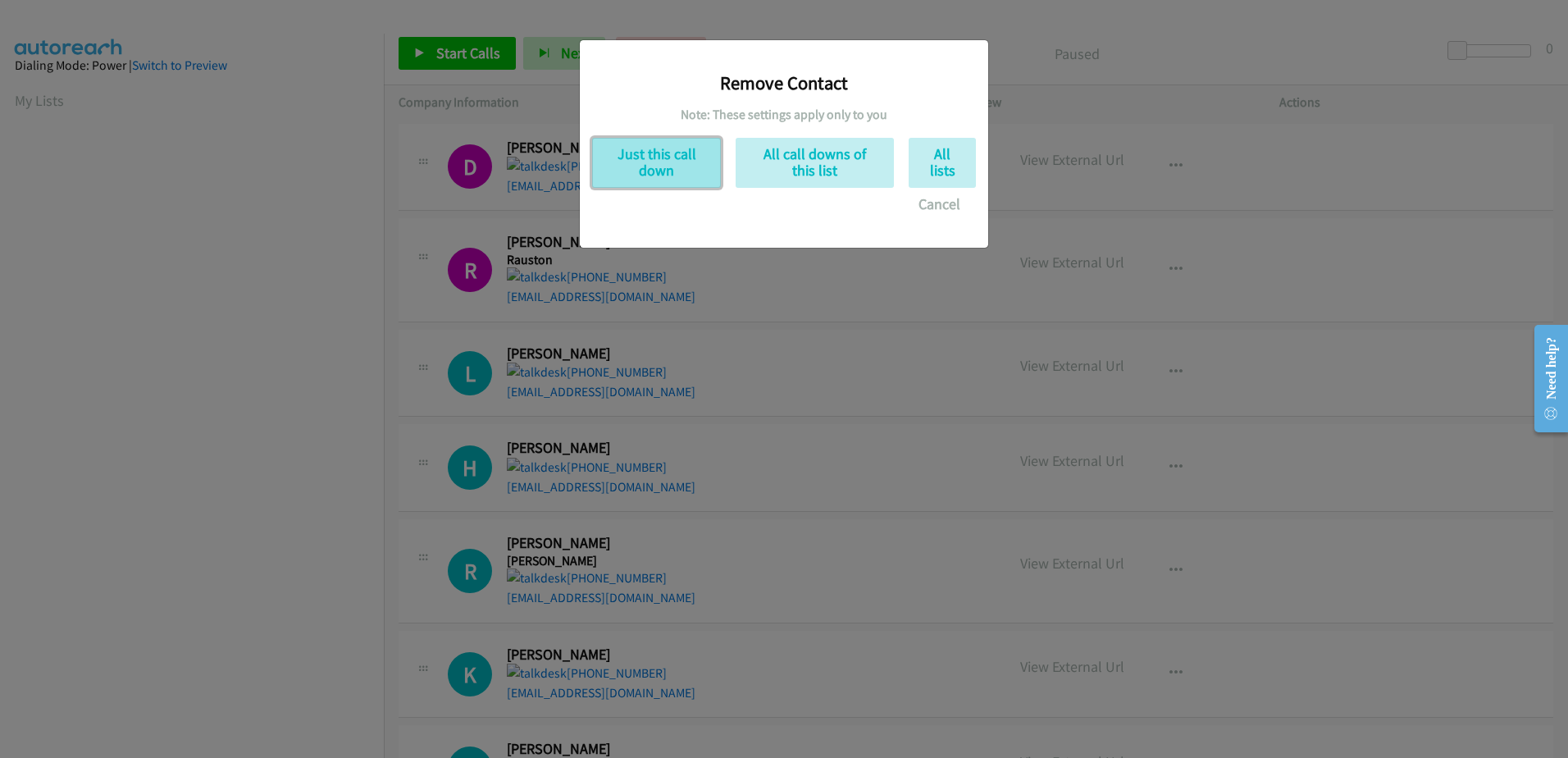
click at [642, 144] on button "Just this call down" at bounding box center [656, 163] width 129 height 50
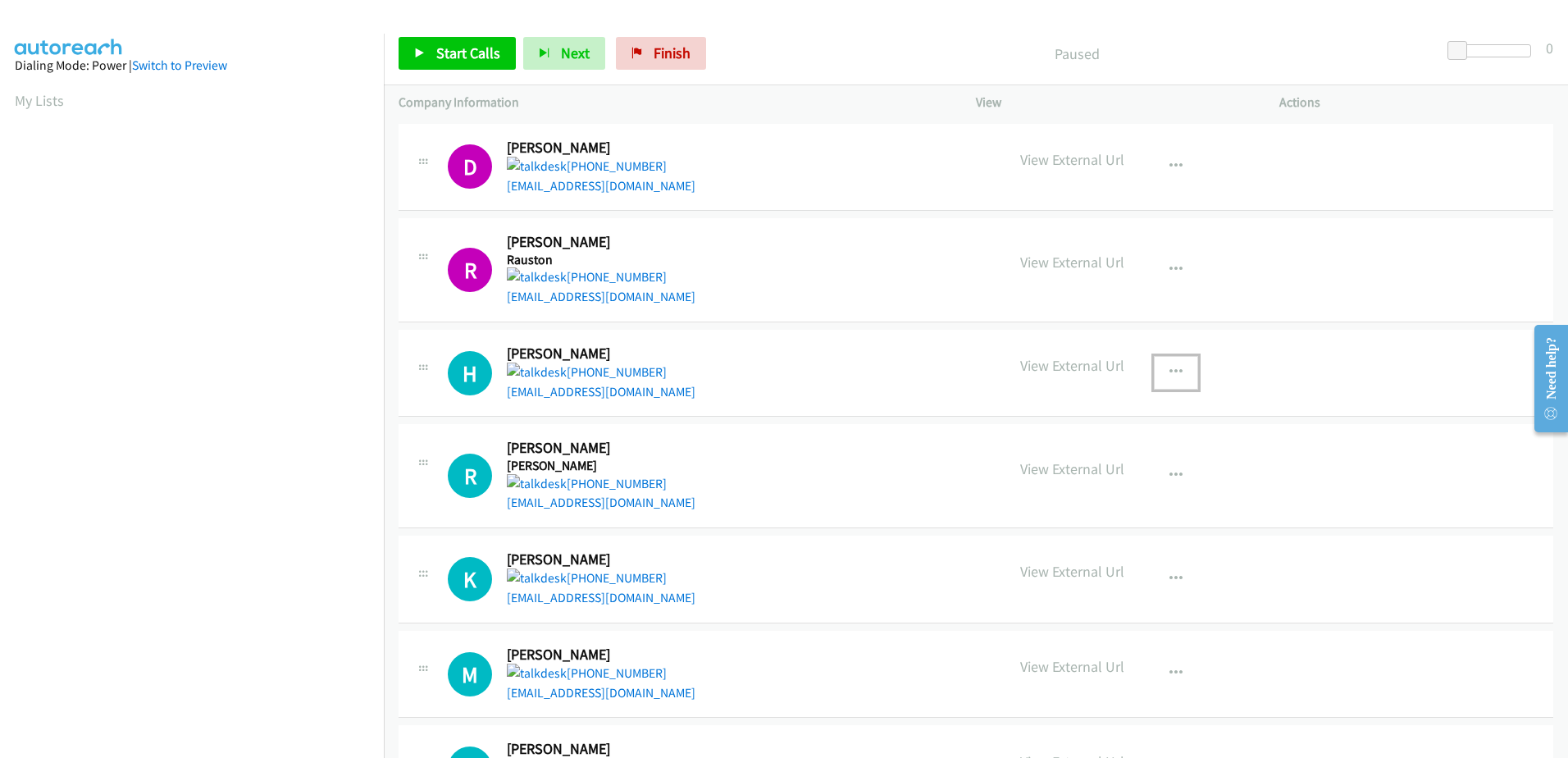
click at [1171, 365] on icon "button" at bounding box center [1176, 372] width 14 height 14
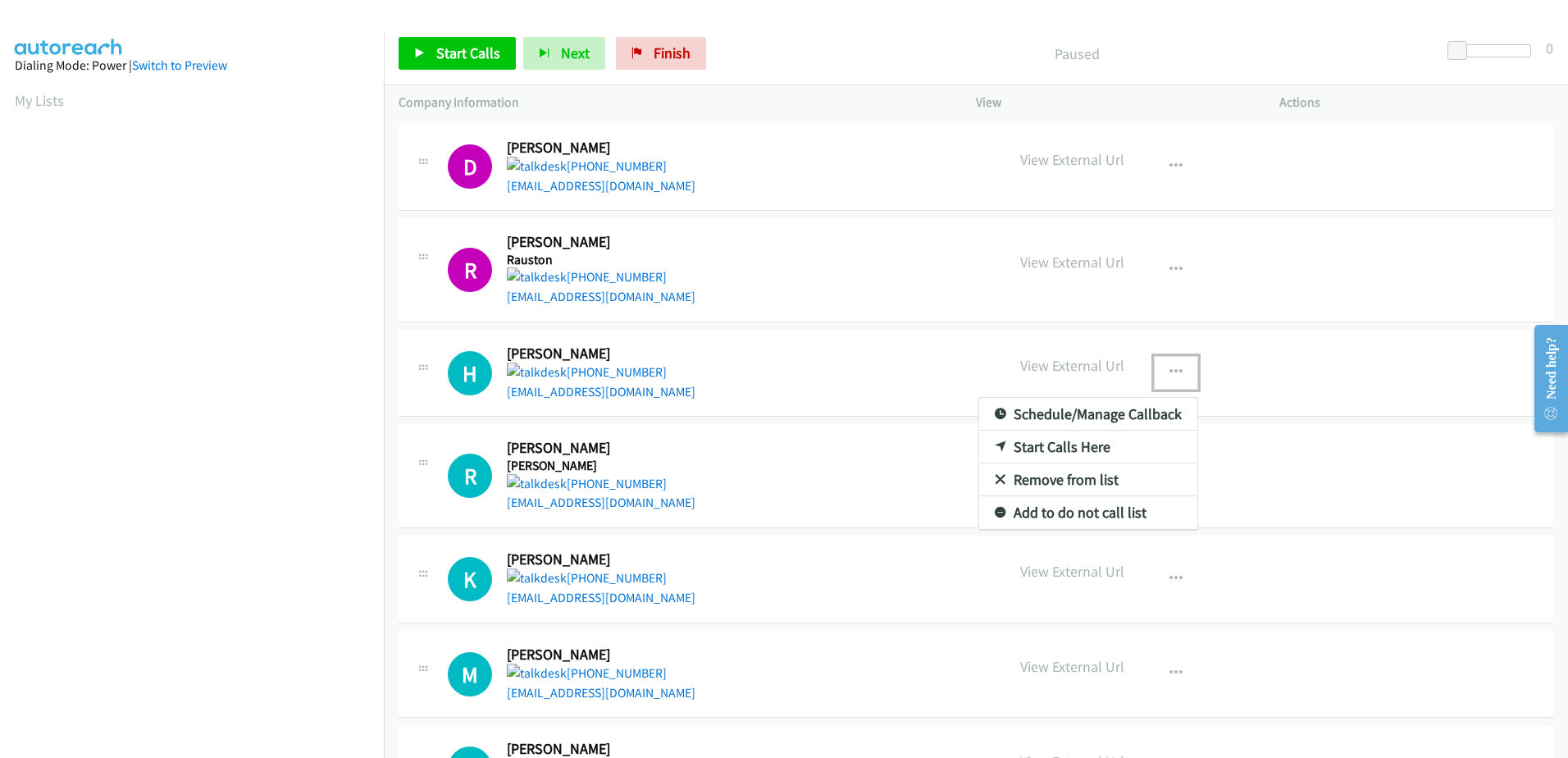
click at [1005, 477] on link "Remove from list" at bounding box center [1088, 480] width 218 height 32
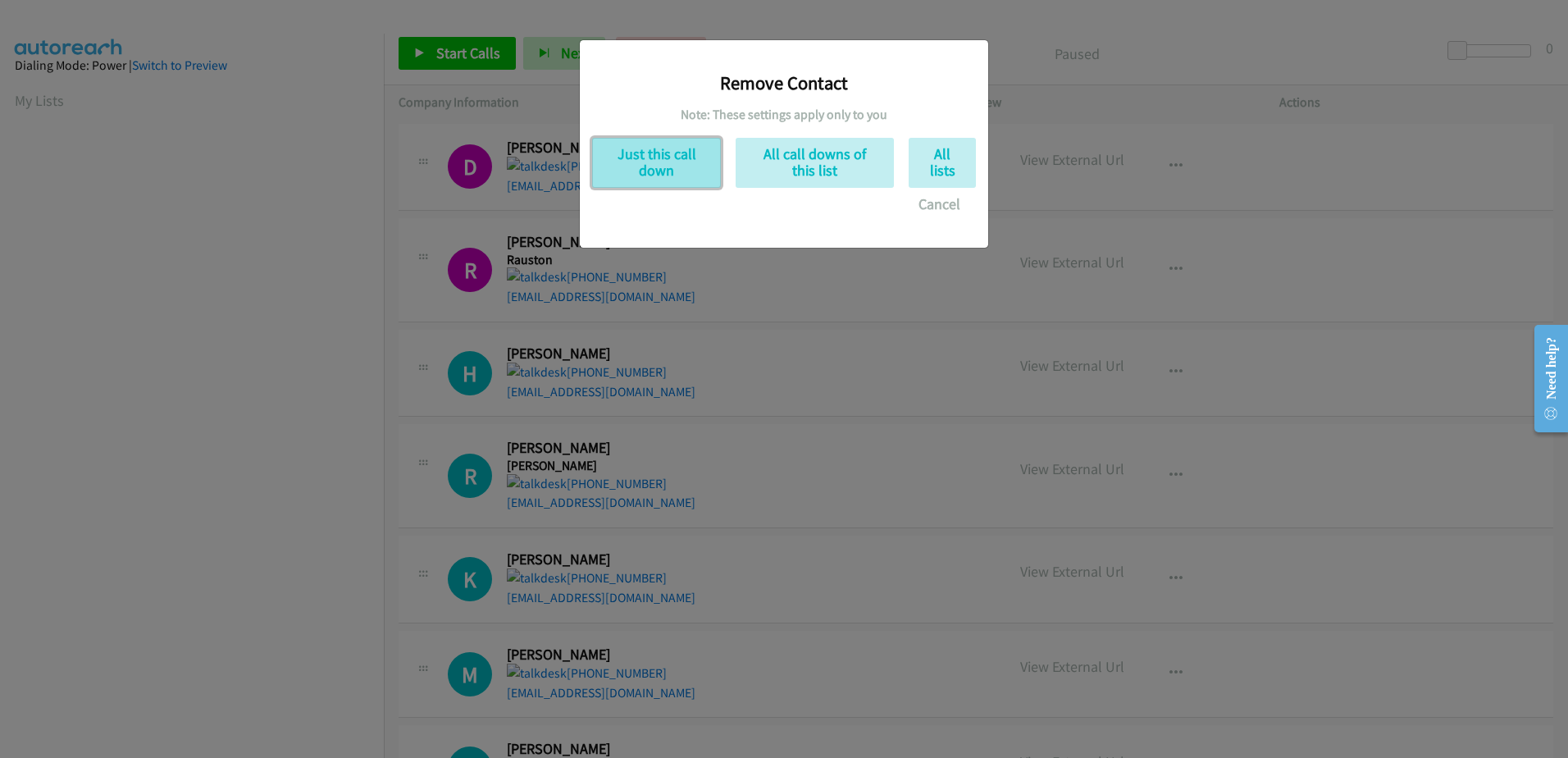
click at [688, 171] on button "Just this call down" at bounding box center [656, 163] width 129 height 50
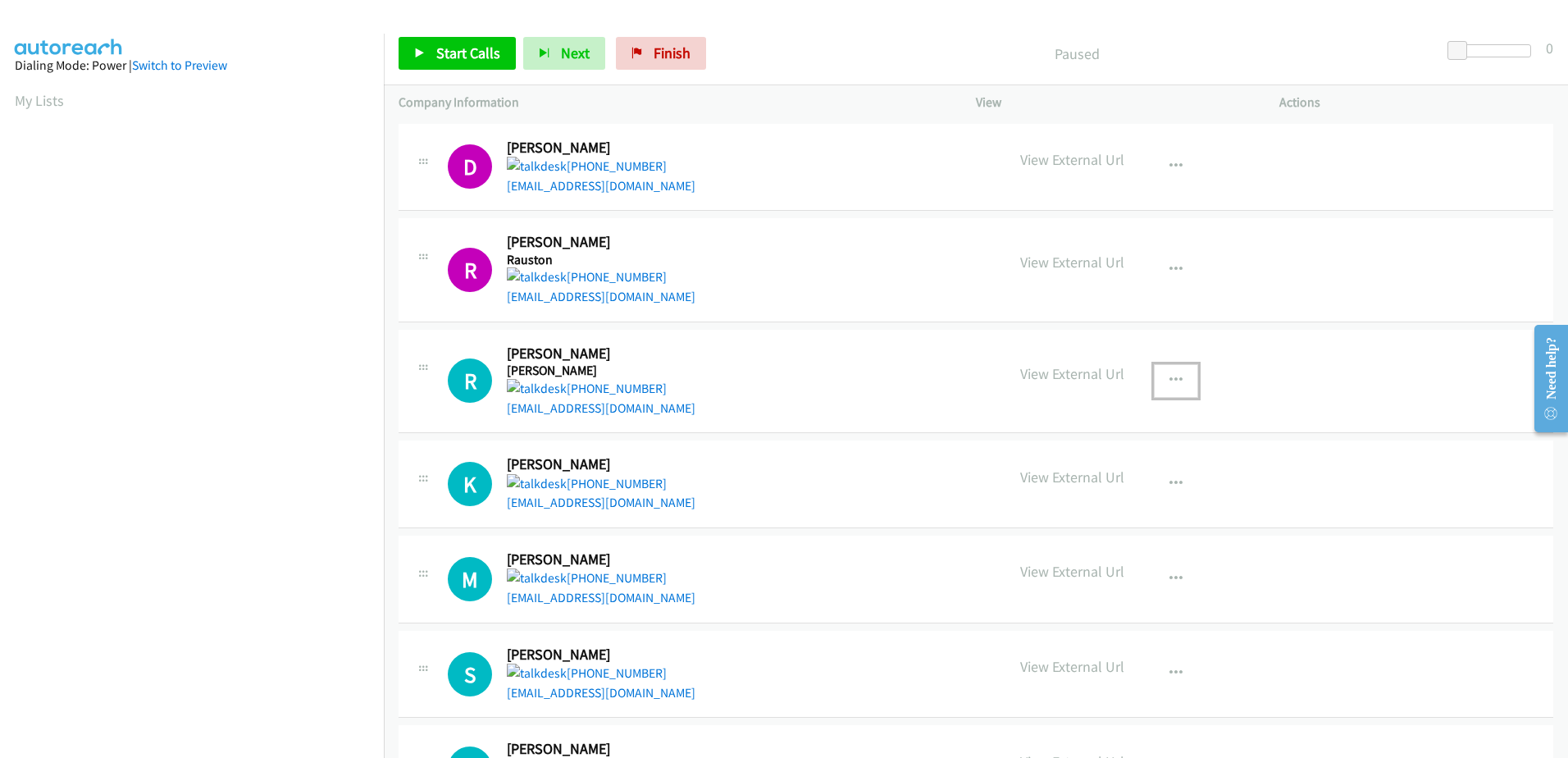
click at [1154, 386] on button "button" at bounding box center [1176, 381] width 44 height 32
click at [1024, 452] on link "Start Calls Here" at bounding box center [1088, 455] width 218 height 32
click at [1078, 157] on p "View External Url" at bounding box center [1072, 159] width 104 height 23
click at [471, 58] on span "Start Calls" at bounding box center [468, 52] width 64 height 19
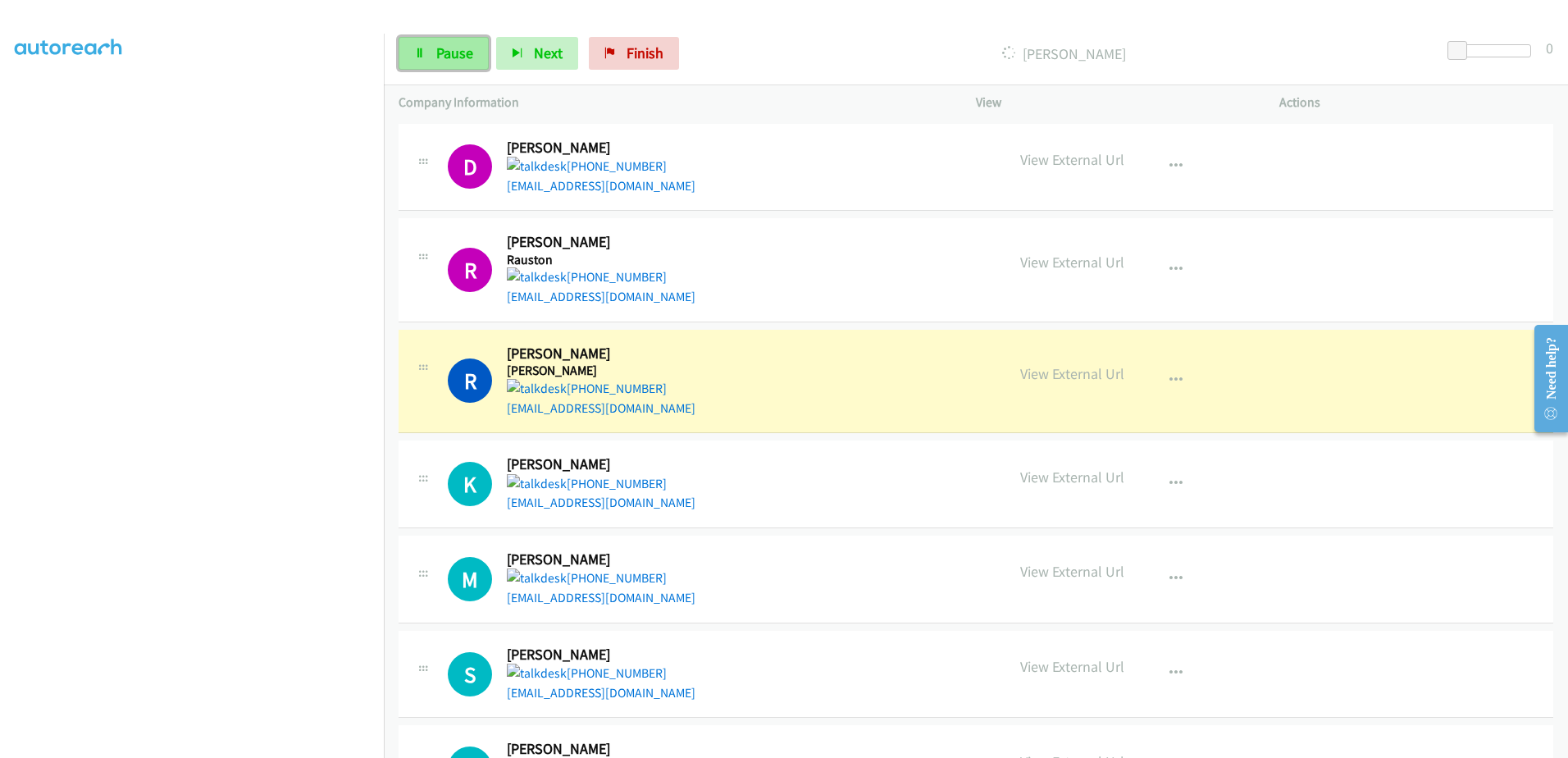
click at [424, 46] on link "Pause" at bounding box center [444, 53] width 90 height 32
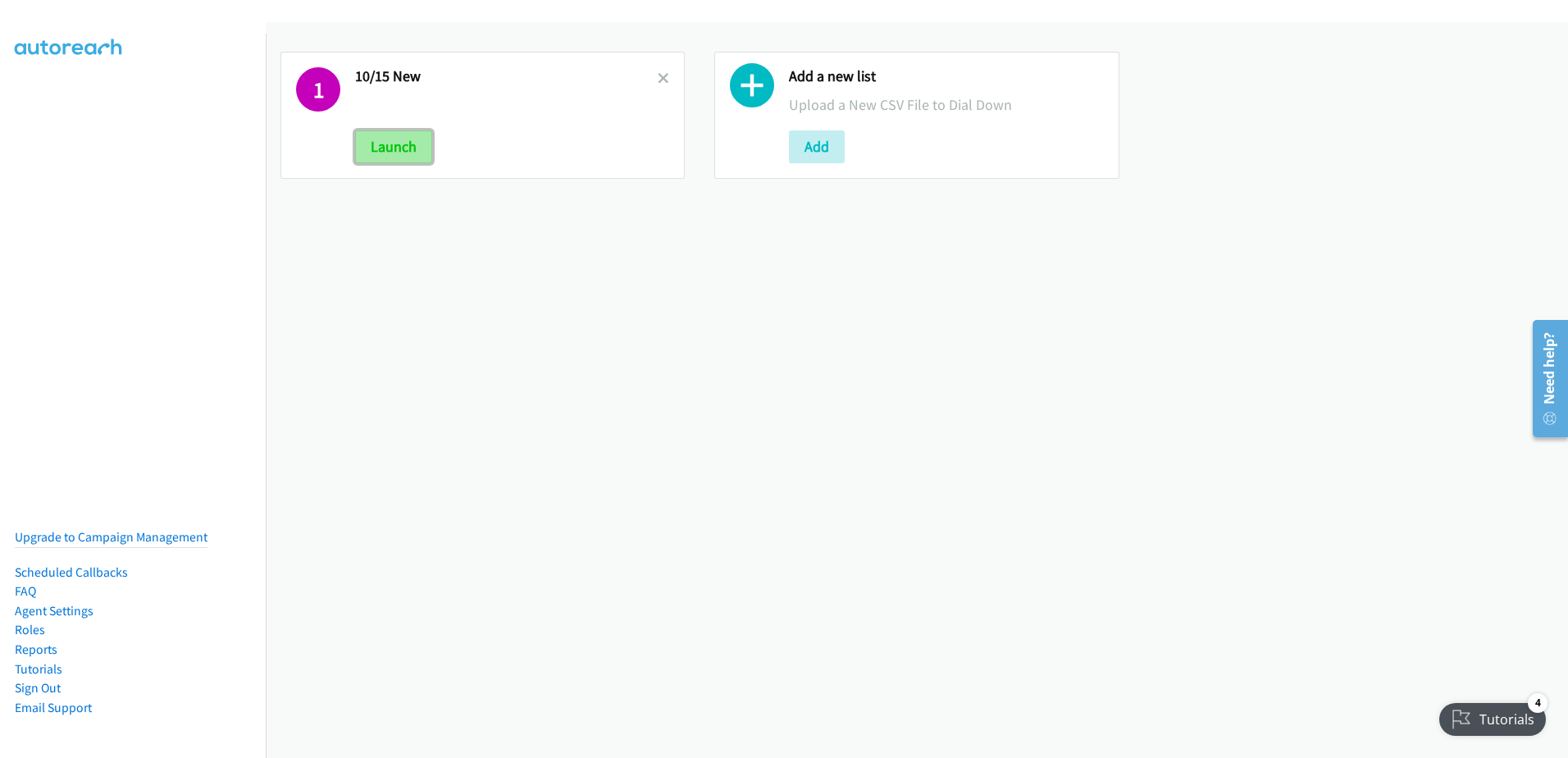
click at [385, 152] on button "Launch" at bounding box center [394, 147] width 77 height 32
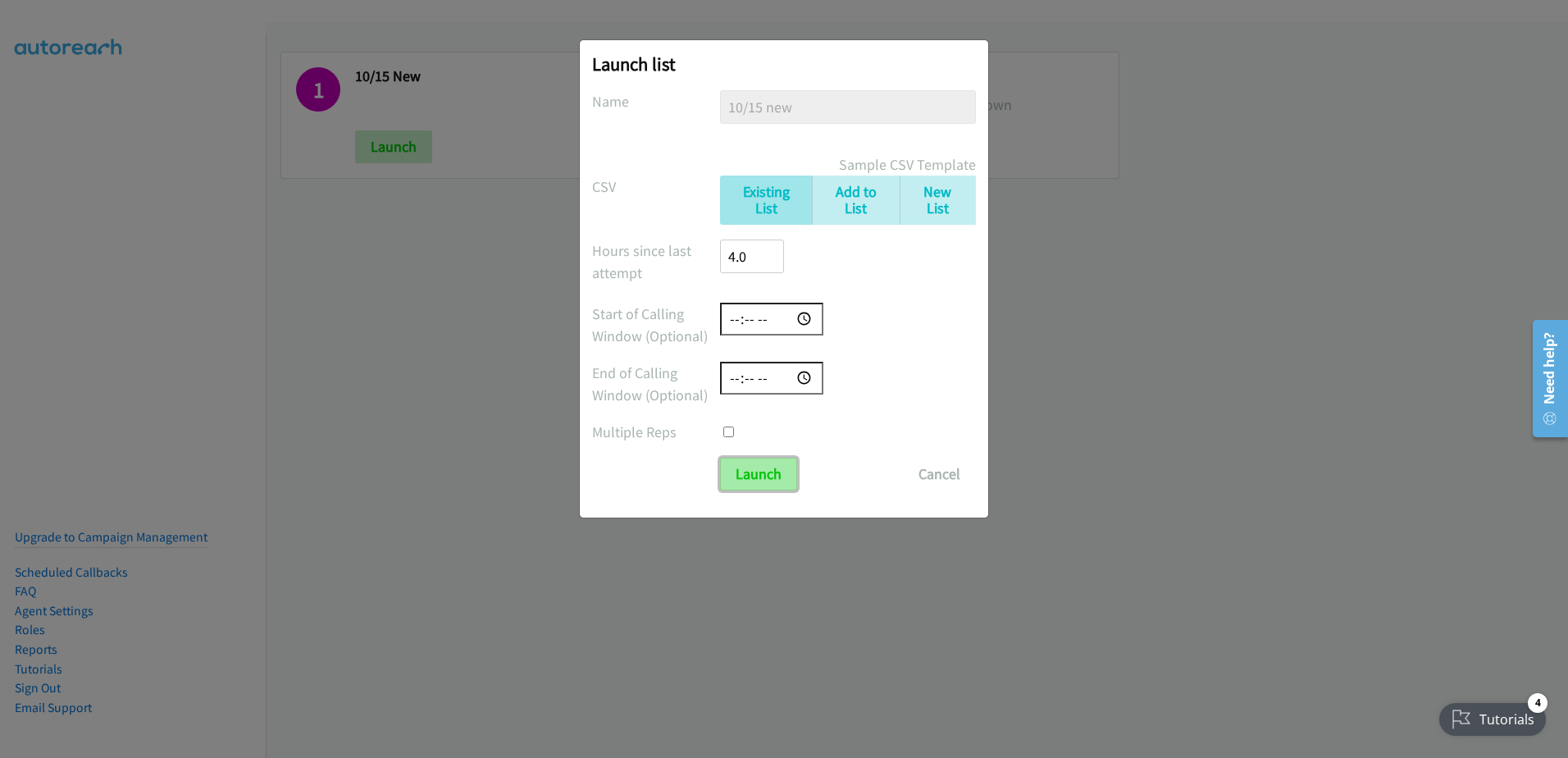
click at [746, 479] on input "Launch" at bounding box center [759, 474] width 77 height 32
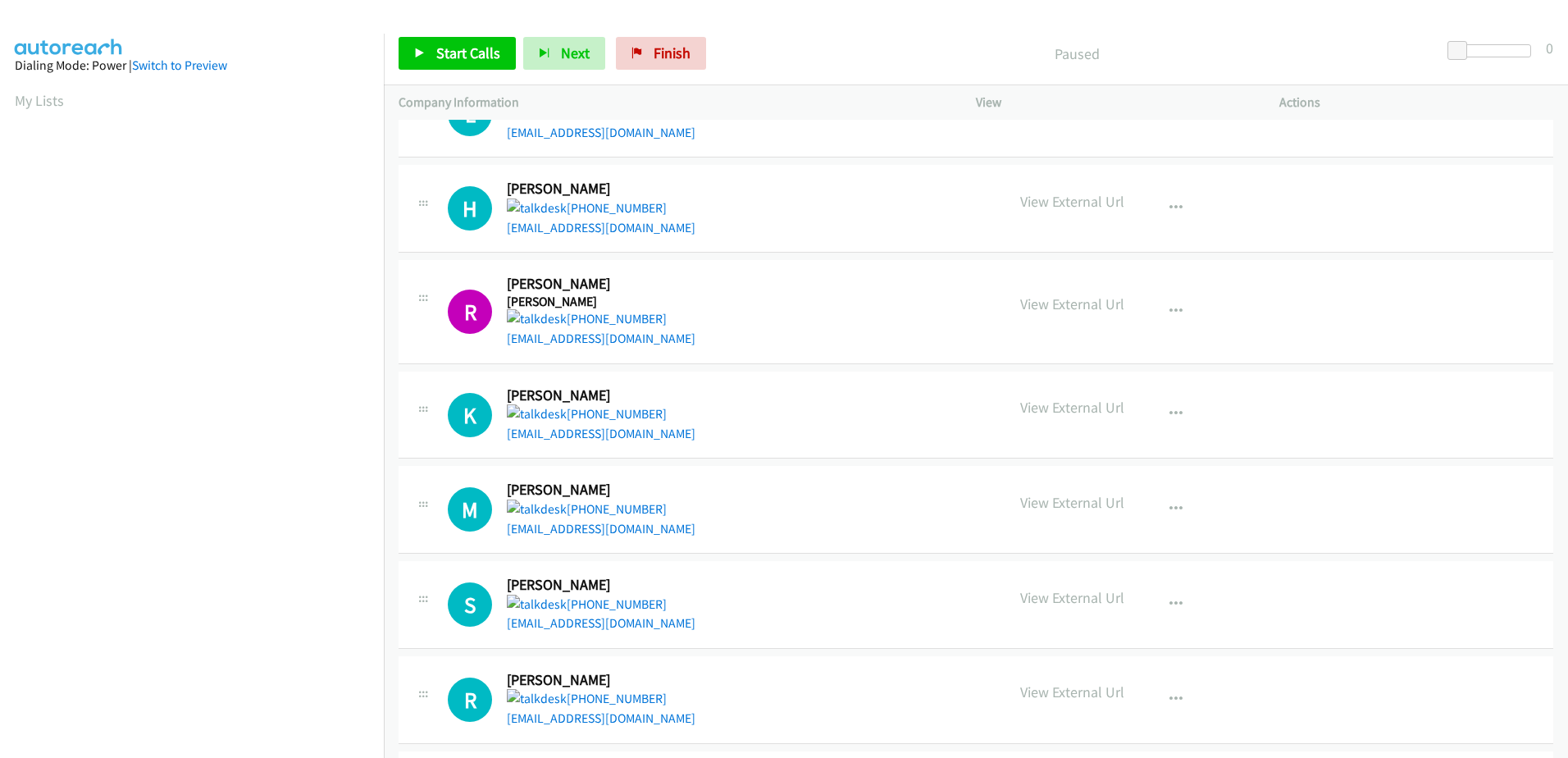
scroll to position [328, 0]
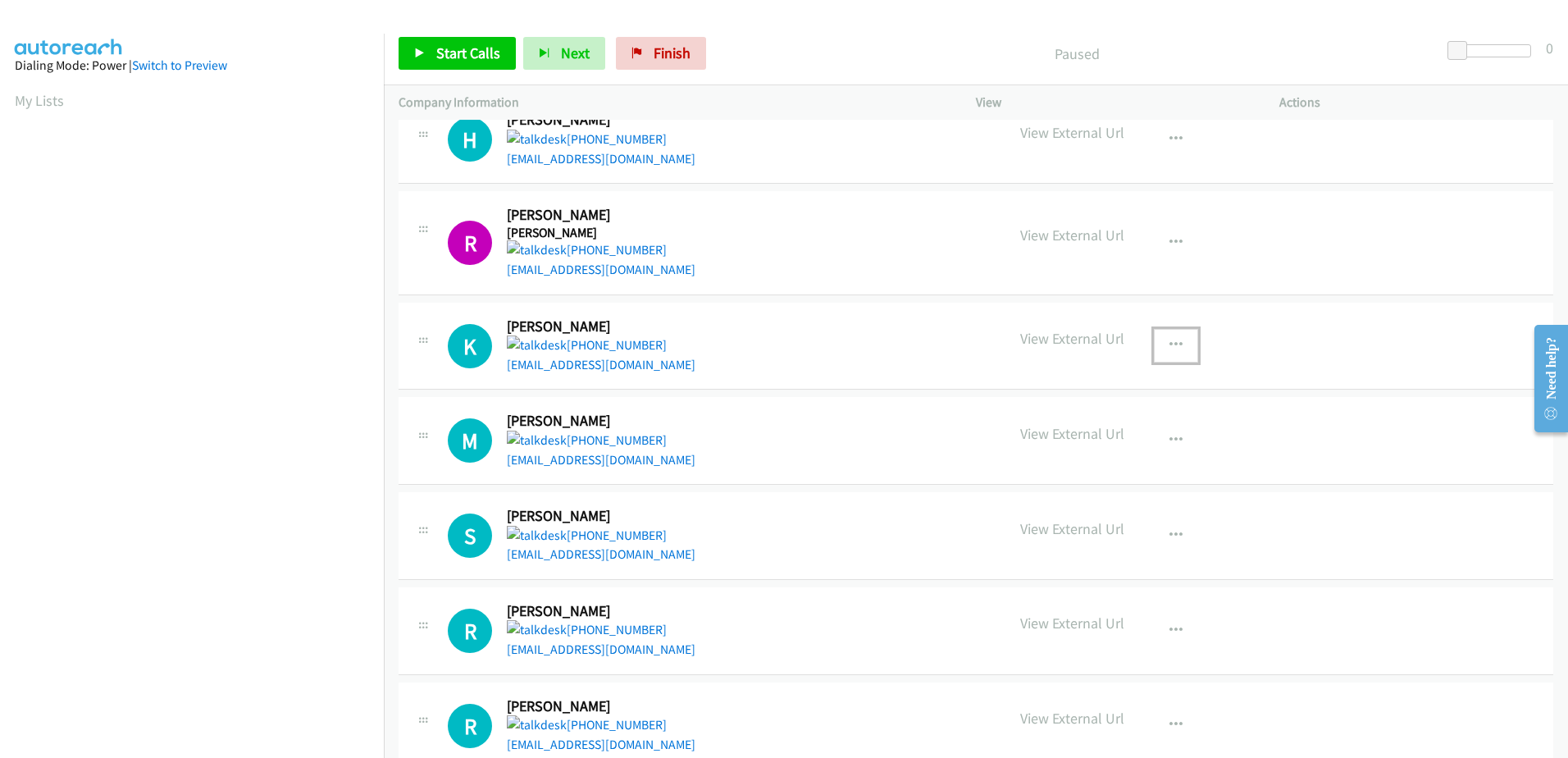
click at [1169, 345] on icon "button" at bounding box center [1176, 345] width 14 height 14
click at [1059, 420] on link "Start Calls Here" at bounding box center [1088, 420] width 218 height 32
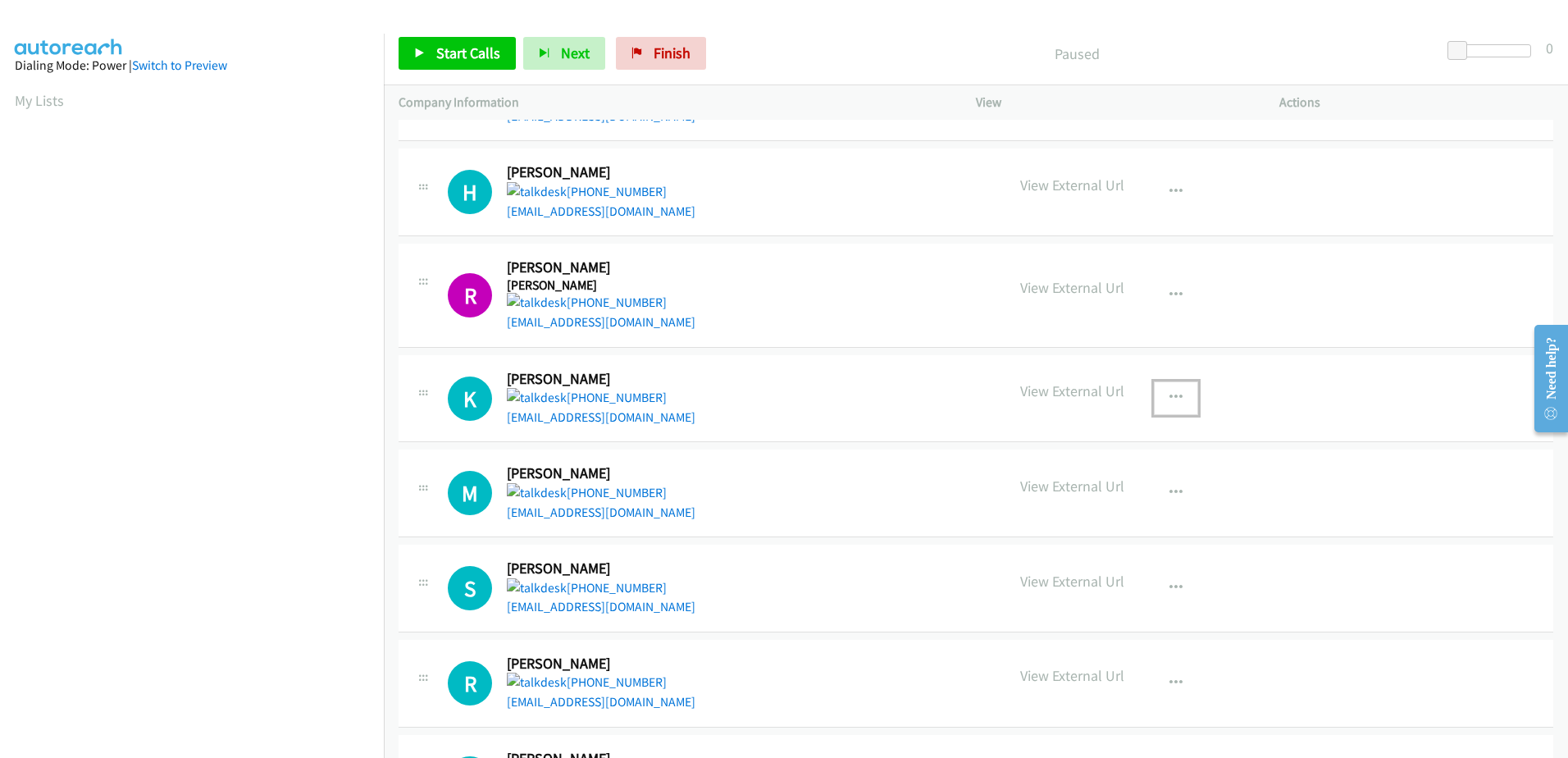
scroll to position [246, 0]
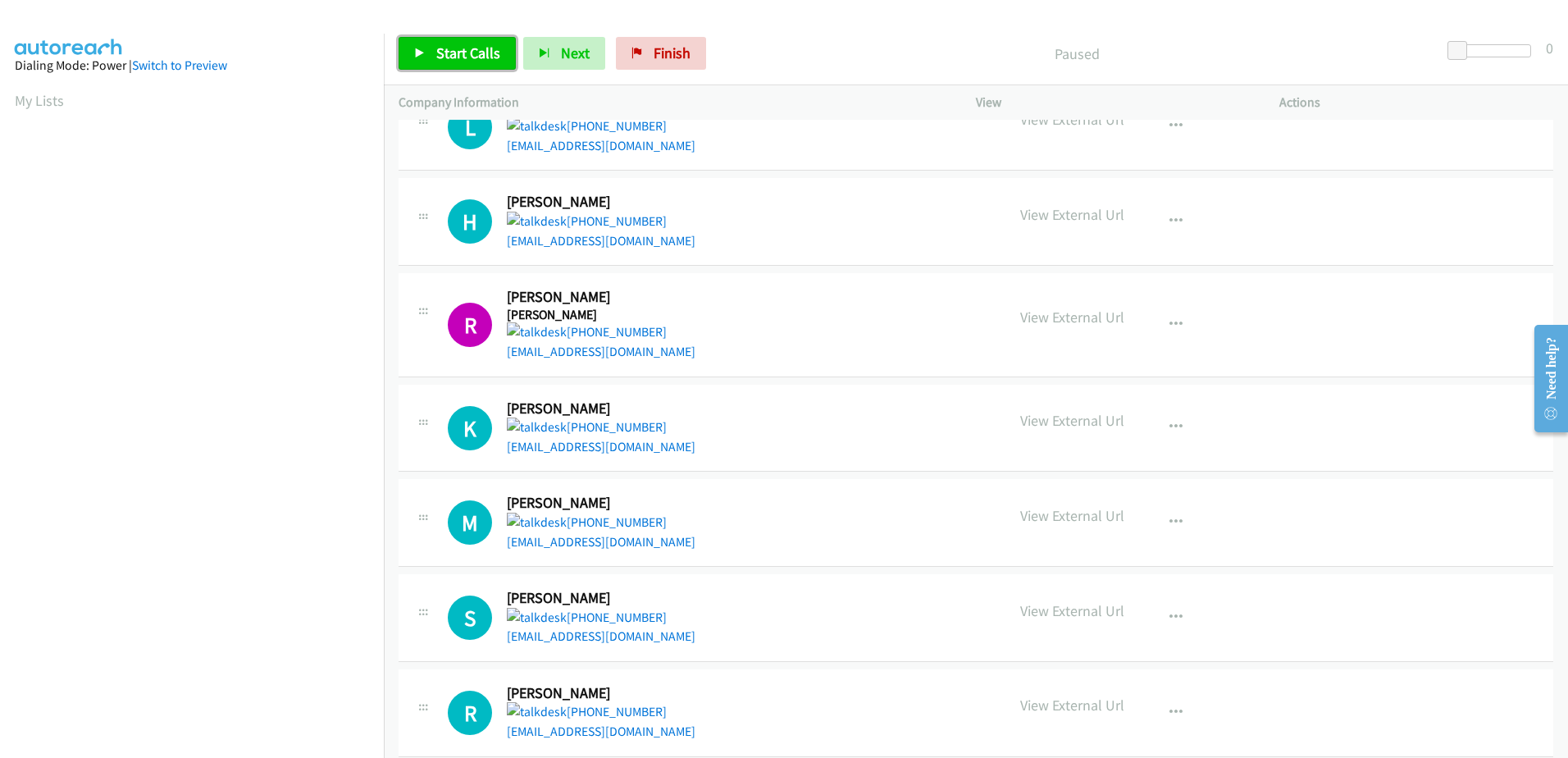
click at [451, 52] on span "Start Calls" at bounding box center [468, 52] width 64 height 19
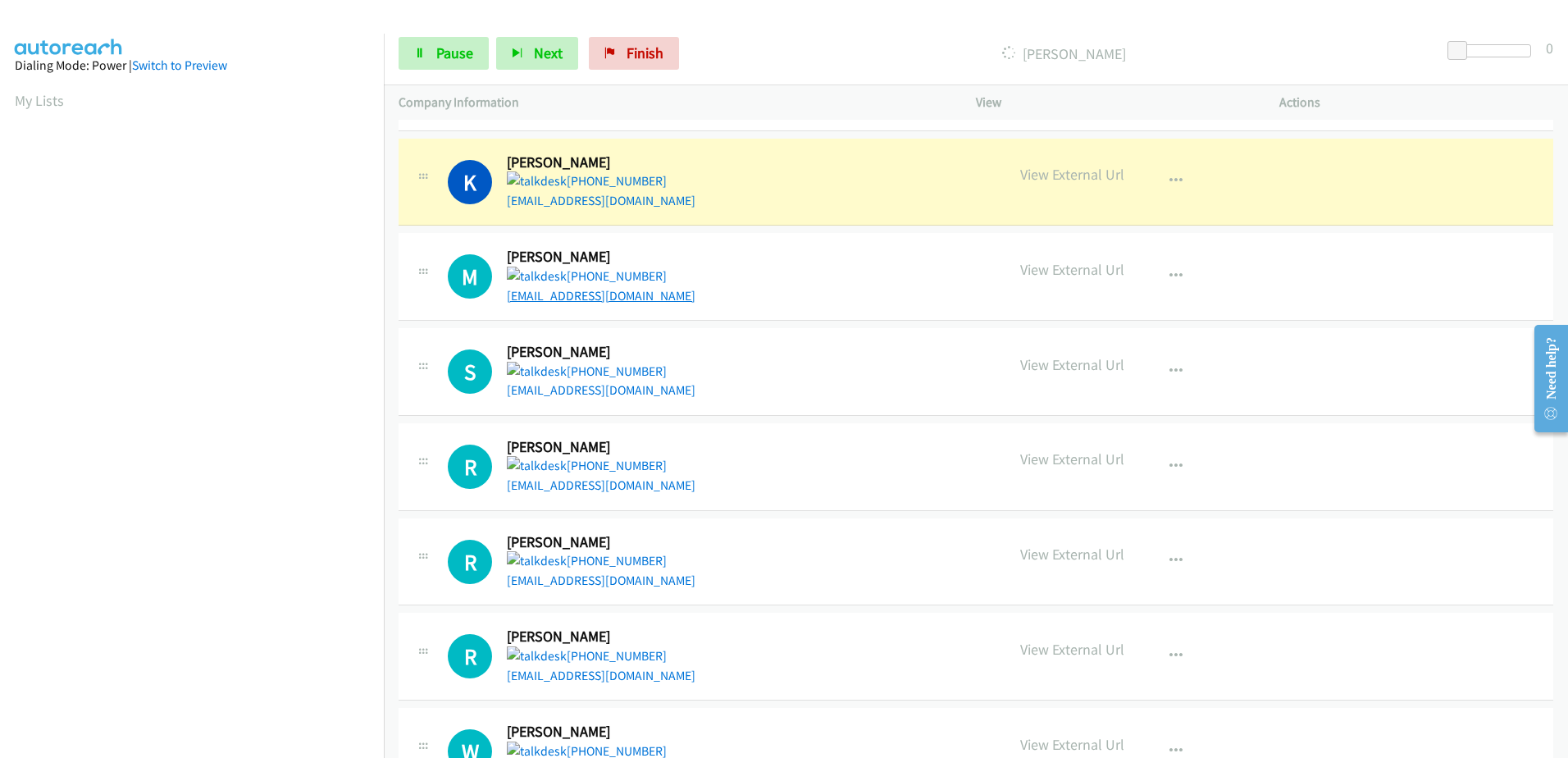
scroll to position [162, 0]
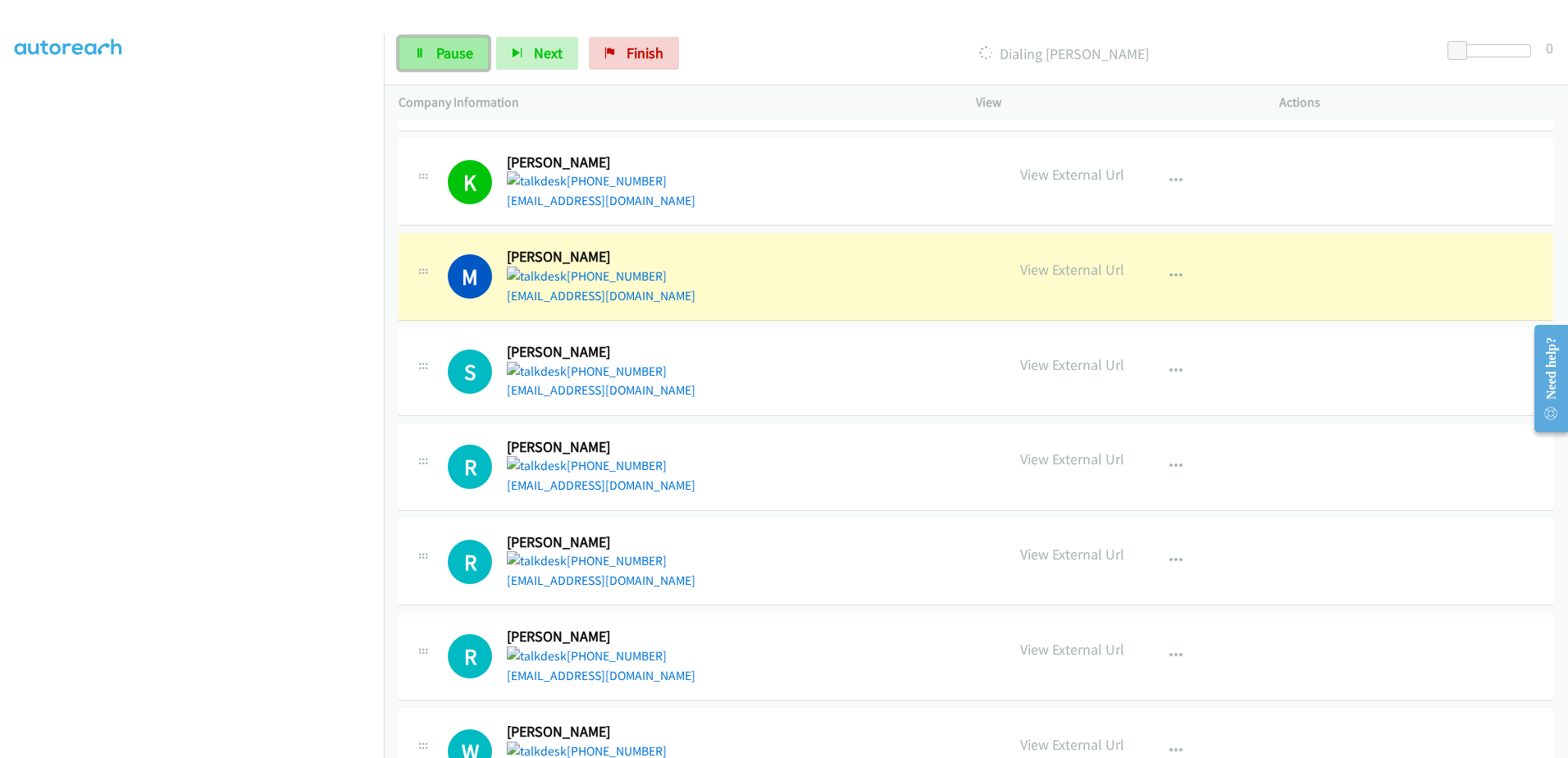
click at [454, 45] on span "Pause" at bounding box center [455, 52] width 37 height 19
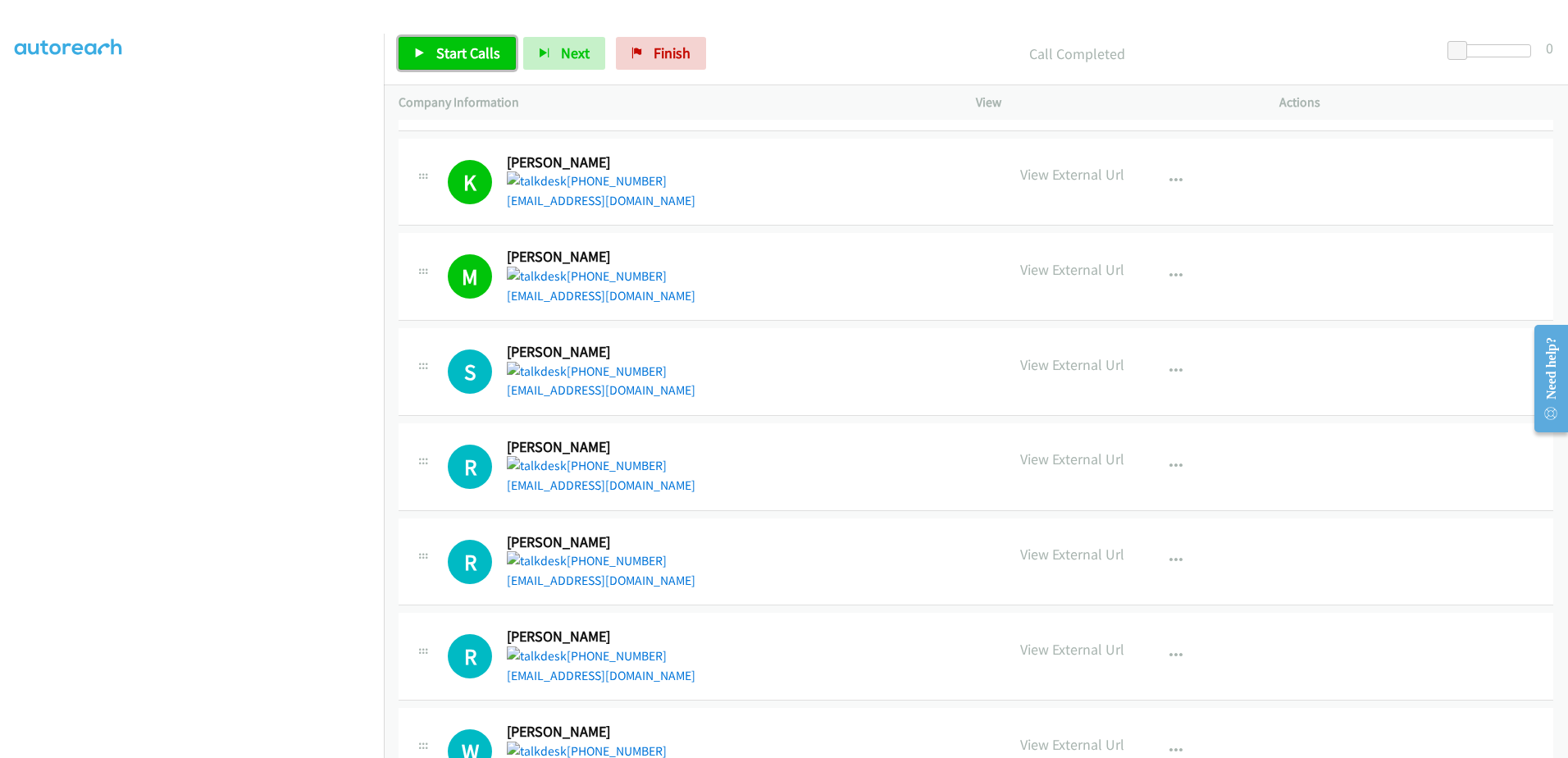
click at [438, 56] on span "Start Calls" at bounding box center [468, 52] width 64 height 19
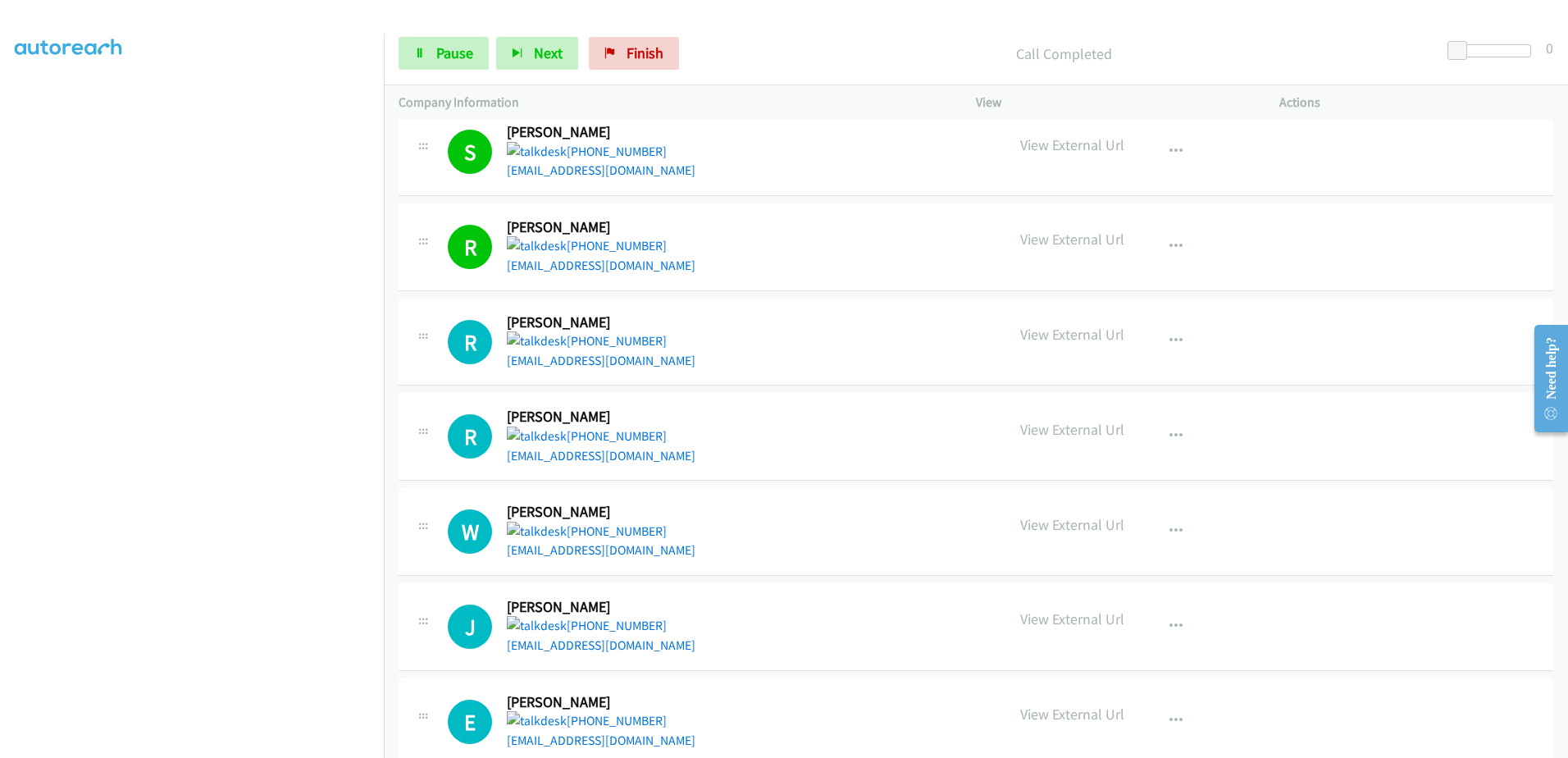
scroll to position [738, 0]
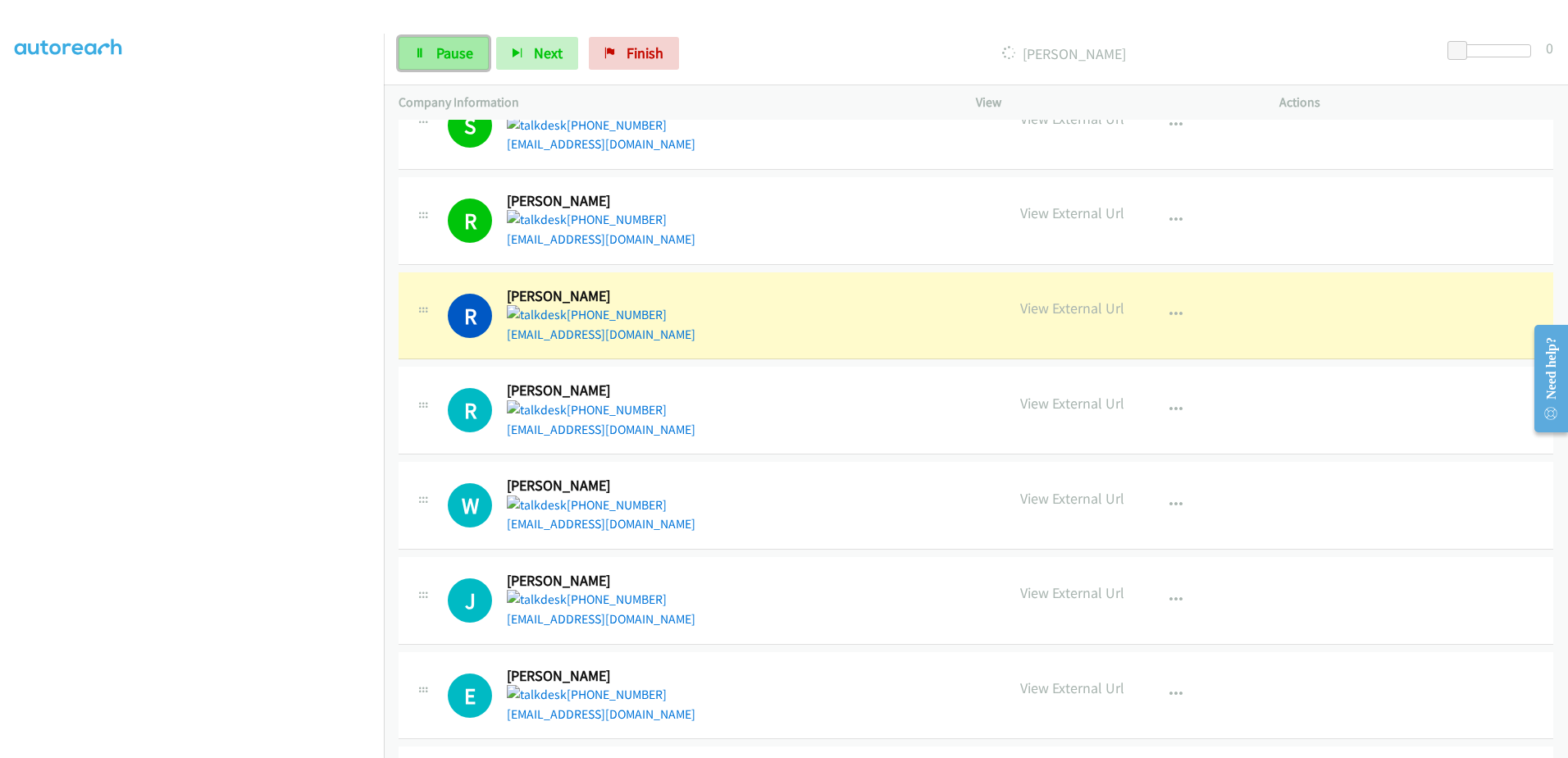
click at [445, 50] on span "Pause" at bounding box center [455, 52] width 37 height 19
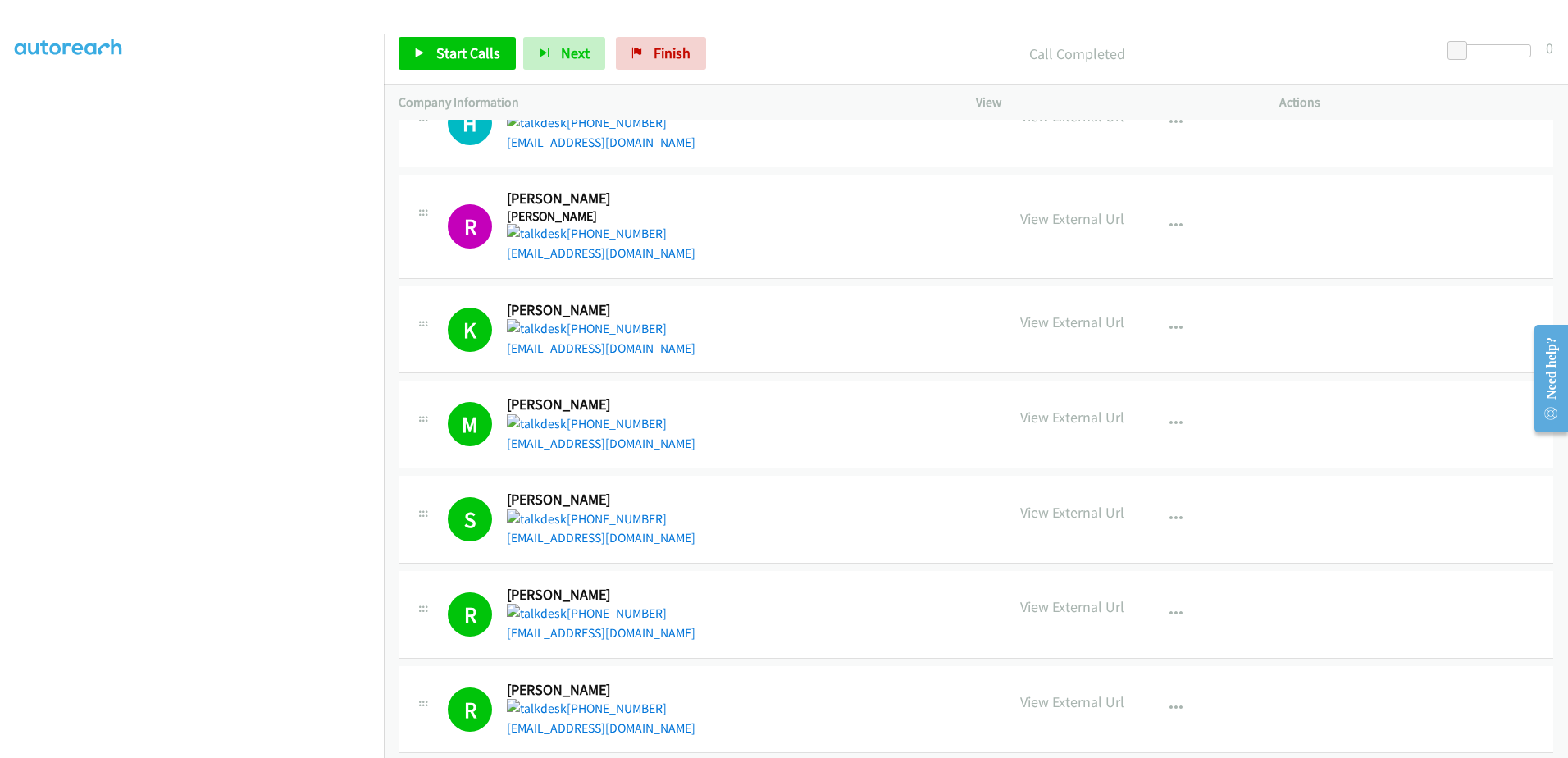
scroll to position [328, 0]
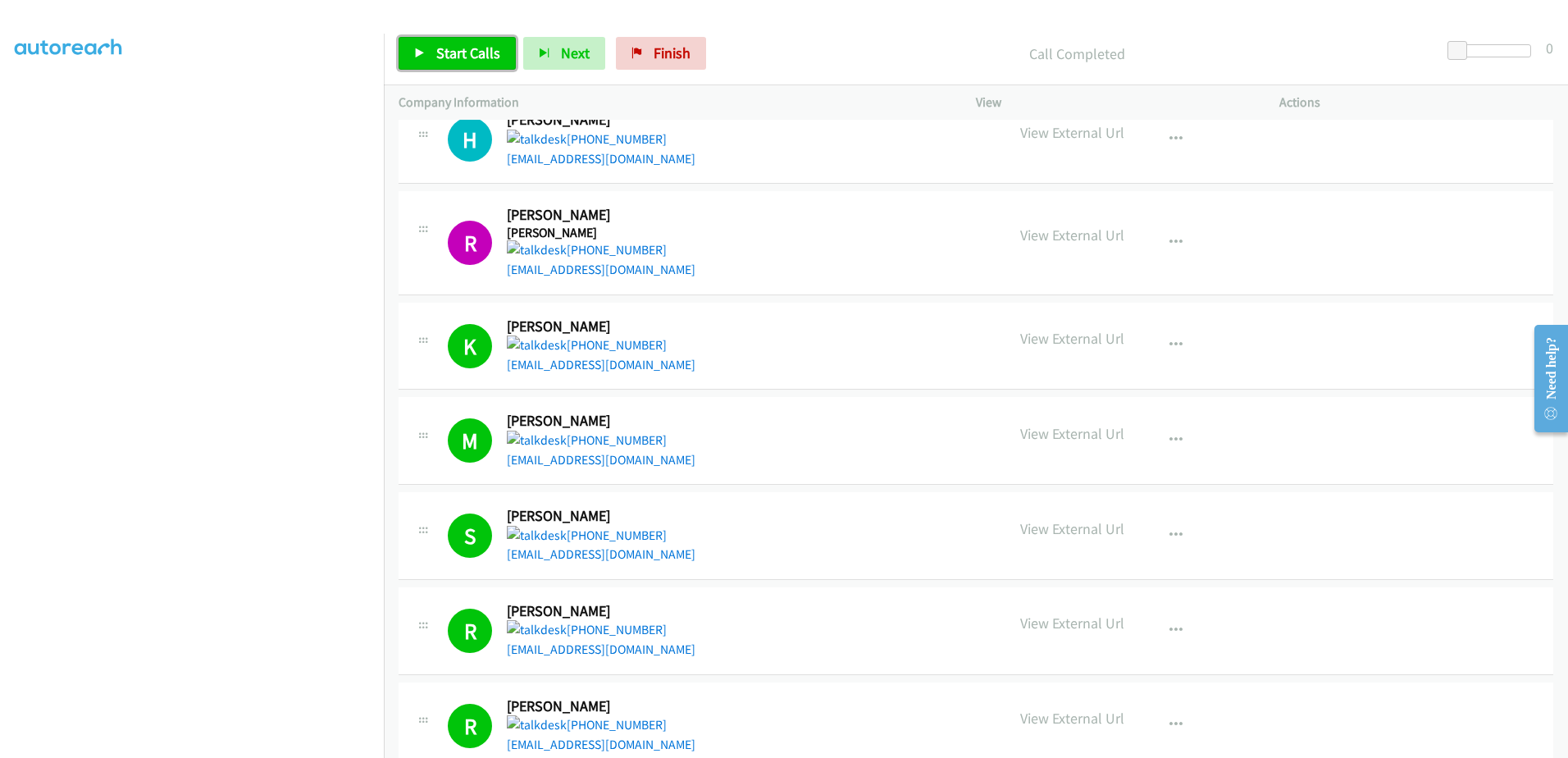
click at [442, 41] on link "Start Calls" at bounding box center [457, 53] width 117 height 32
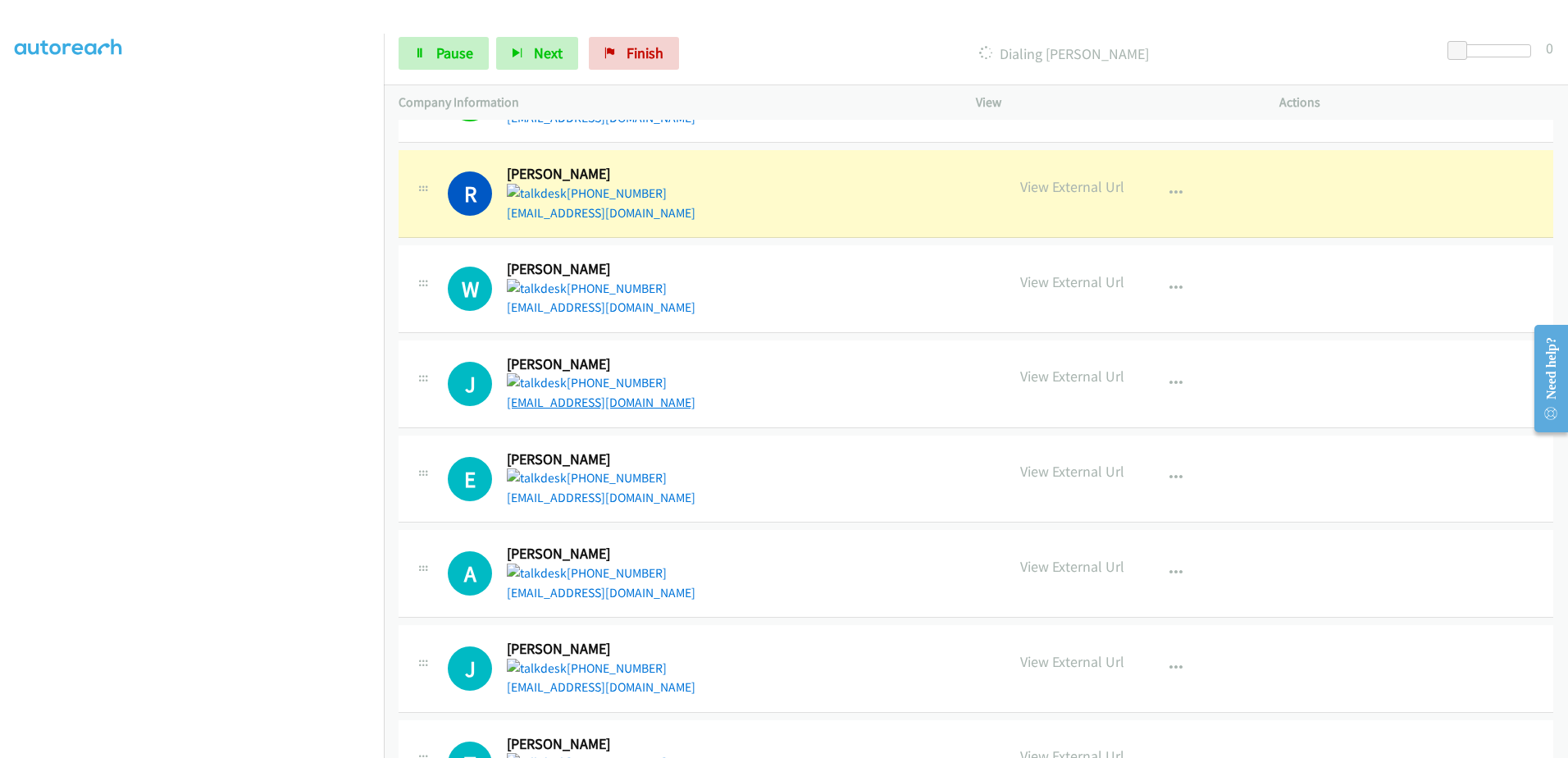
scroll to position [984, 0]
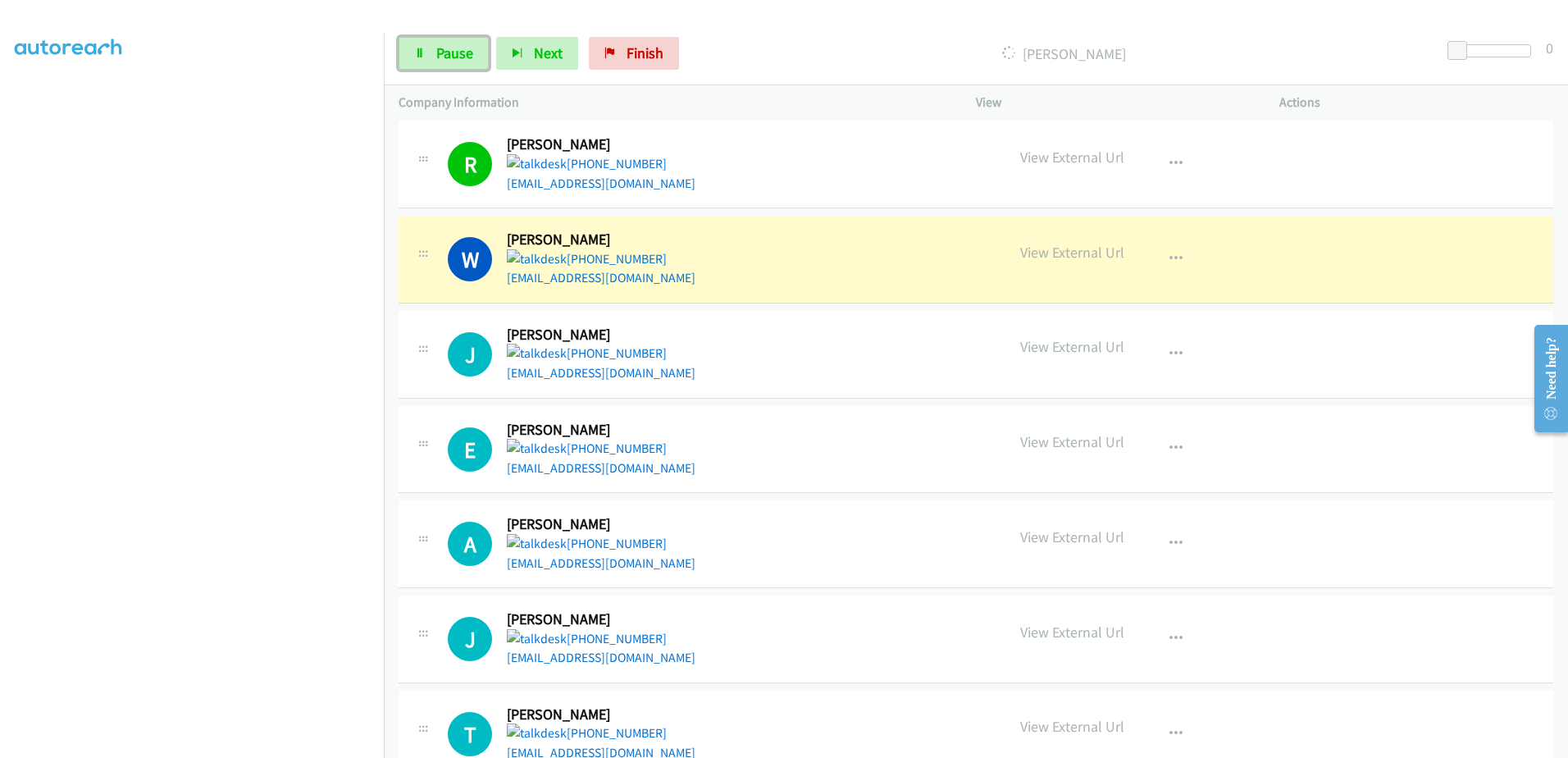
click at [467, 51] on span "Pause" at bounding box center [455, 52] width 37 height 19
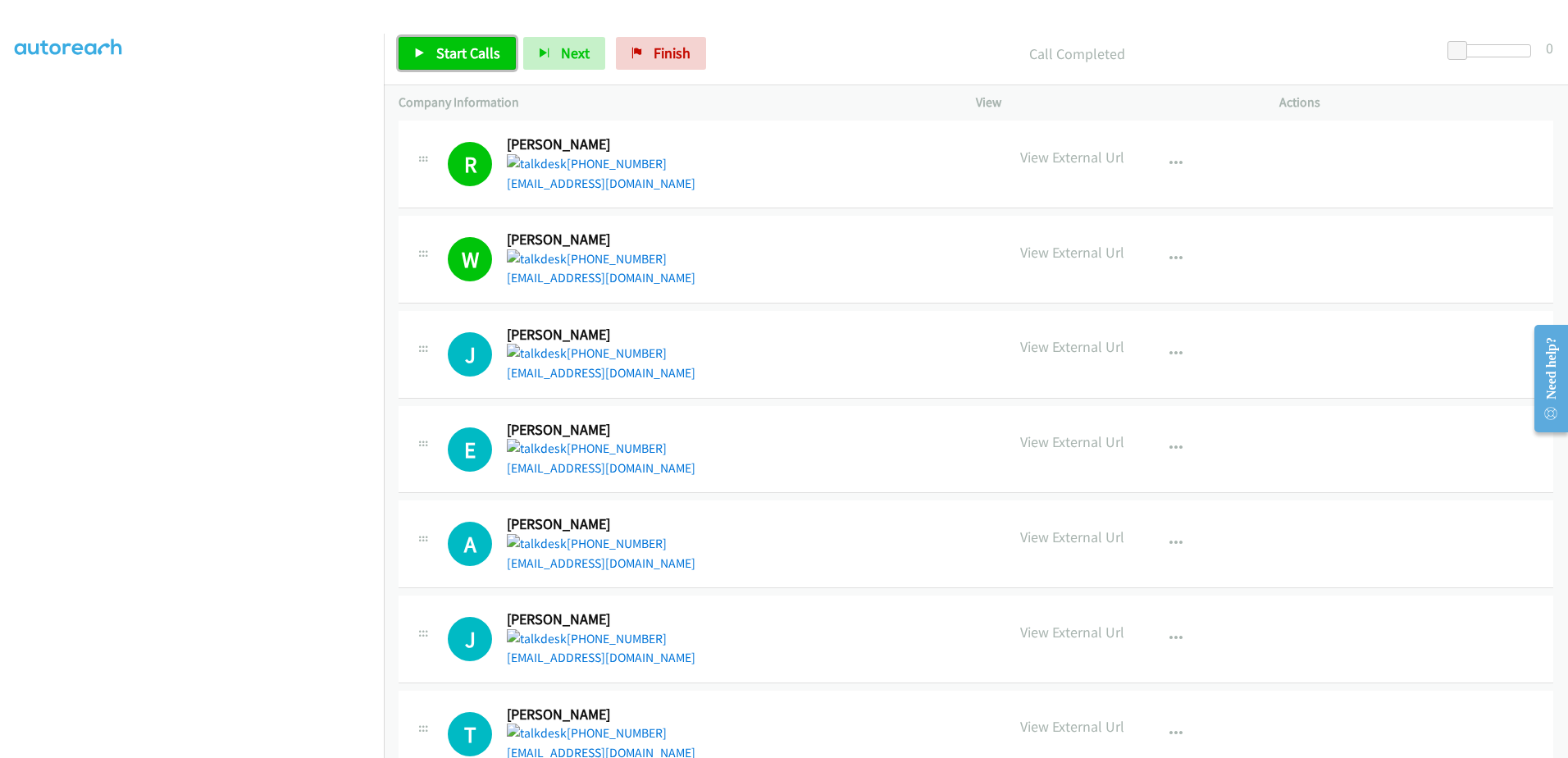
click at [435, 48] on link "Start Calls" at bounding box center [457, 53] width 117 height 32
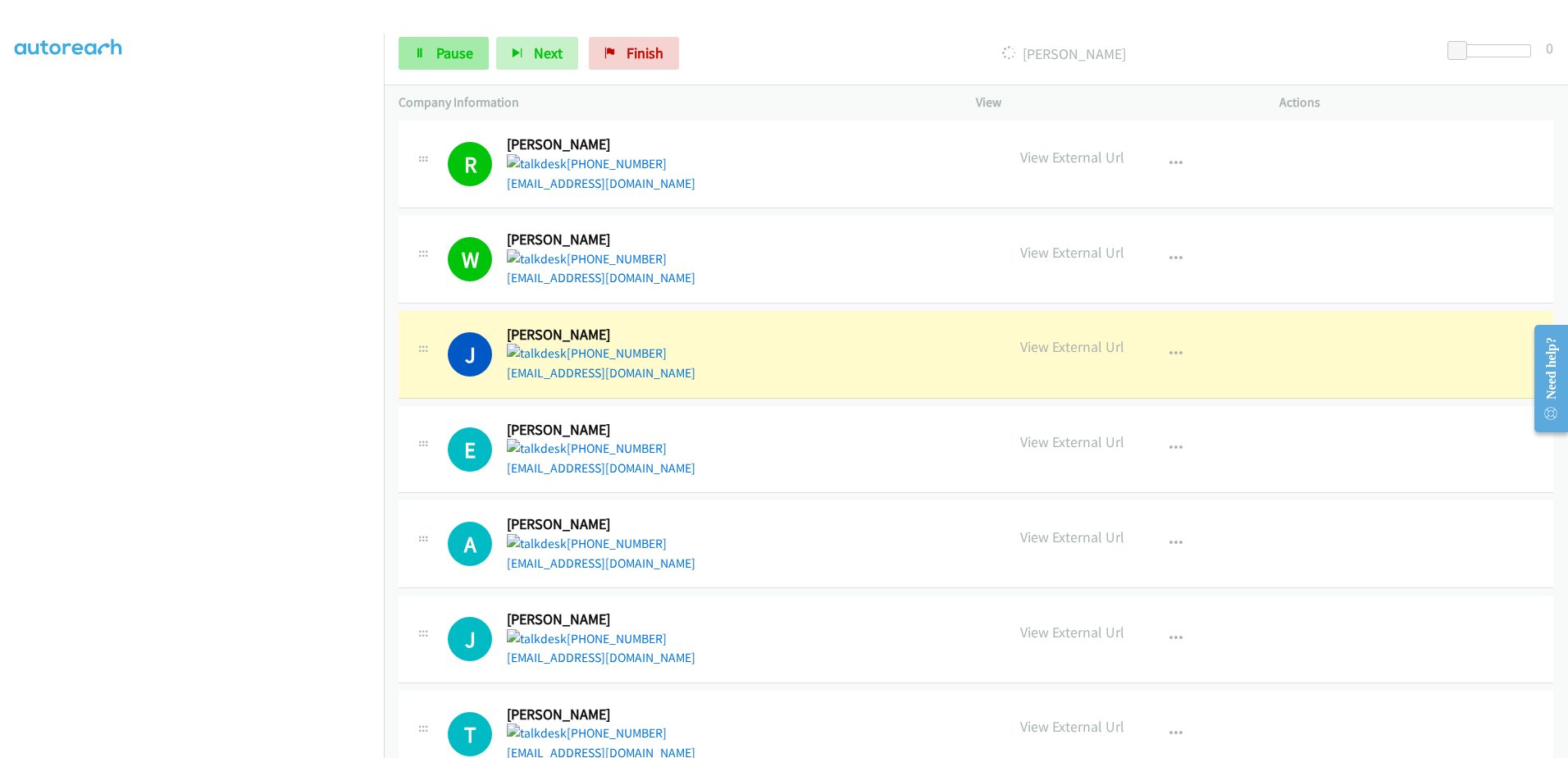
click at [425, 32] on div "Start Calls Pause Next Finish Dialing James Drummond 0" at bounding box center [976, 54] width 1185 height 63
click at [425, 38] on link "Pause" at bounding box center [444, 53] width 90 height 32
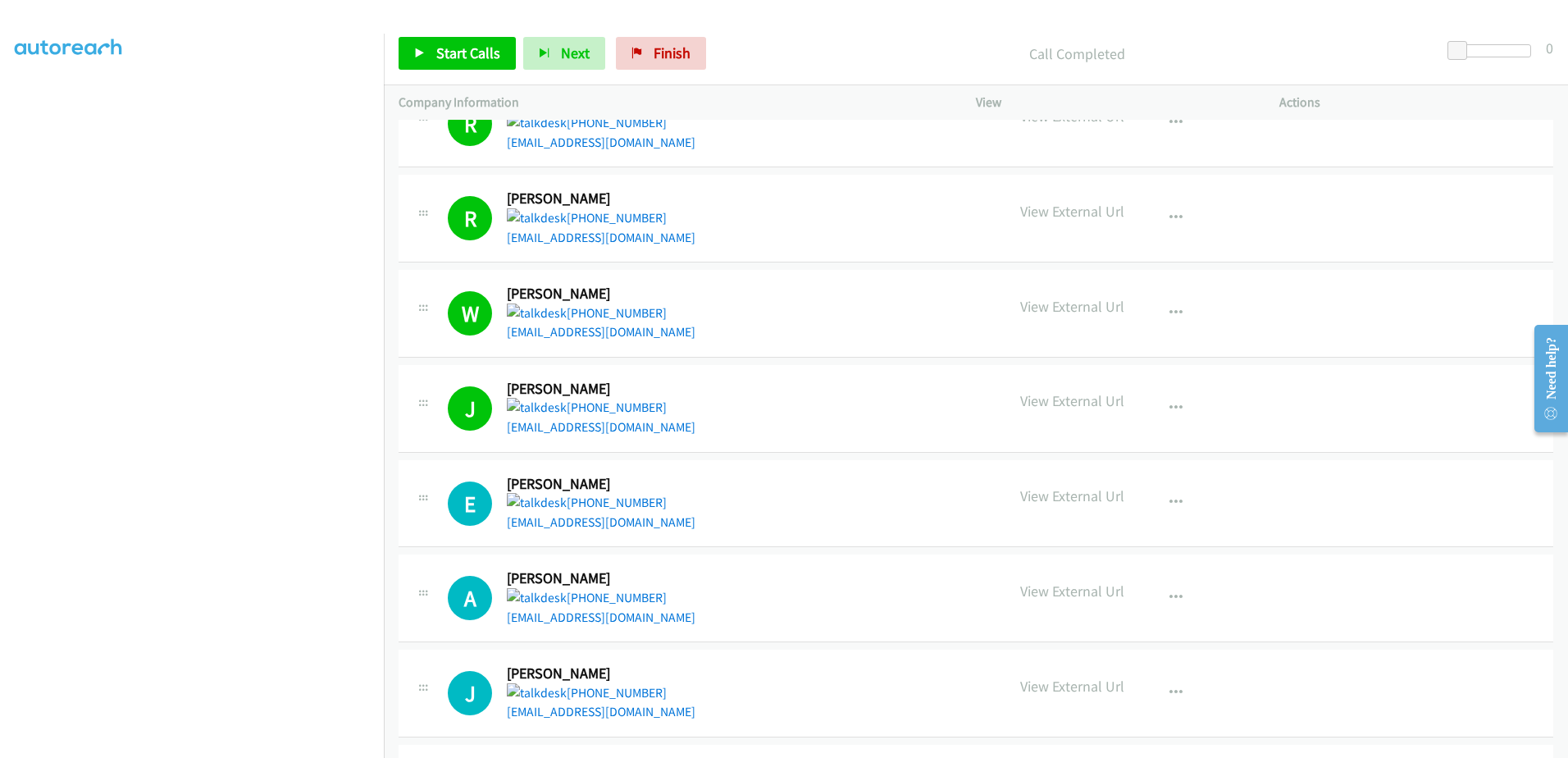
scroll to position [902, 0]
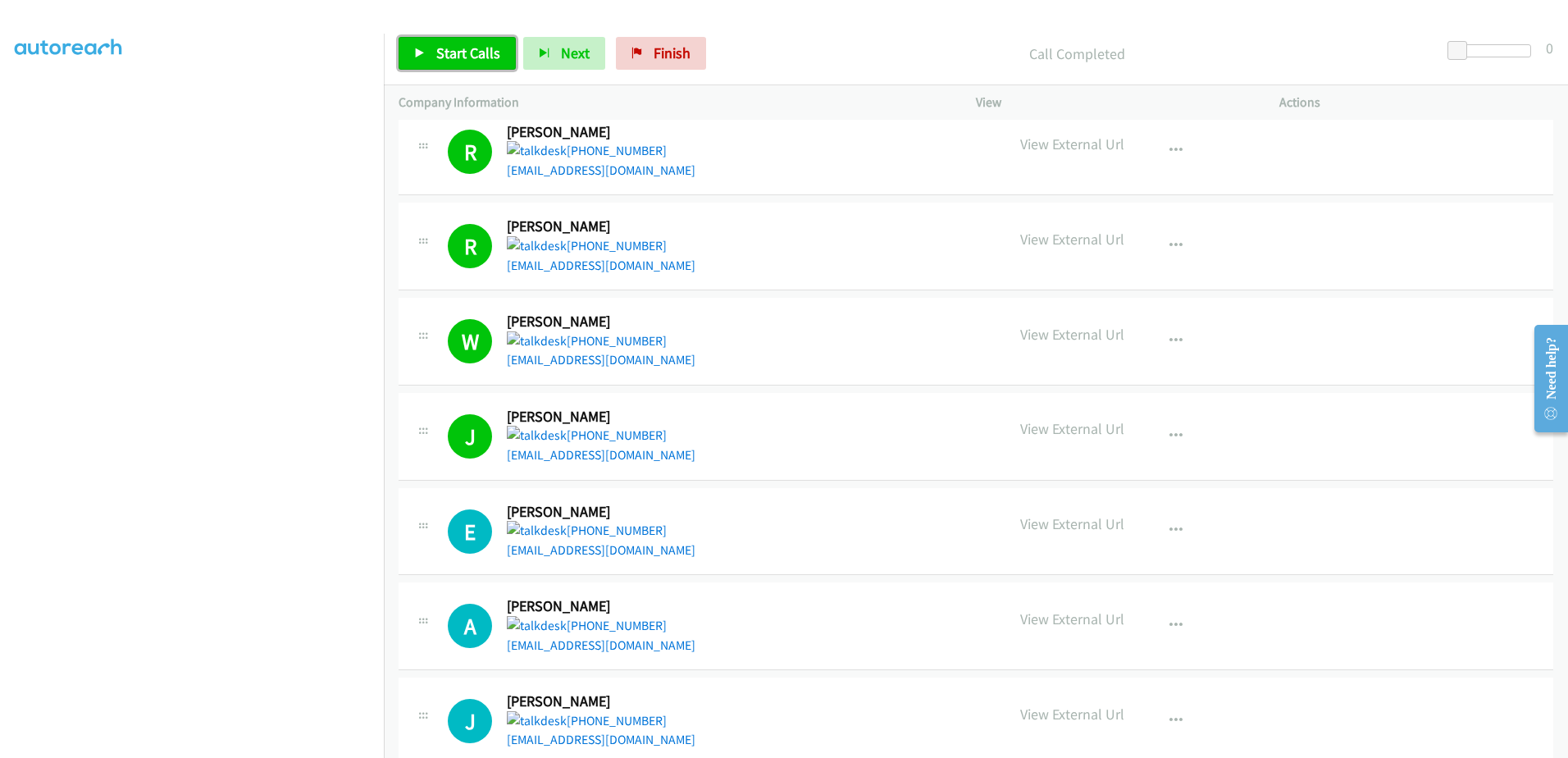
click at [475, 50] on span "Start Calls" at bounding box center [468, 52] width 64 height 19
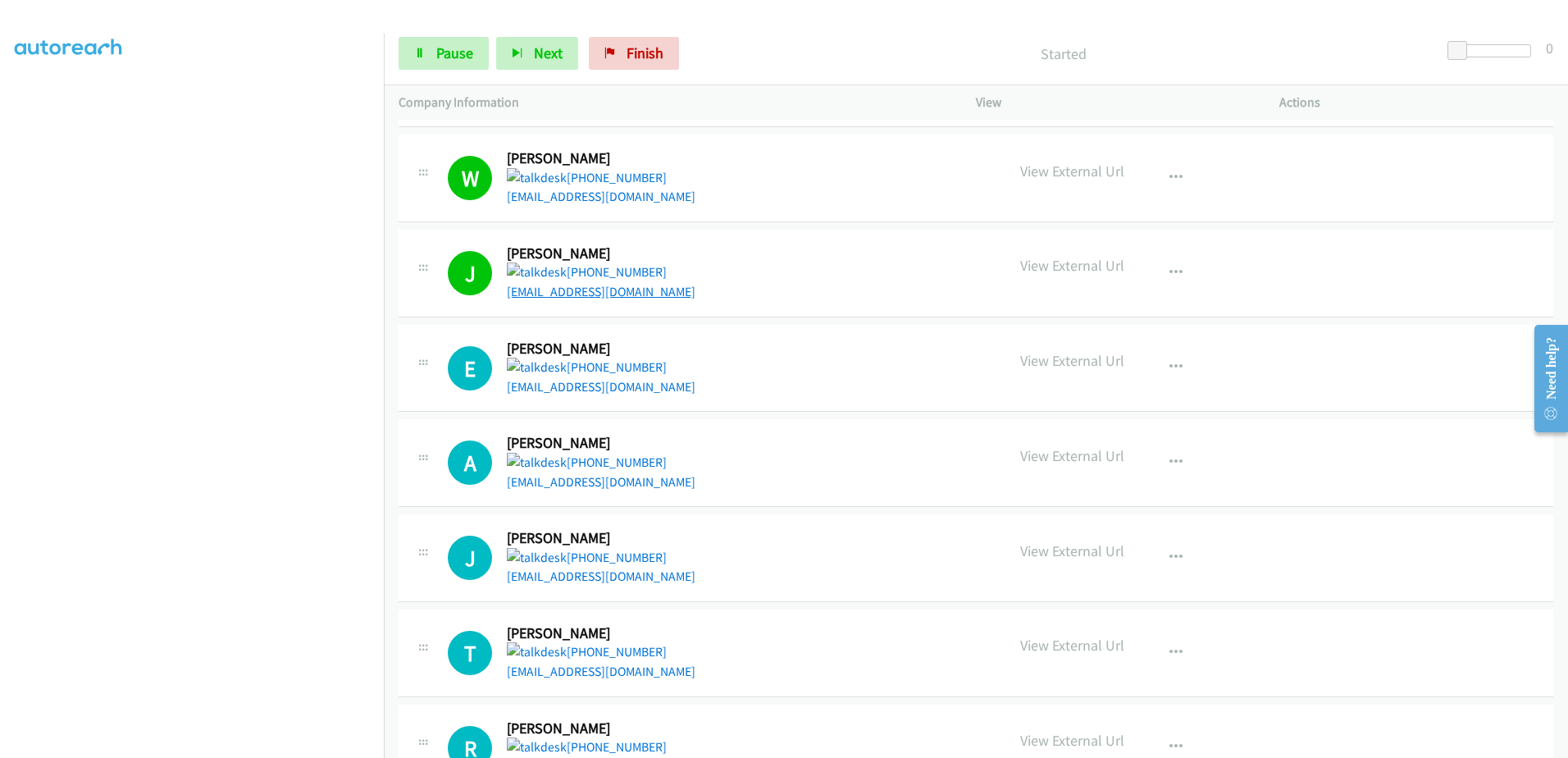
scroll to position [1067, 0]
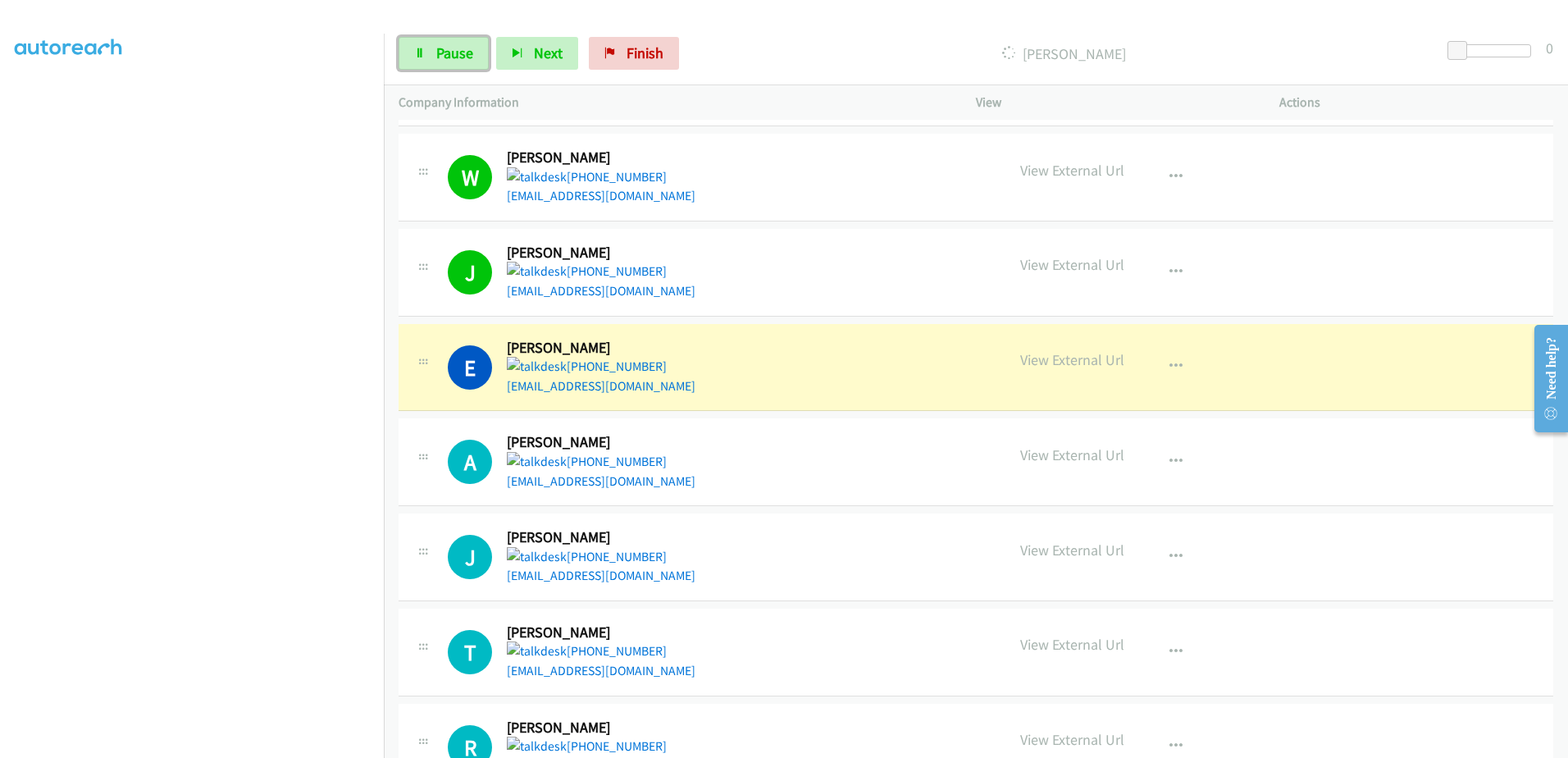
drag, startPoint x: 449, startPoint y: 56, endPoint x: 504, endPoint y: 67, distance: 56.1
click at [449, 56] on span "Pause" at bounding box center [455, 52] width 37 height 19
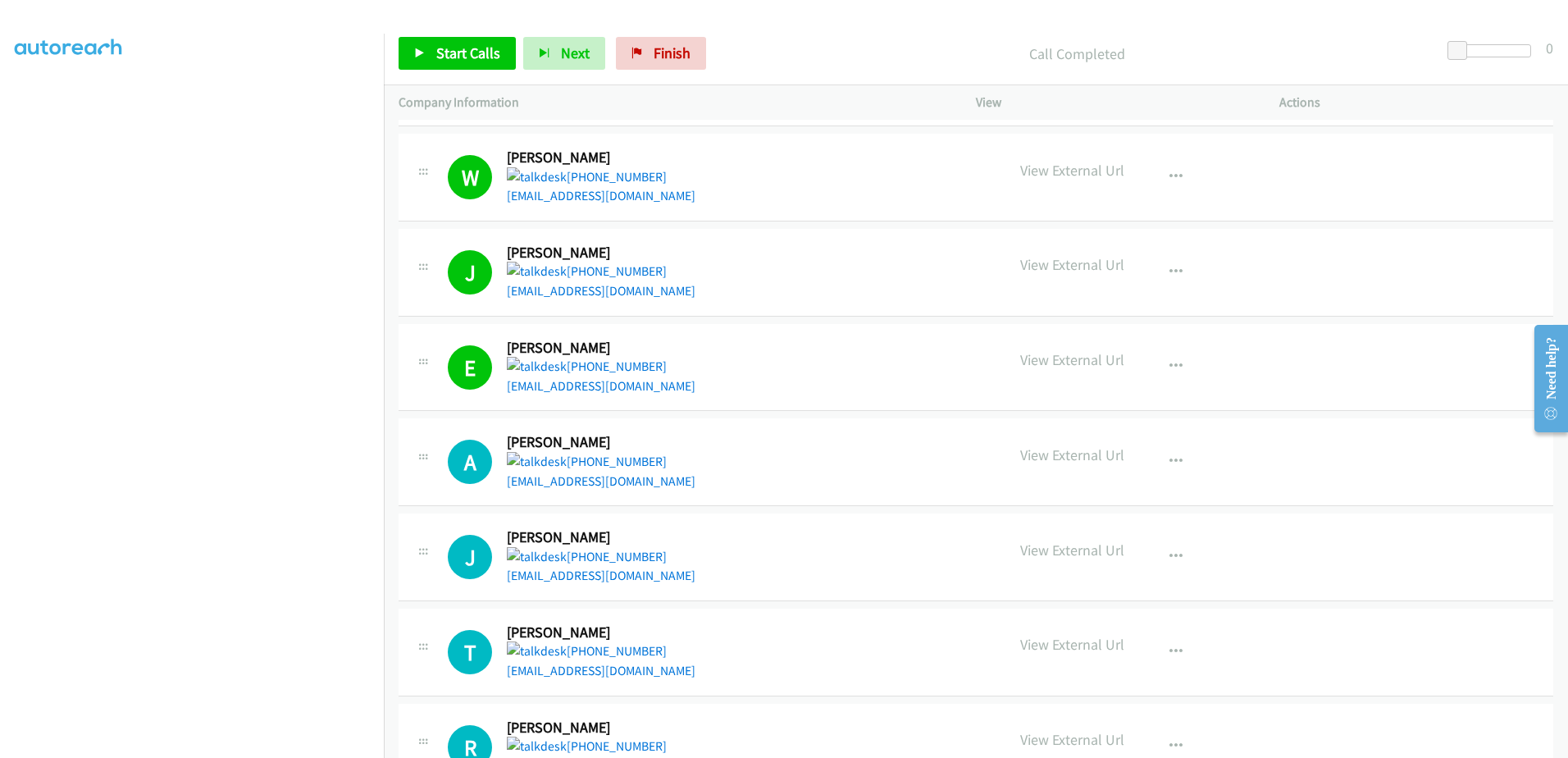
scroll to position [162, 0]
click at [439, 51] on span "Start Calls" at bounding box center [468, 52] width 64 height 19
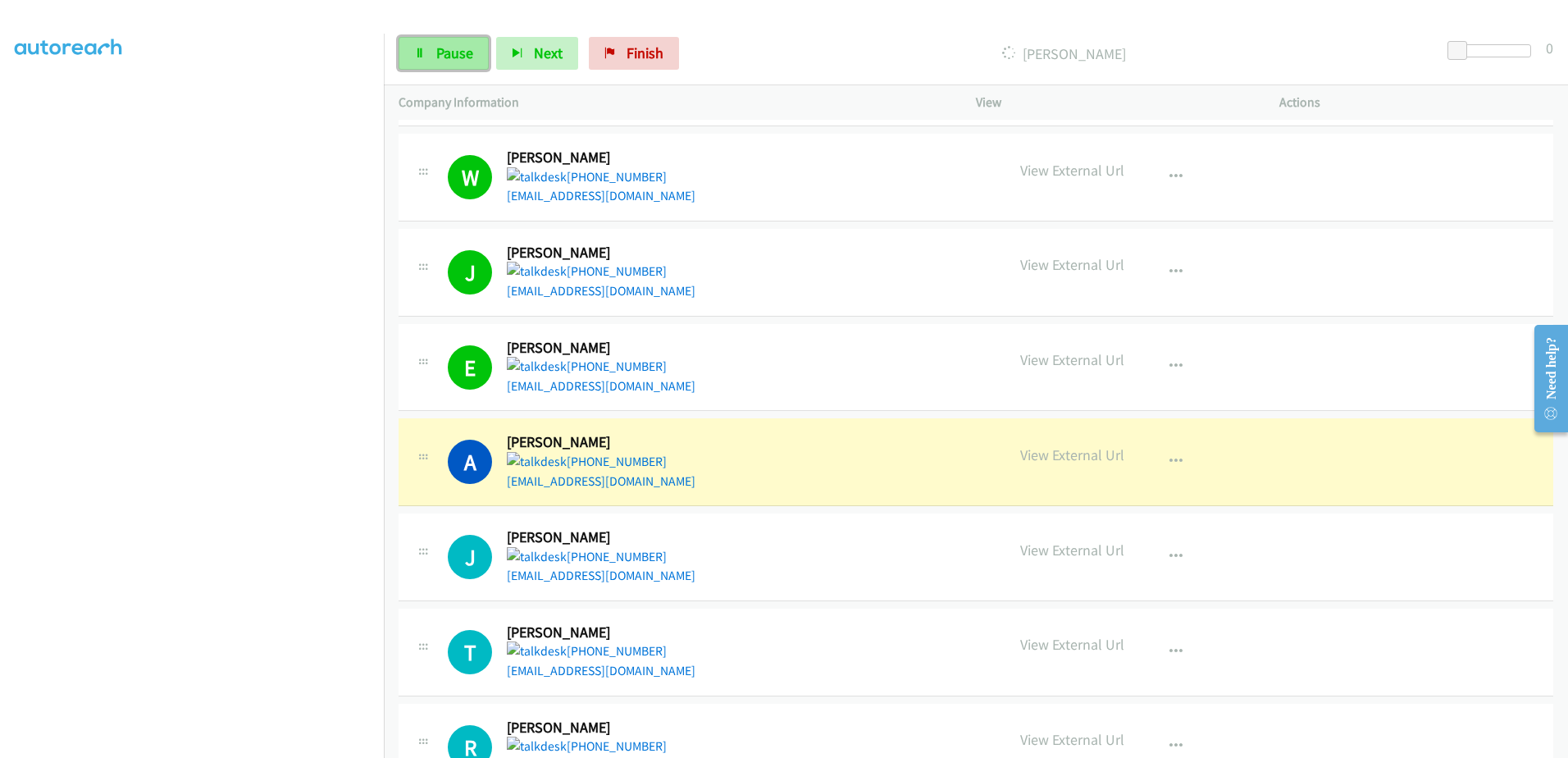
click at [452, 50] on span "Pause" at bounding box center [455, 52] width 37 height 19
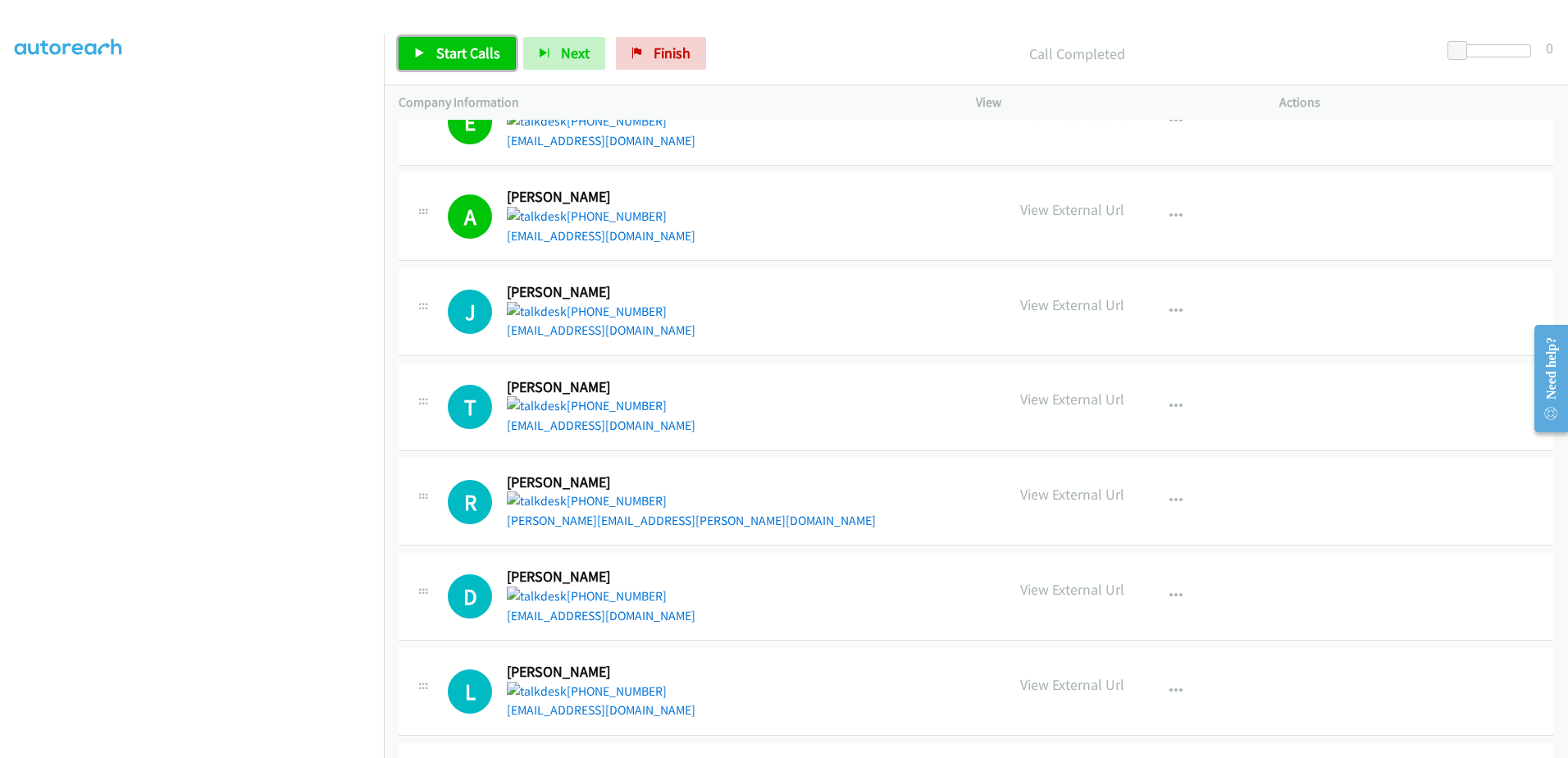
scroll to position [1313, 0]
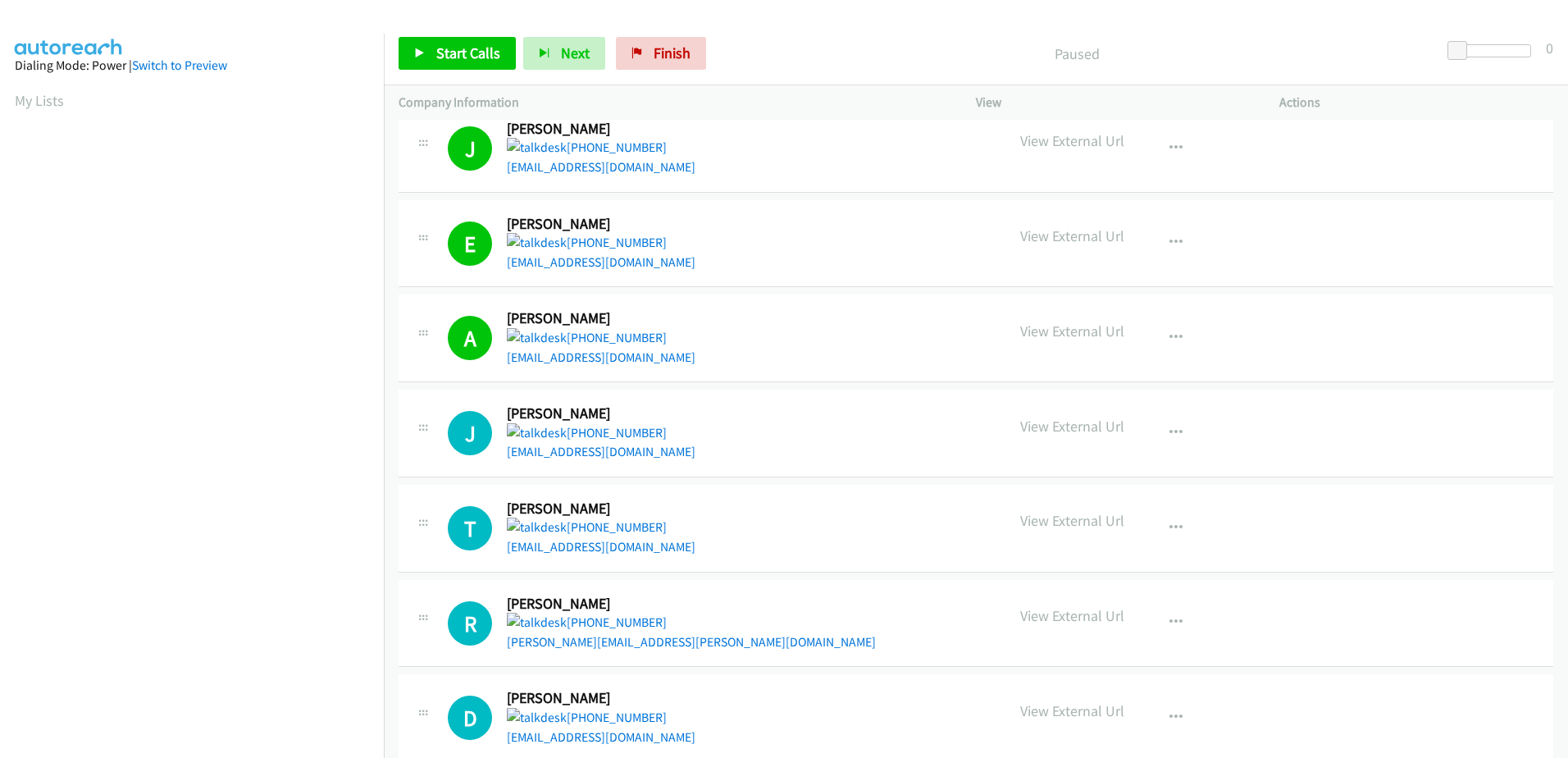
scroll to position [1313, 0]
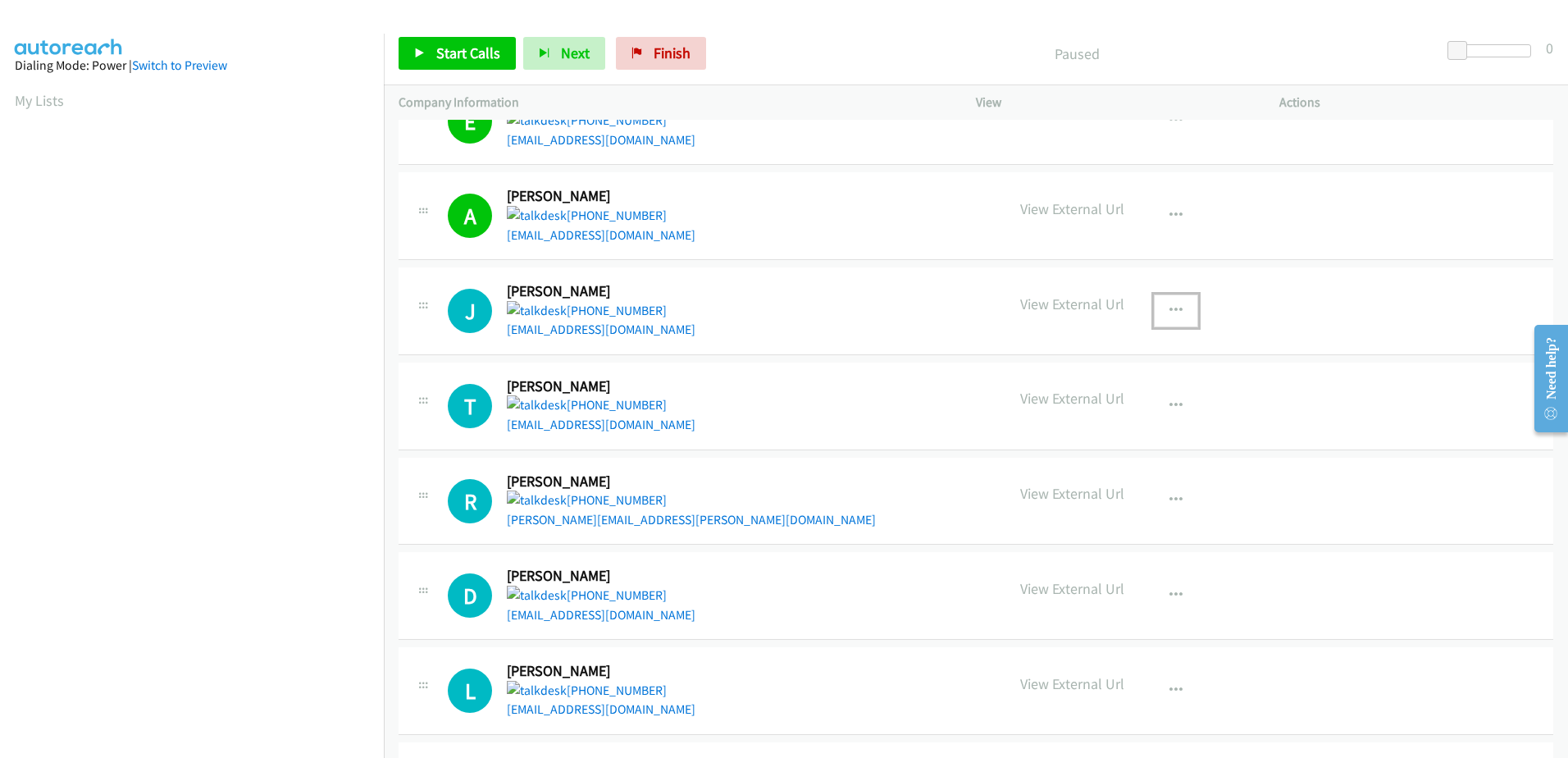
click at [1169, 308] on icon "button" at bounding box center [1176, 311] width 14 height 14
click at [1047, 375] on link "Start Calls Here" at bounding box center [1088, 384] width 218 height 32
click at [479, 56] on span "Start Calls" at bounding box center [468, 52] width 64 height 19
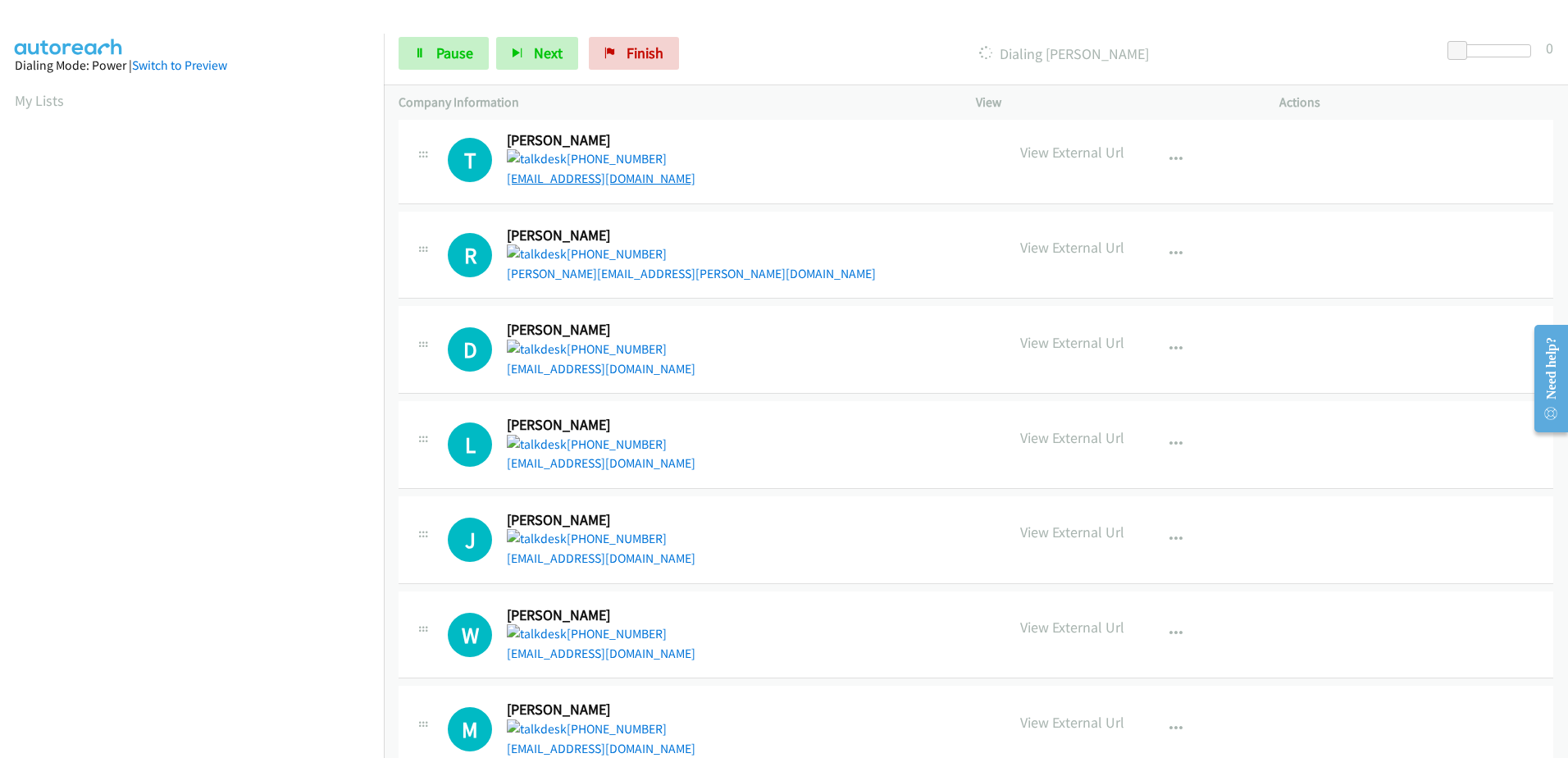
scroll to position [162, 0]
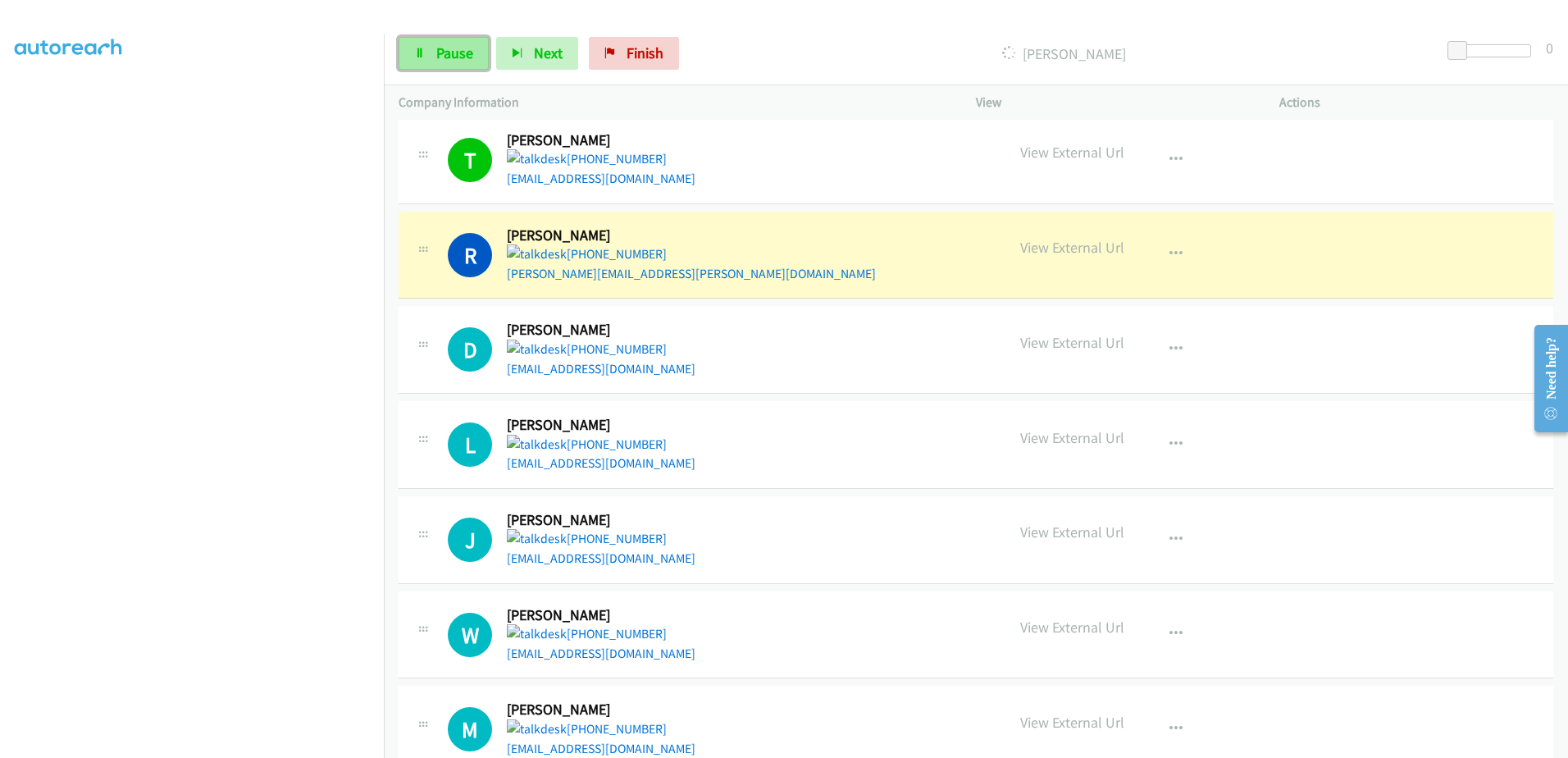
click at [426, 54] on link "Pause" at bounding box center [444, 53] width 90 height 32
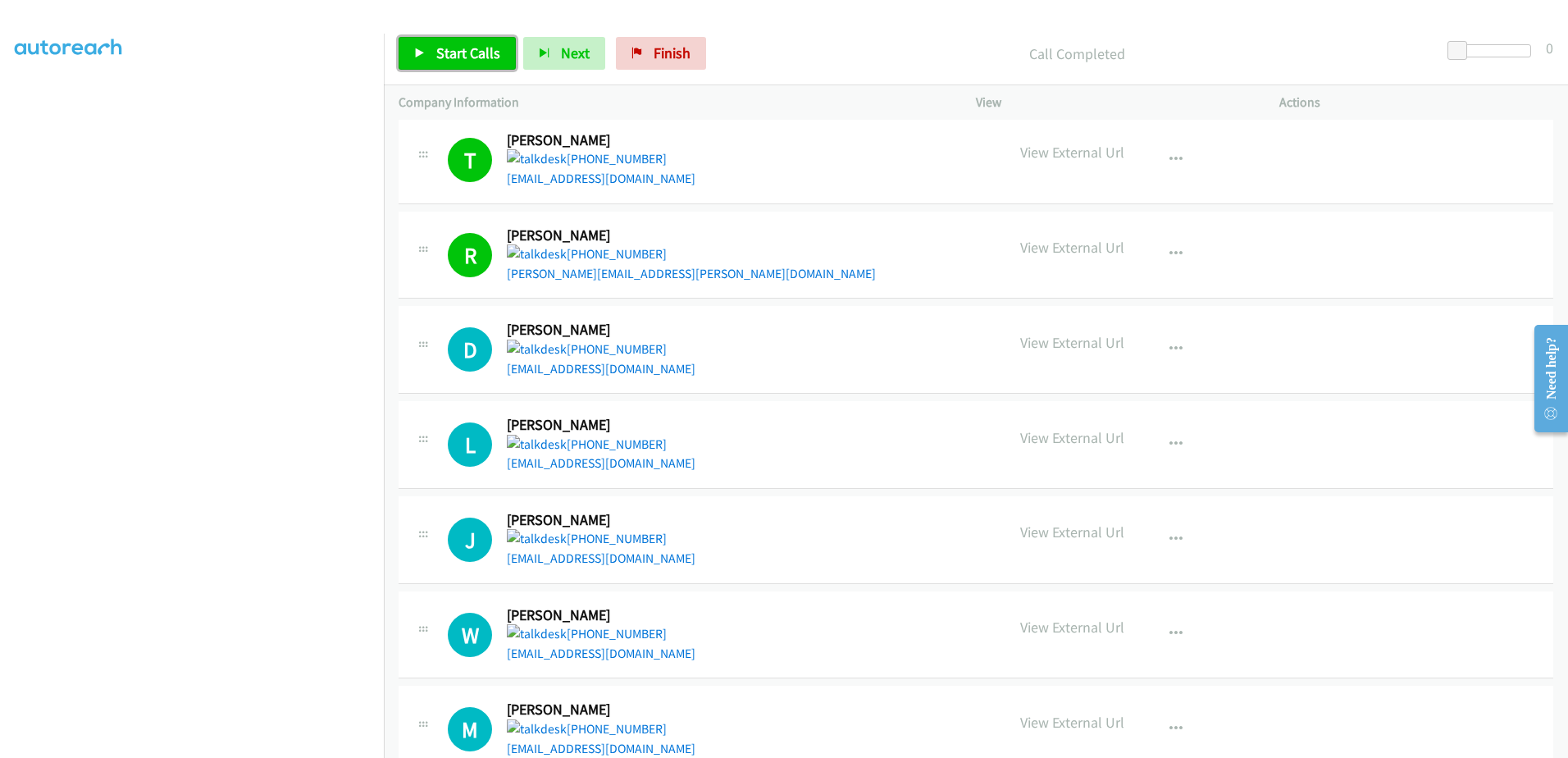
click at [455, 47] on span "Start Calls" at bounding box center [468, 52] width 64 height 19
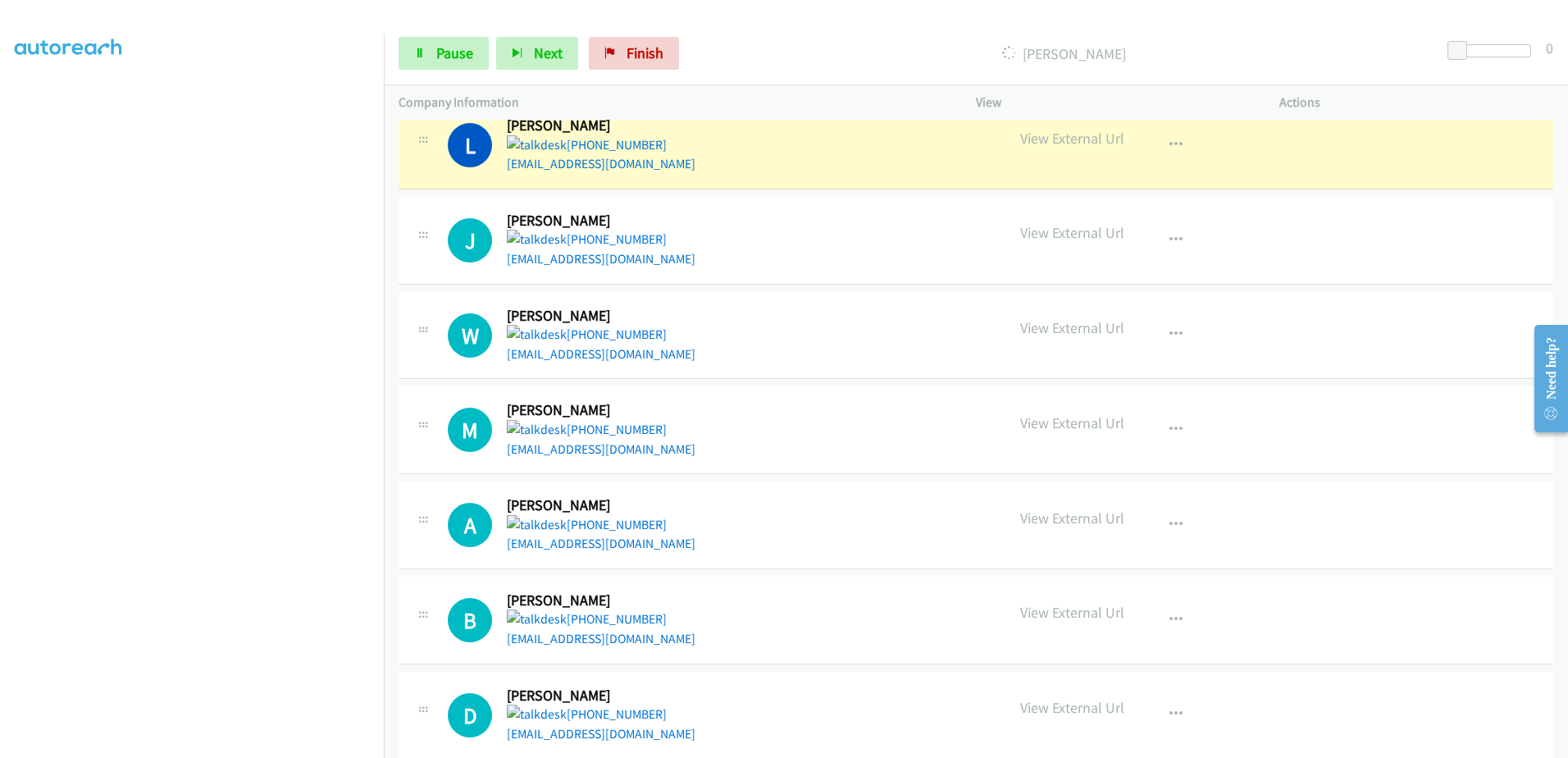
scroll to position [1887, 0]
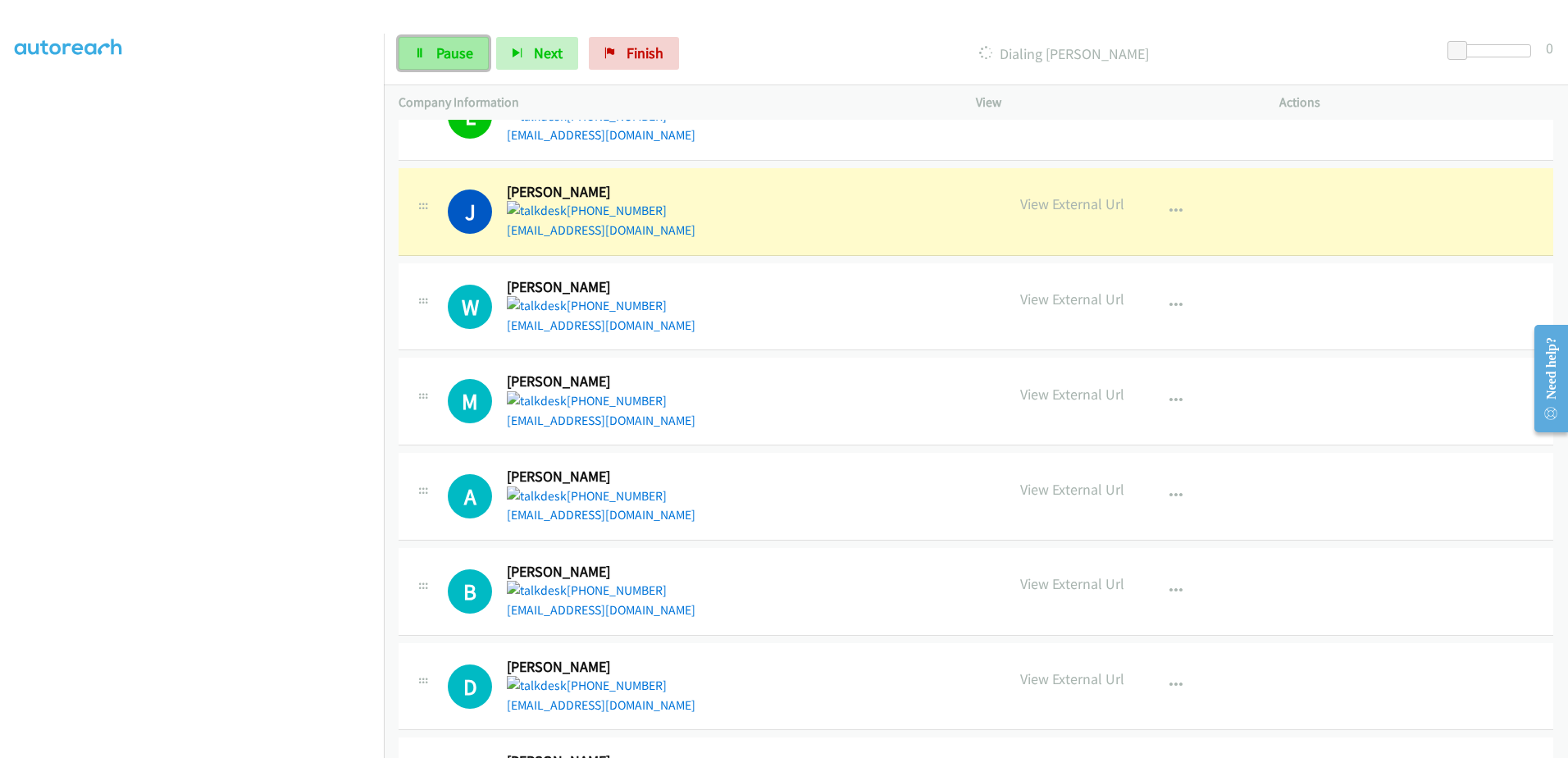
click at [437, 45] on span "Pause" at bounding box center [455, 52] width 37 height 19
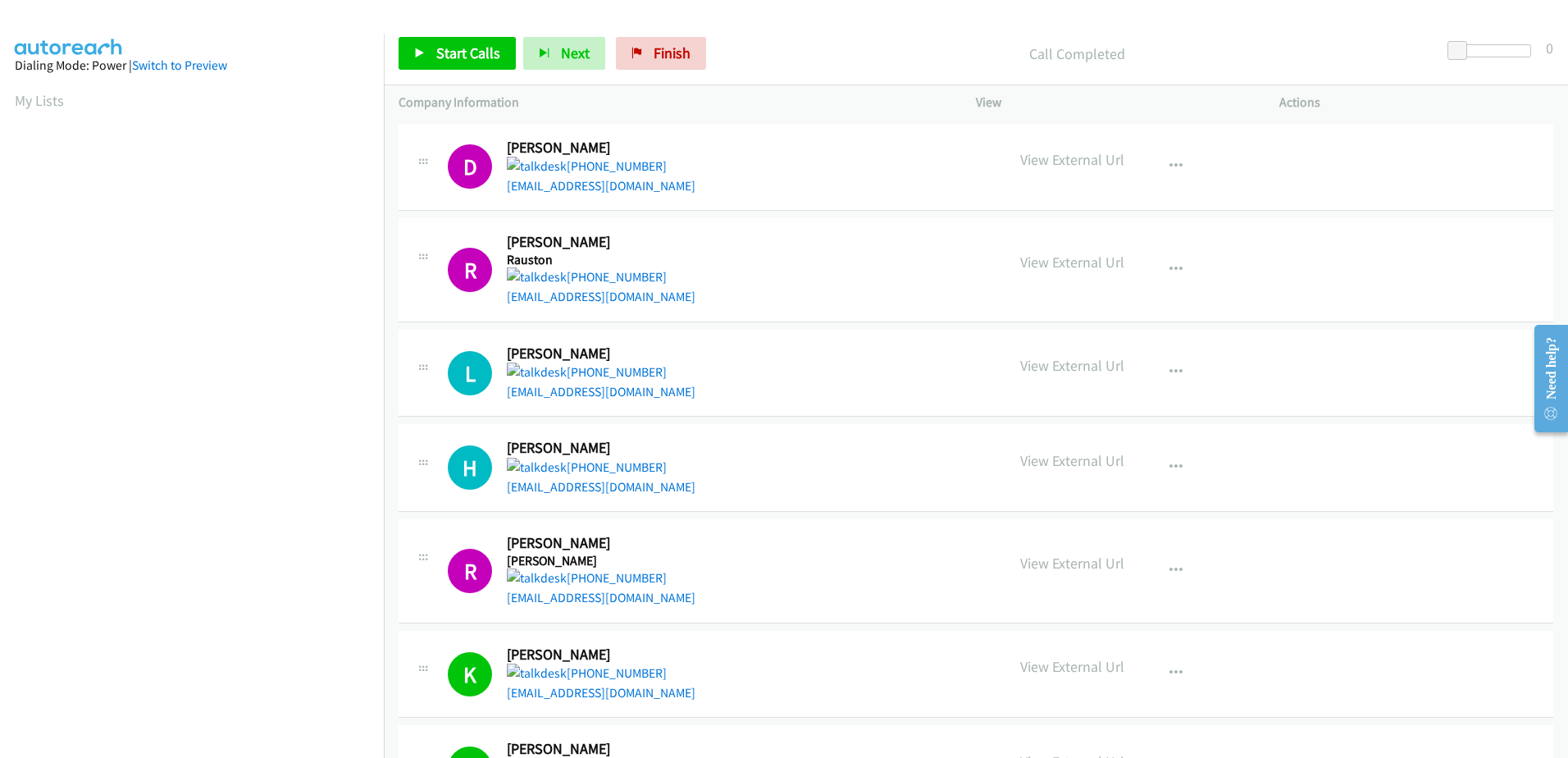
scroll to position [162, 0]
click at [489, 60] on span "Start Calls" at bounding box center [468, 52] width 64 height 19
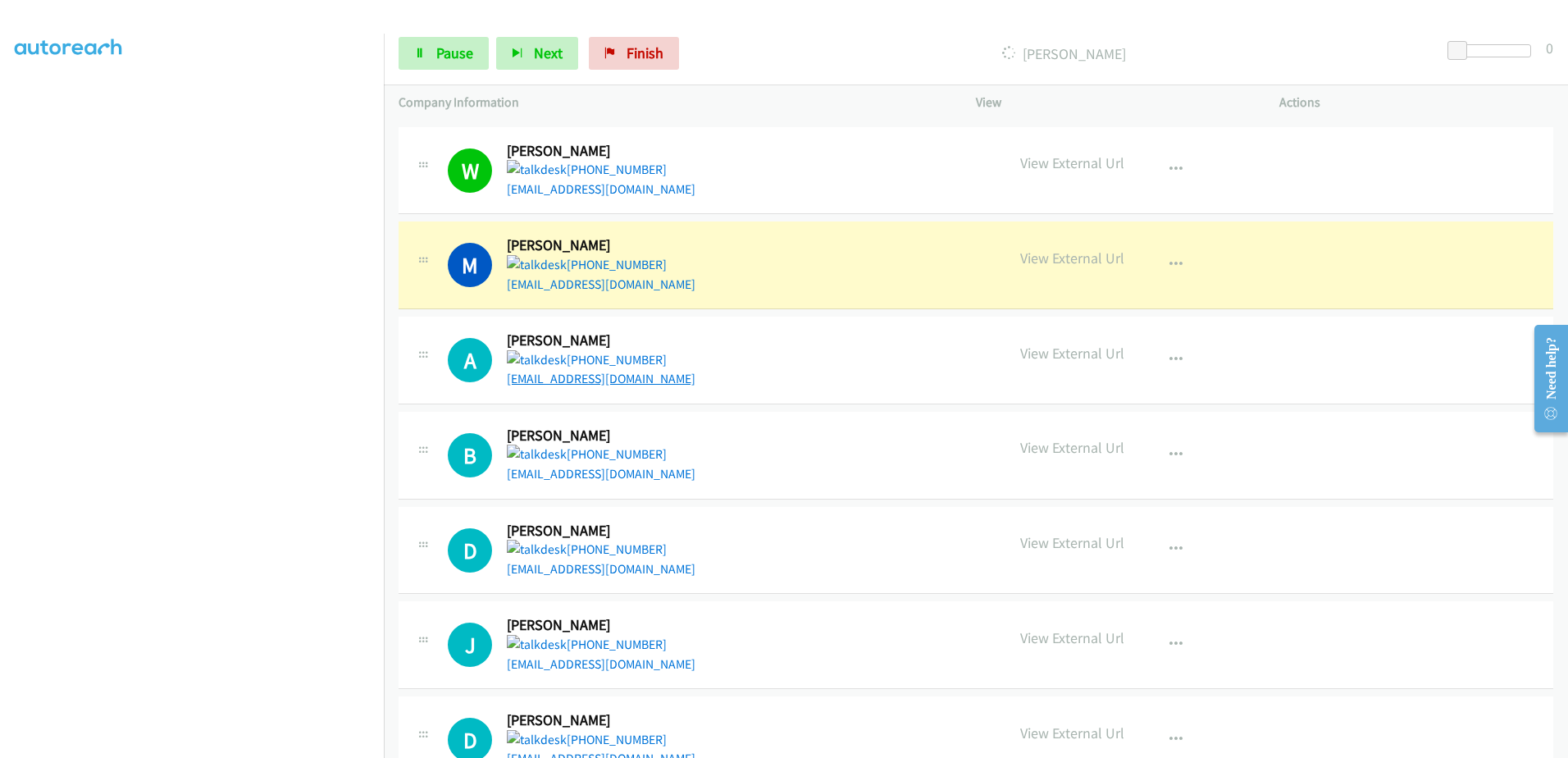
scroll to position [2051, 0]
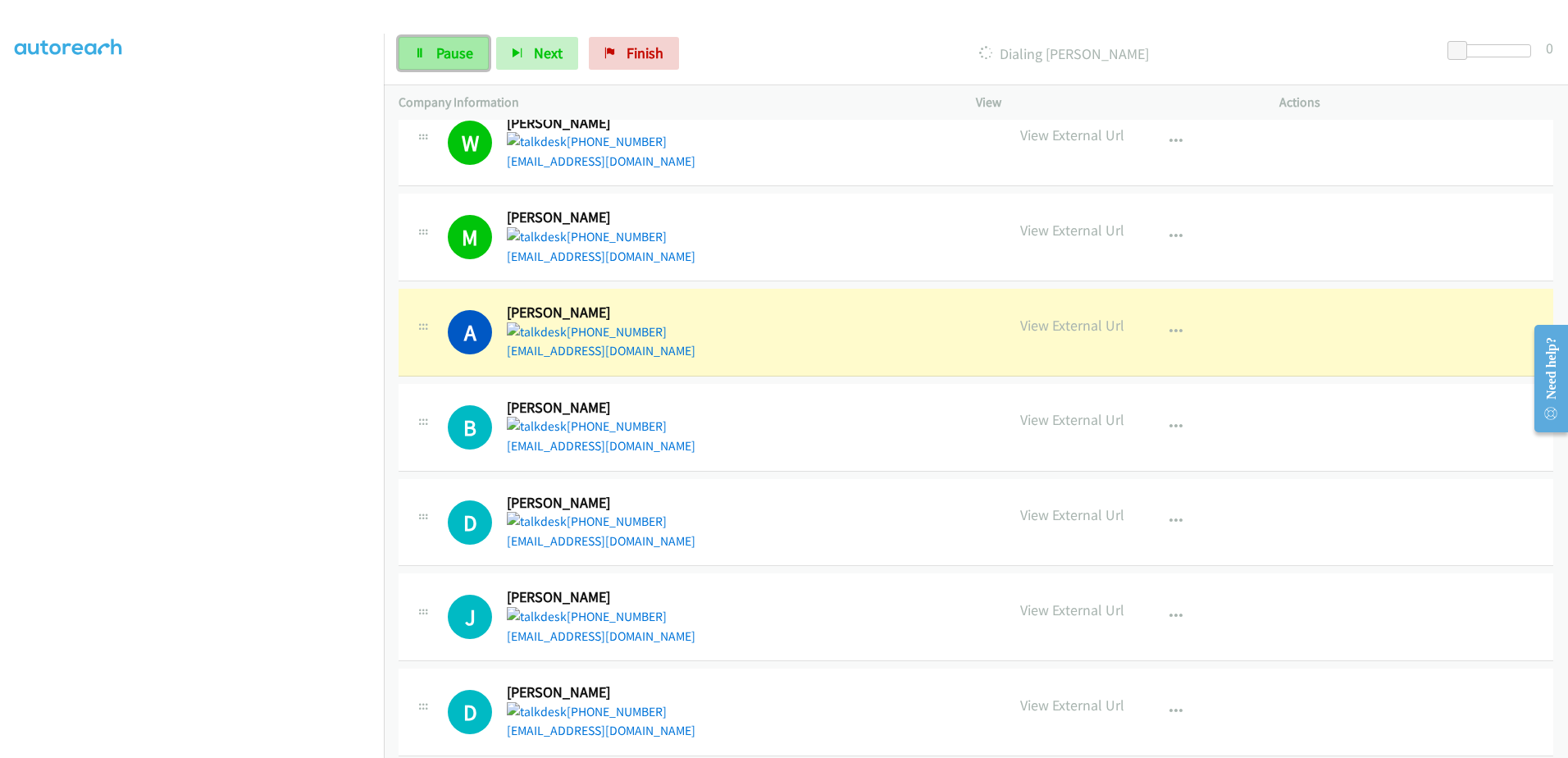
click at [421, 52] on icon at bounding box center [419, 54] width 12 height 12
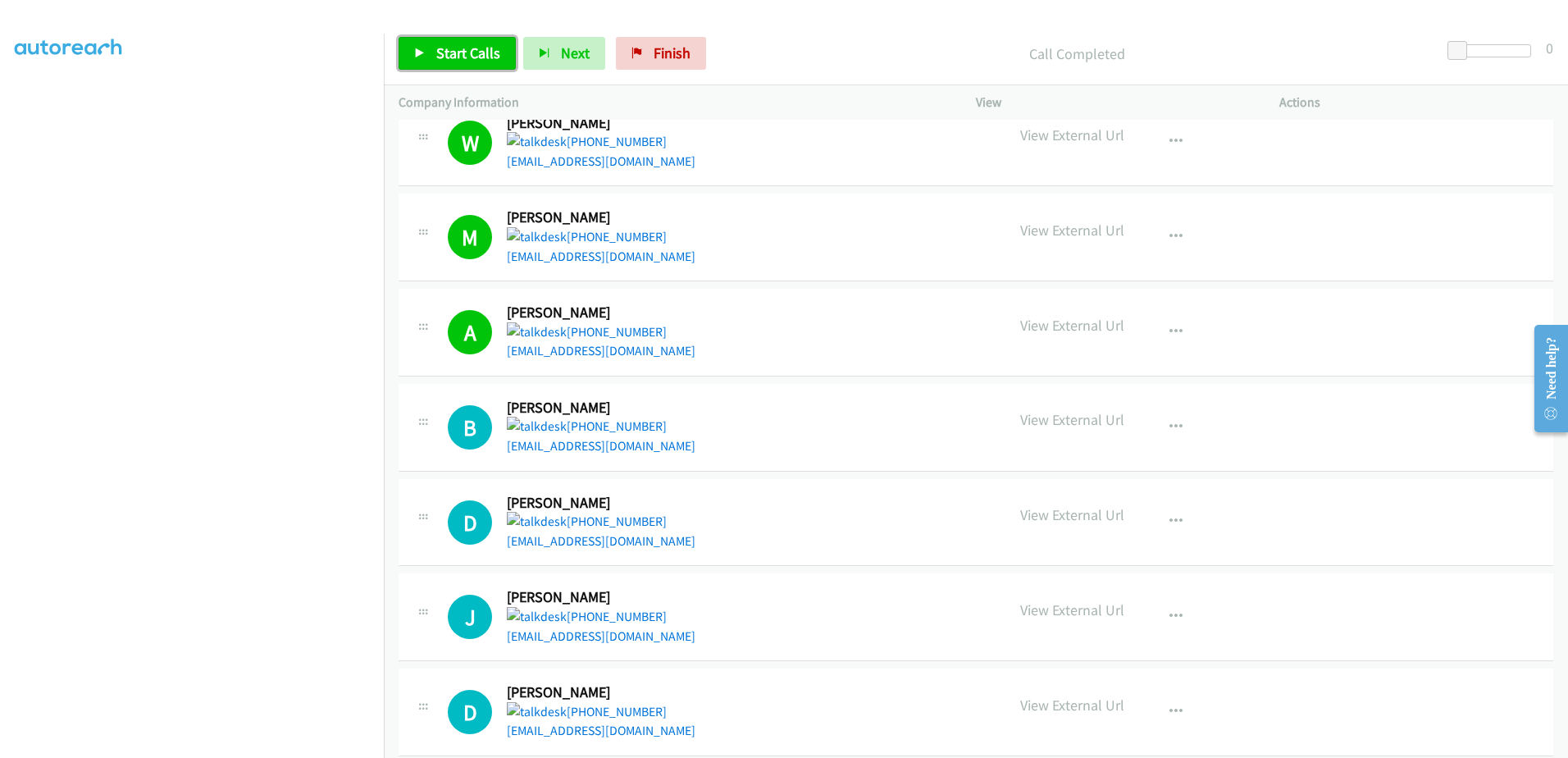
click at [439, 50] on span "Start Calls" at bounding box center [468, 52] width 64 height 19
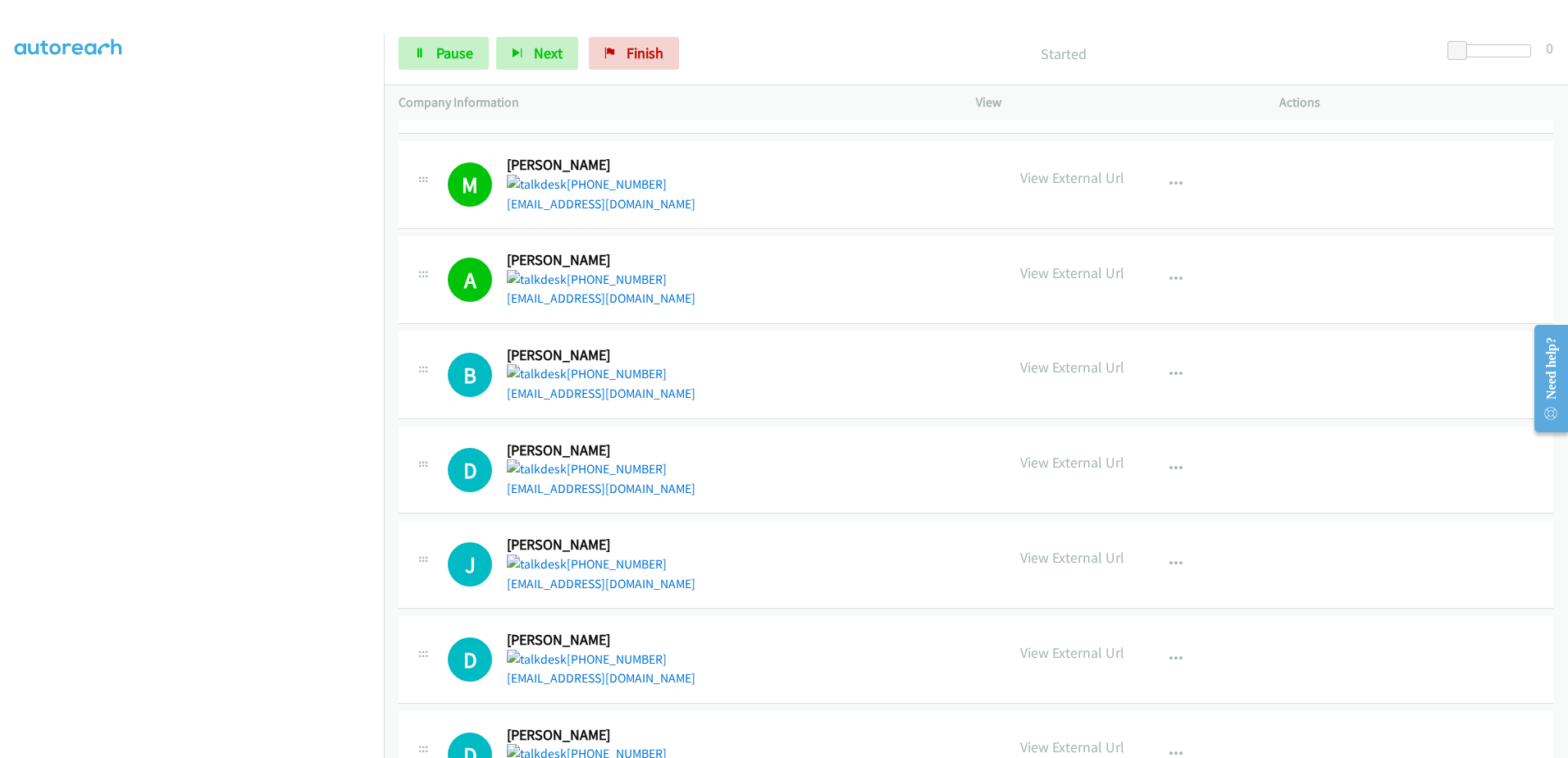
scroll to position [2133, 0]
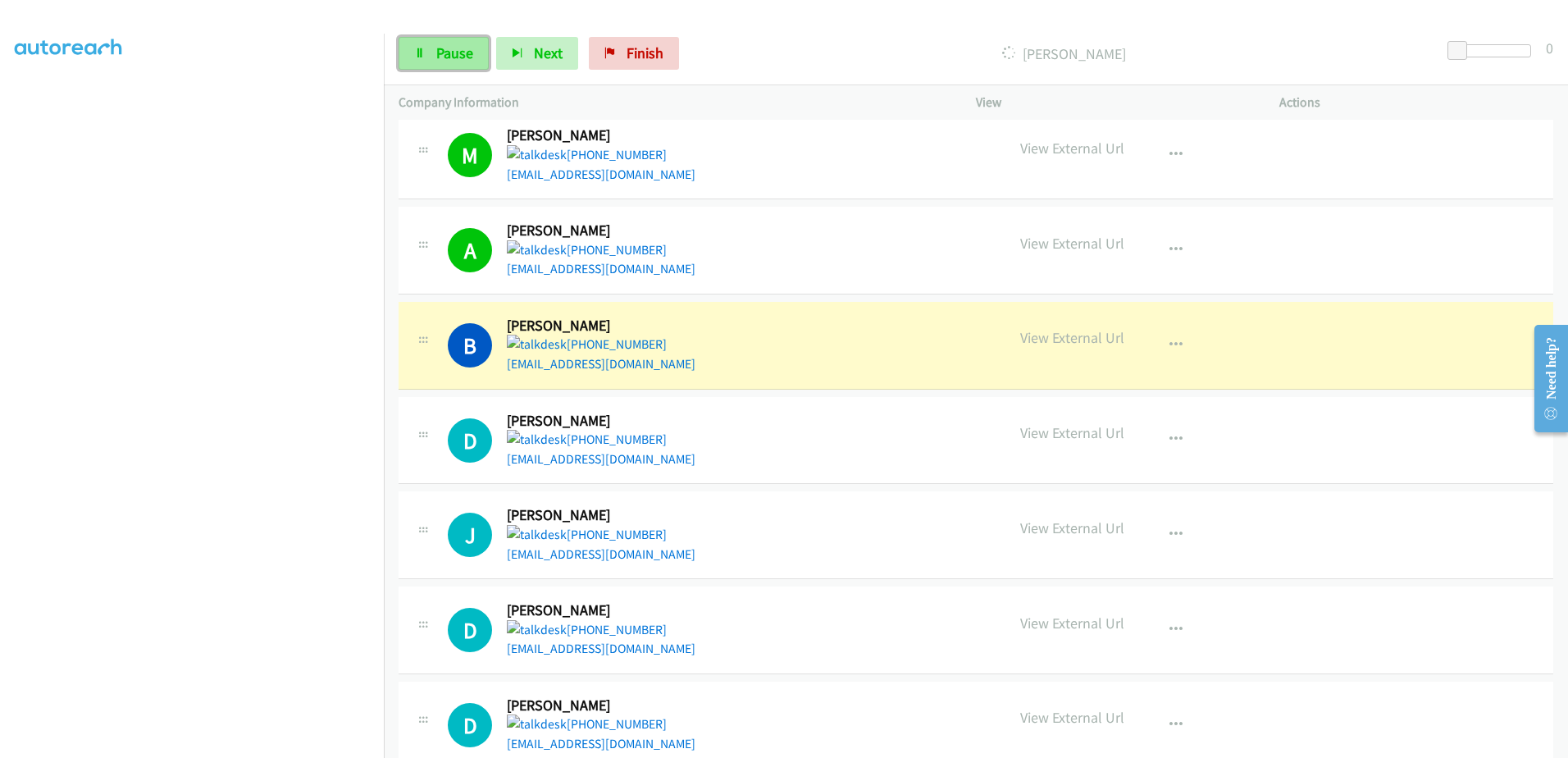
click at [432, 50] on link "Pause" at bounding box center [444, 53] width 90 height 32
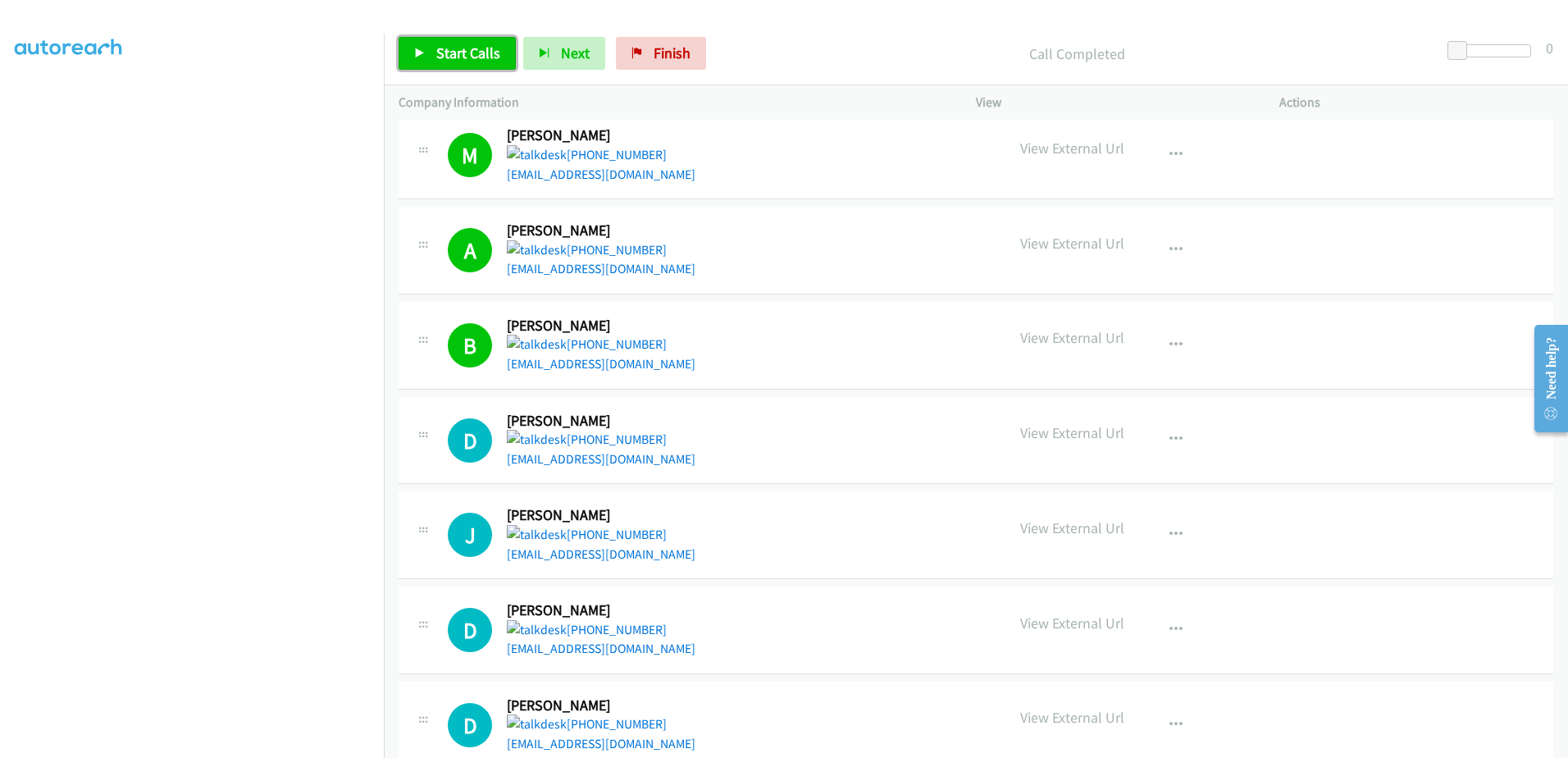
click at [470, 55] on span "Start Calls" at bounding box center [468, 52] width 64 height 19
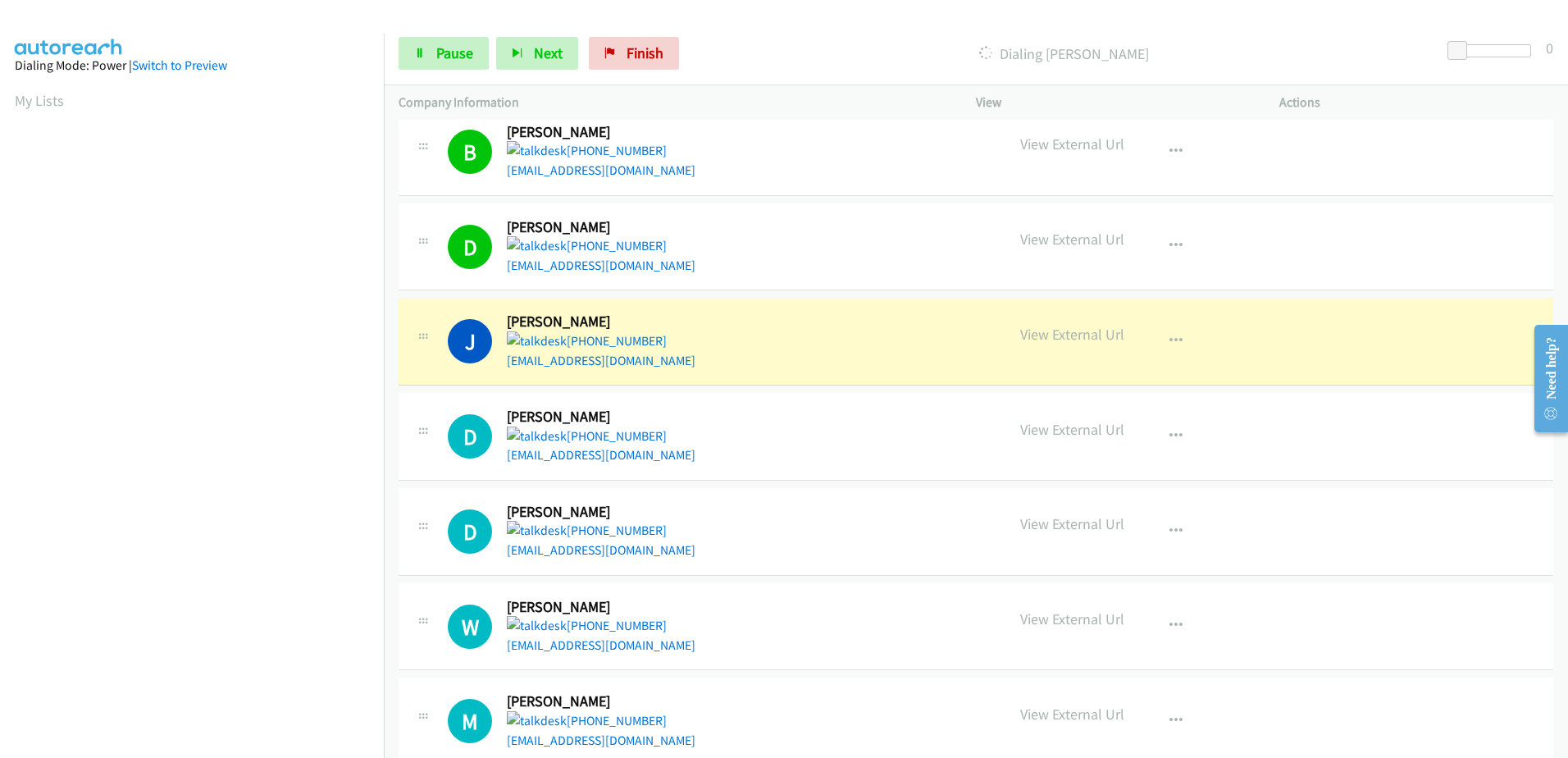
scroll to position [2297, 0]
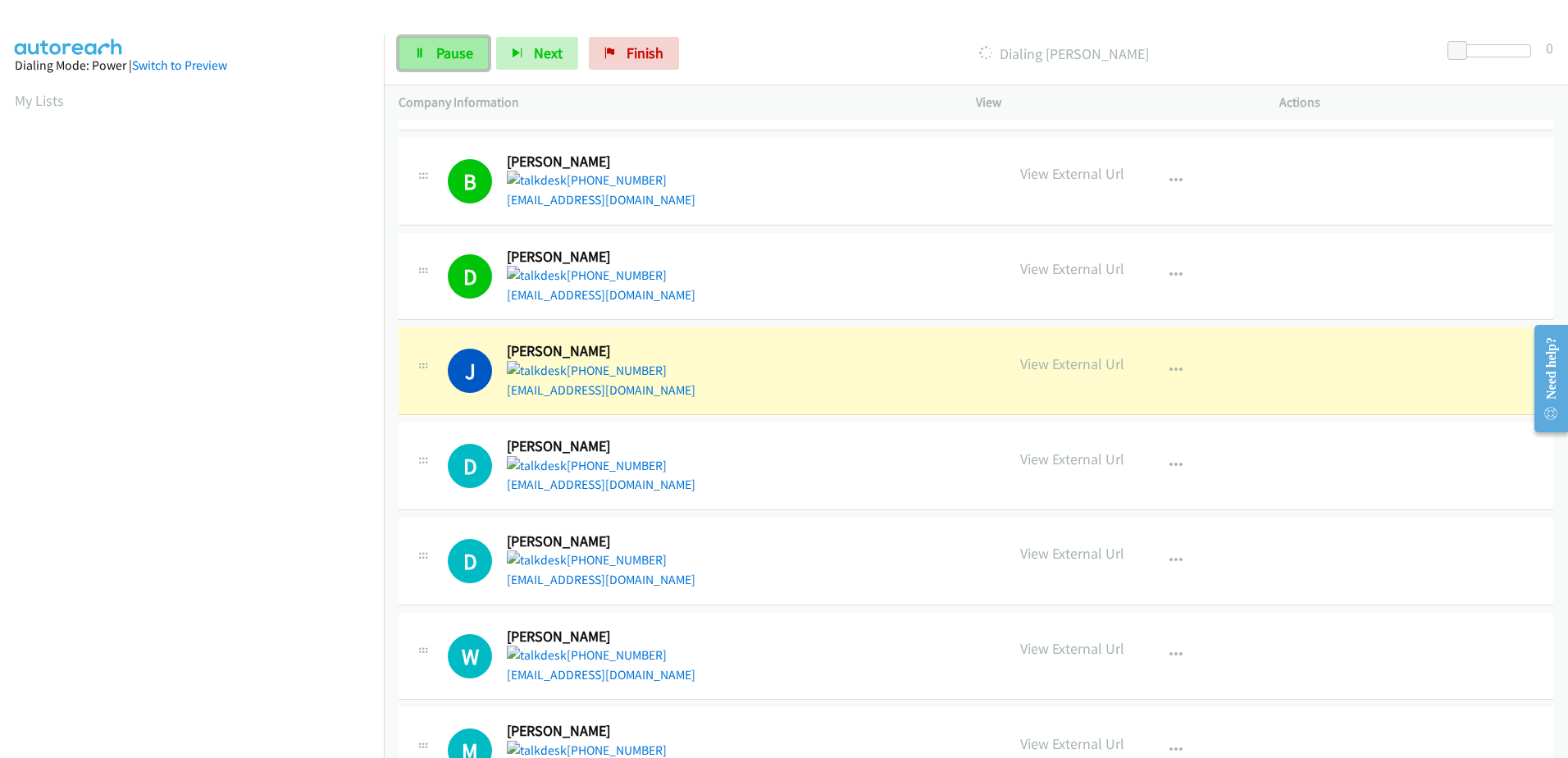
click at [448, 57] on span "Pause" at bounding box center [455, 52] width 37 height 19
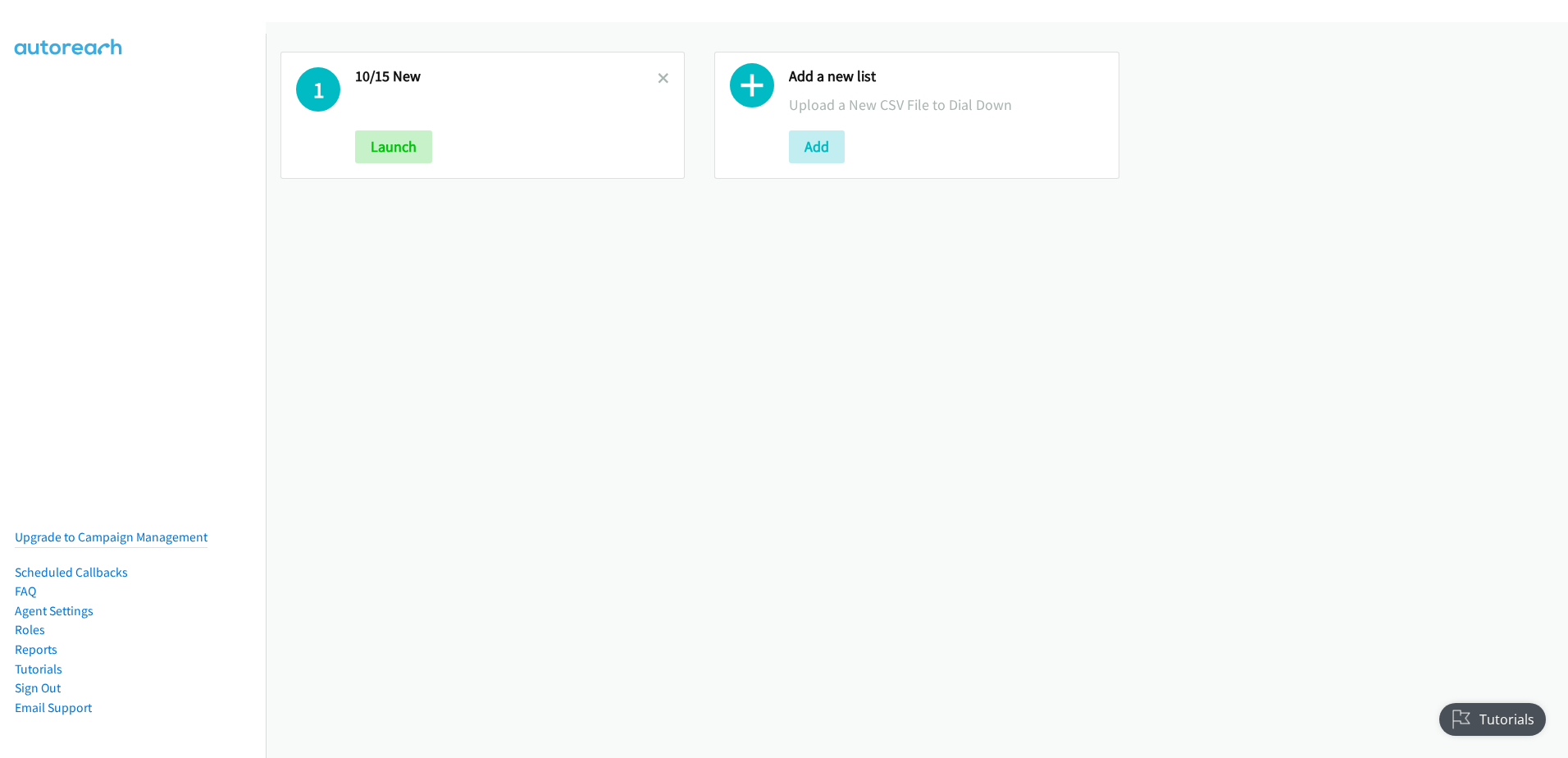
click at [670, 73] on div "1 10/15 New Launch" at bounding box center [482, 114] width 404 height 127
click at [663, 76] on icon at bounding box center [663, 79] width 12 height 12
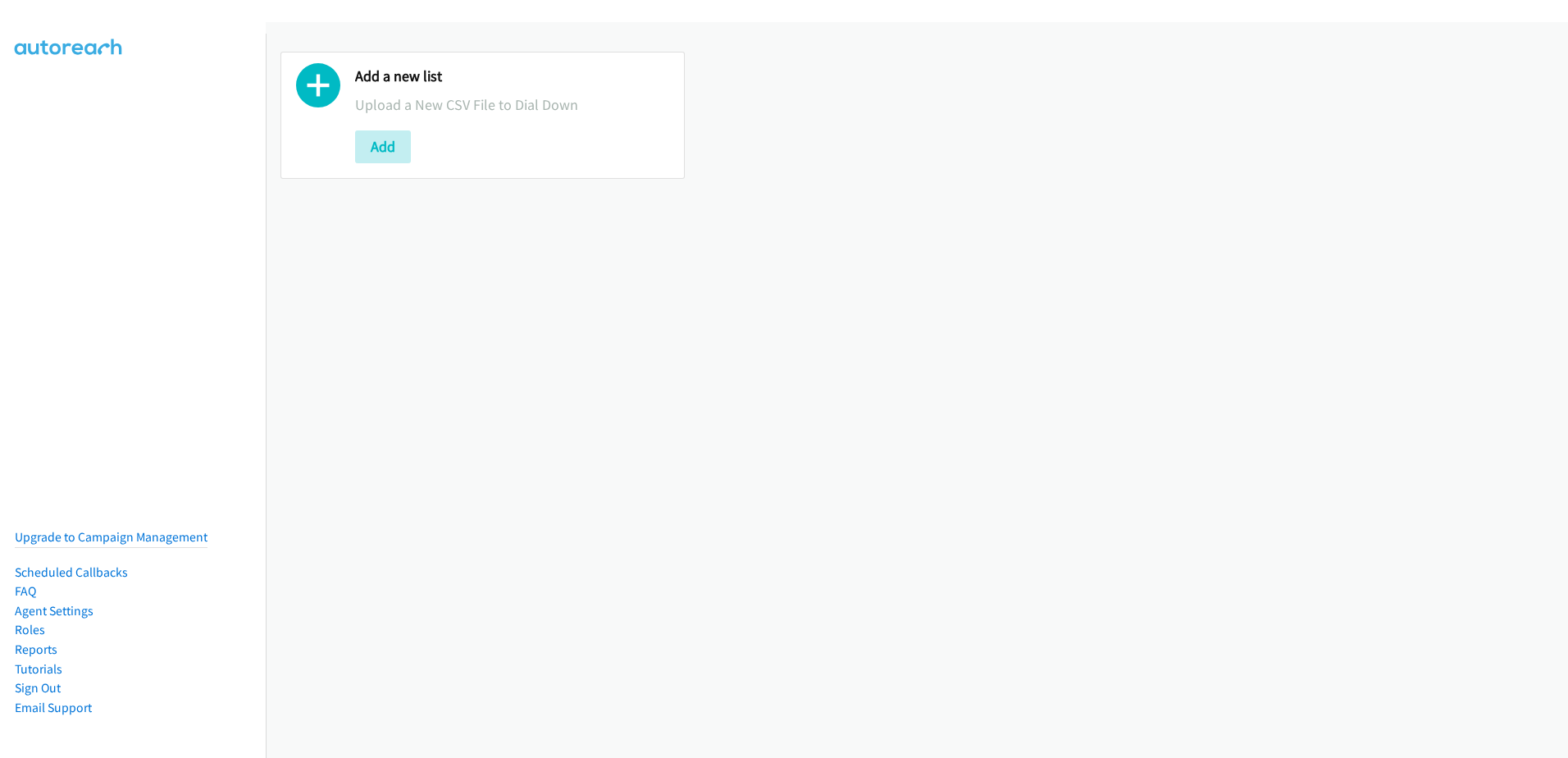
click at [350, 142] on div "Add a new list Upload a New CSV File to Dial Down Add" at bounding box center [482, 114] width 404 height 127
click at [374, 149] on button "Add" at bounding box center [383, 147] width 56 height 32
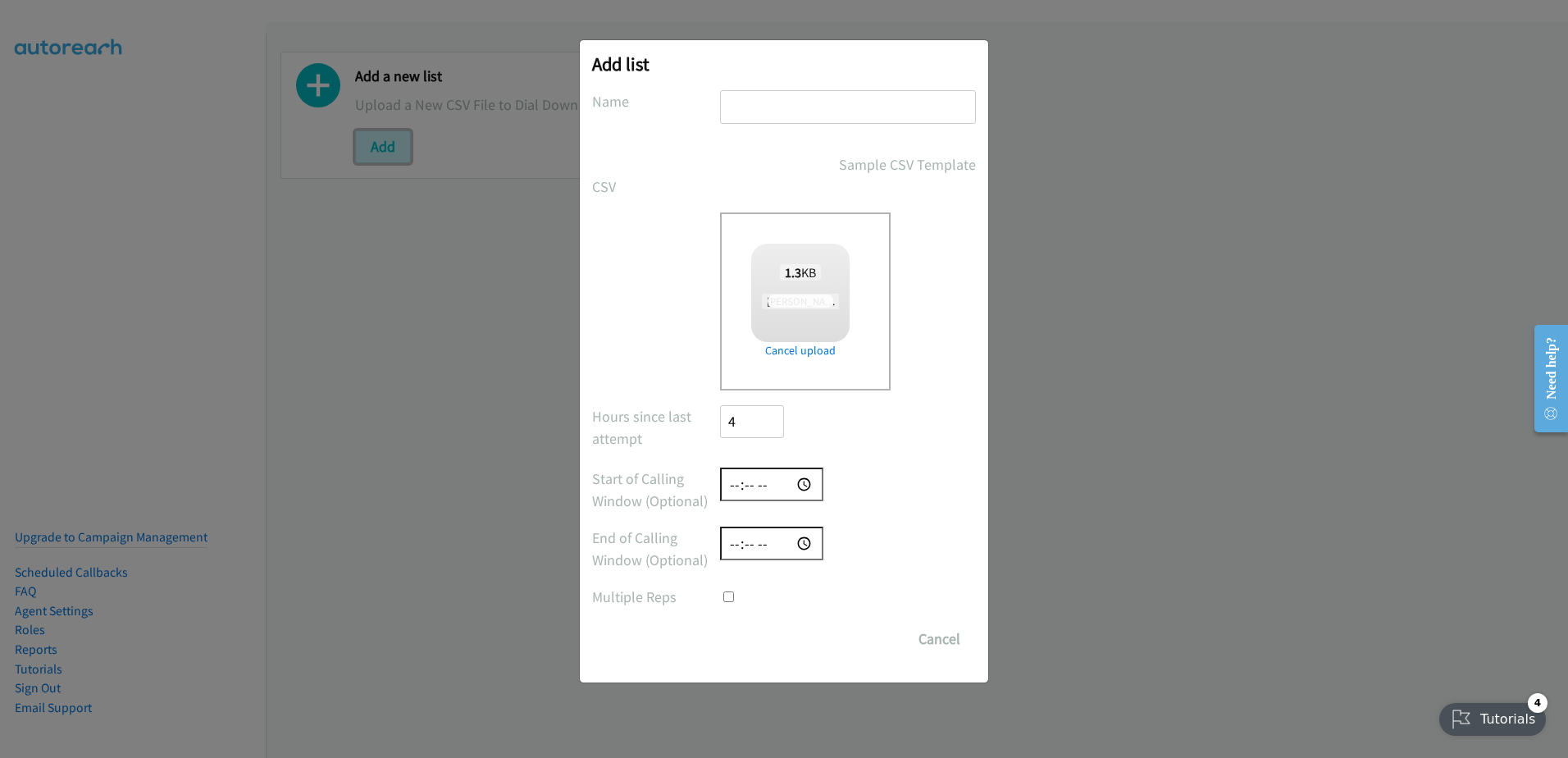
checkbox input "true"
click at [825, 103] on input "text" at bounding box center [848, 106] width 256 height 33
type input "10/15"
click at [780, 634] on input "Save List" at bounding box center [763, 639] width 86 height 32
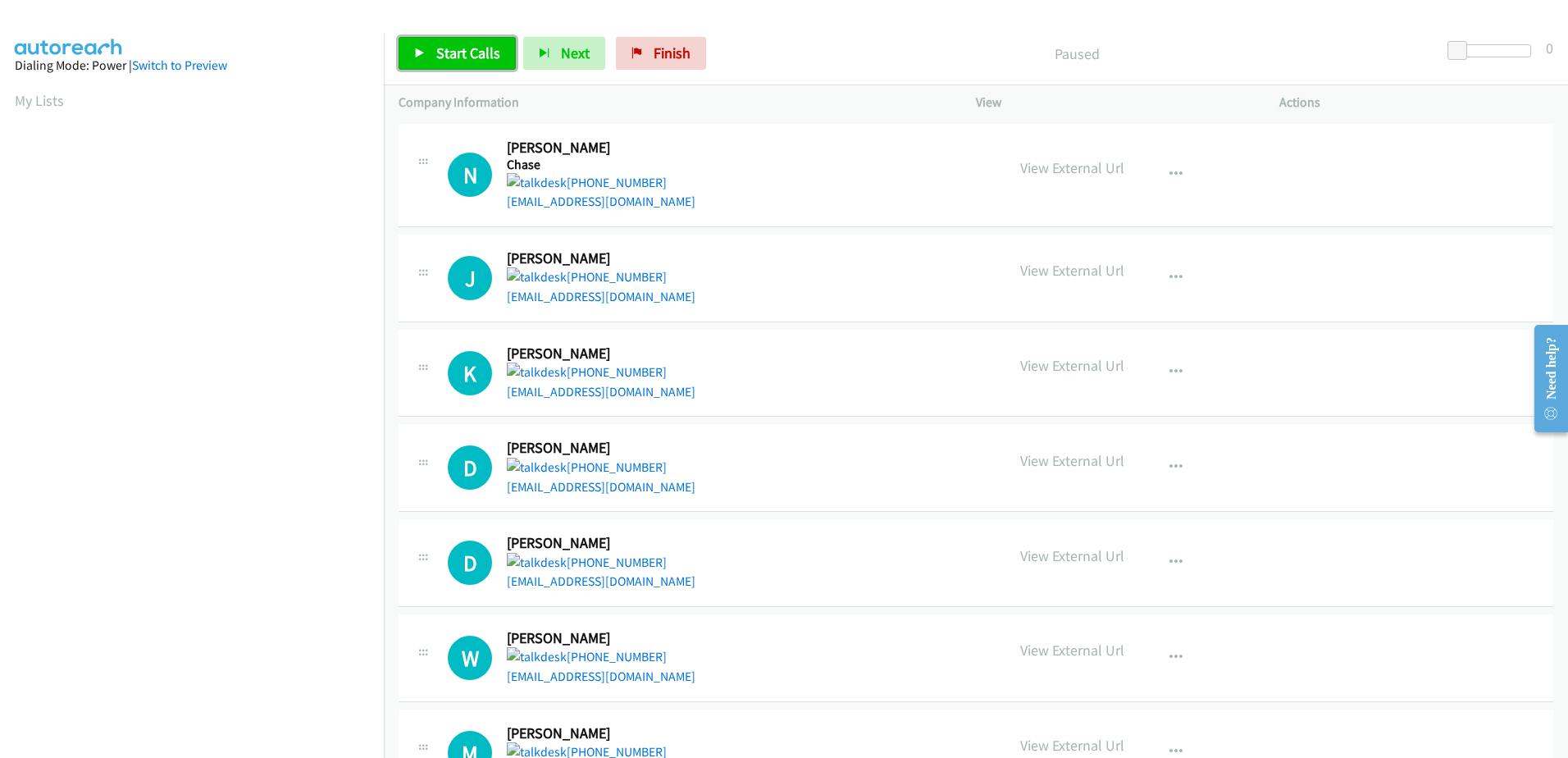
click at [444, 56] on span "Start Calls" at bounding box center [468, 52] width 64 height 19
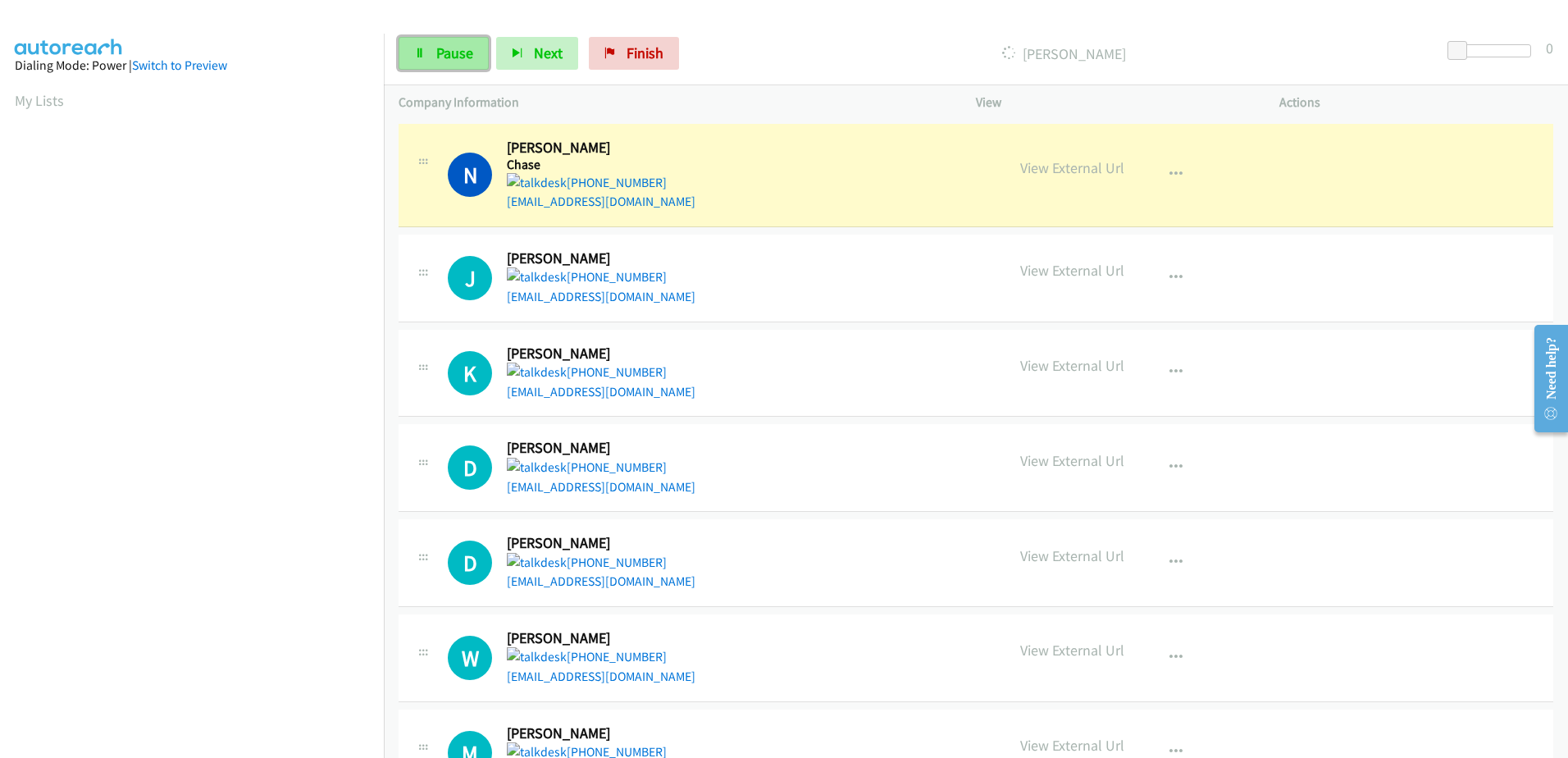
click at [416, 59] on icon at bounding box center [419, 54] width 12 height 12
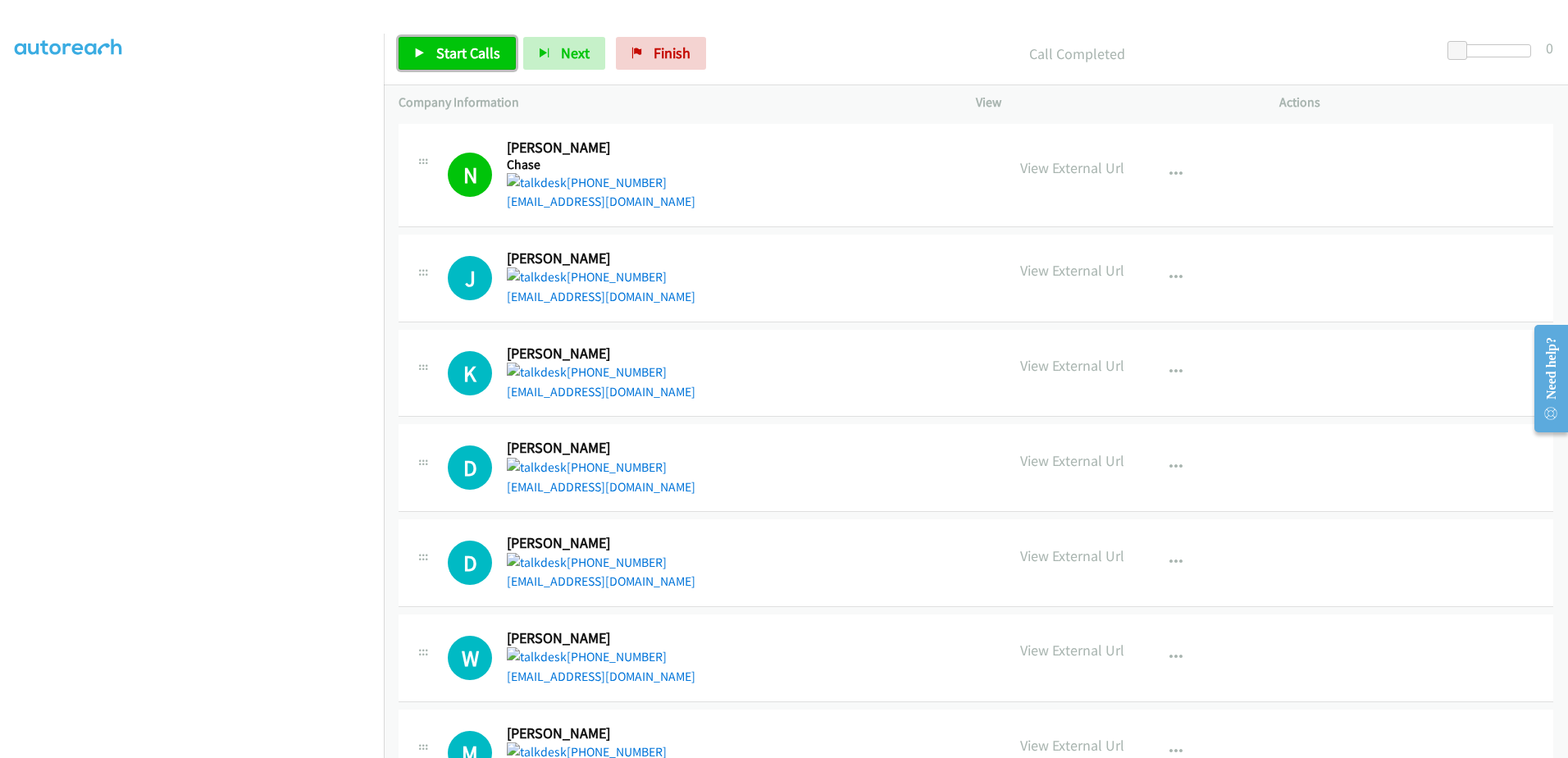
click at [458, 50] on span "Start Calls" at bounding box center [468, 52] width 64 height 19
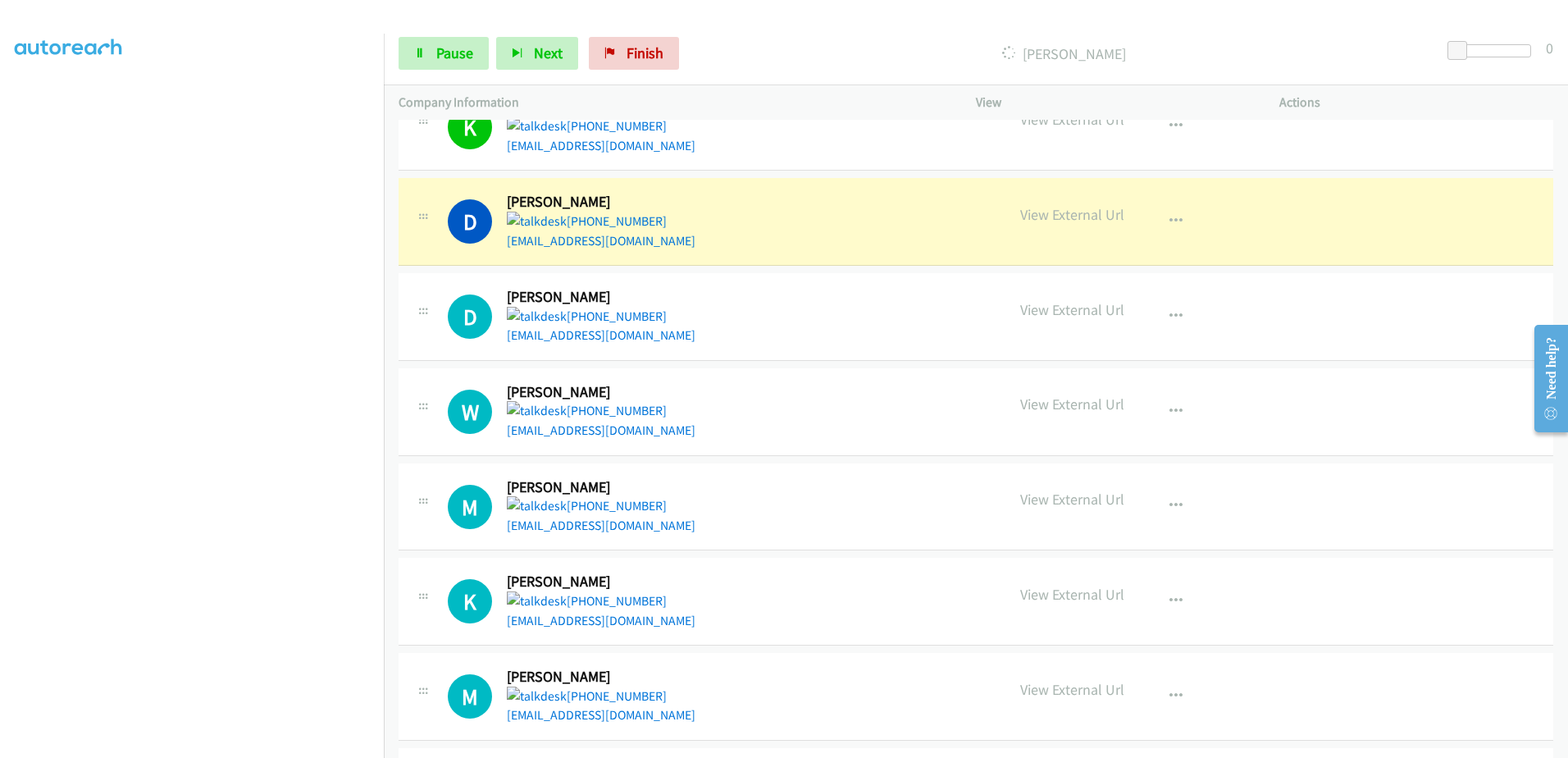
scroll to position [162, 0]
click at [429, 59] on link "Pause" at bounding box center [444, 53] width 90 height 32
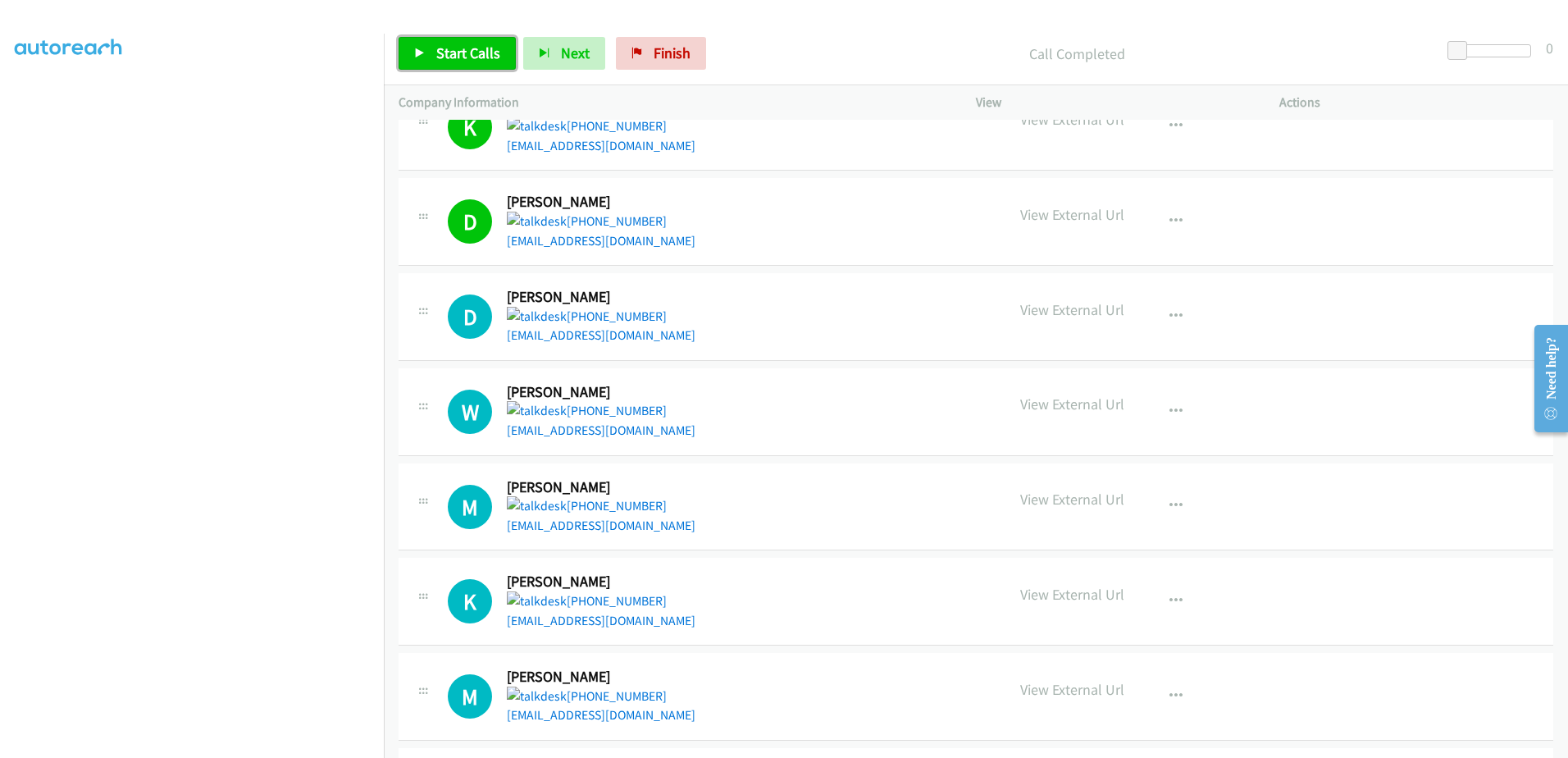
click at [493, 49] on span "Start Calls" at bounding box center [468, 52] width 64 height 19
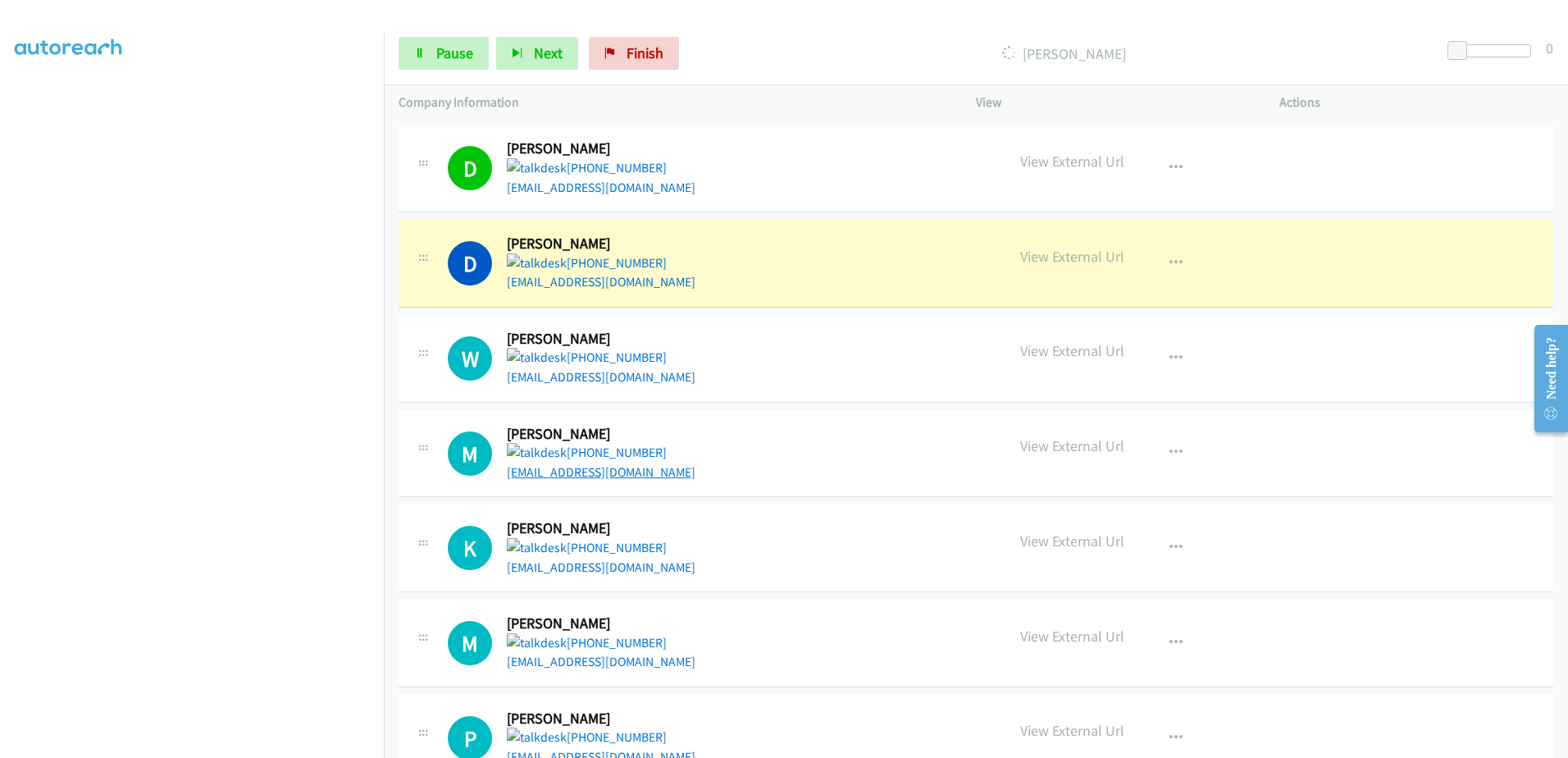
scroll to position [328, 0]
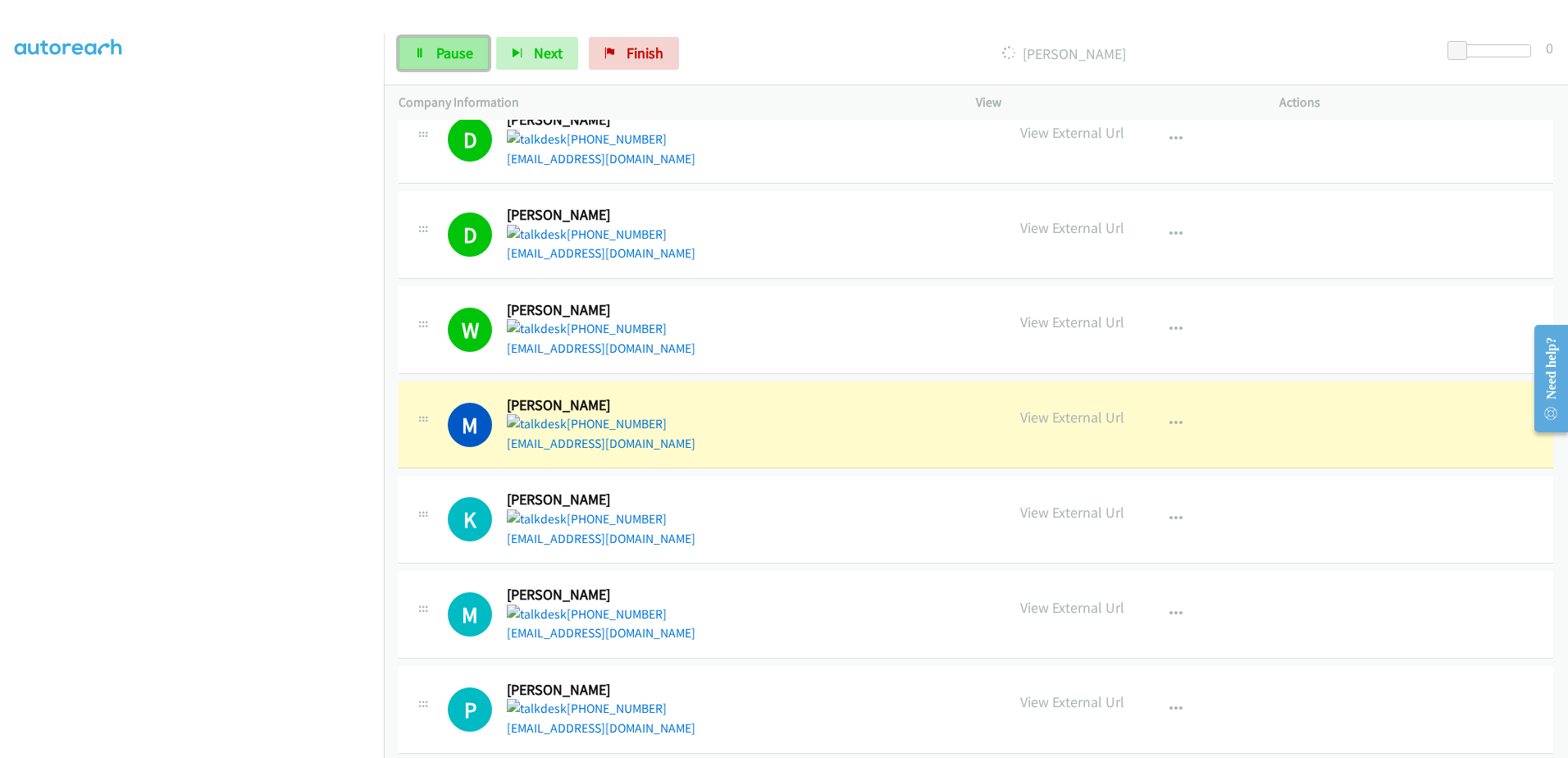
click at [454, 41] on link "Pause" at bounding box center [444, 53] width 90 height 32
